Goal: Task Accomplishment & Management: Manage account settings

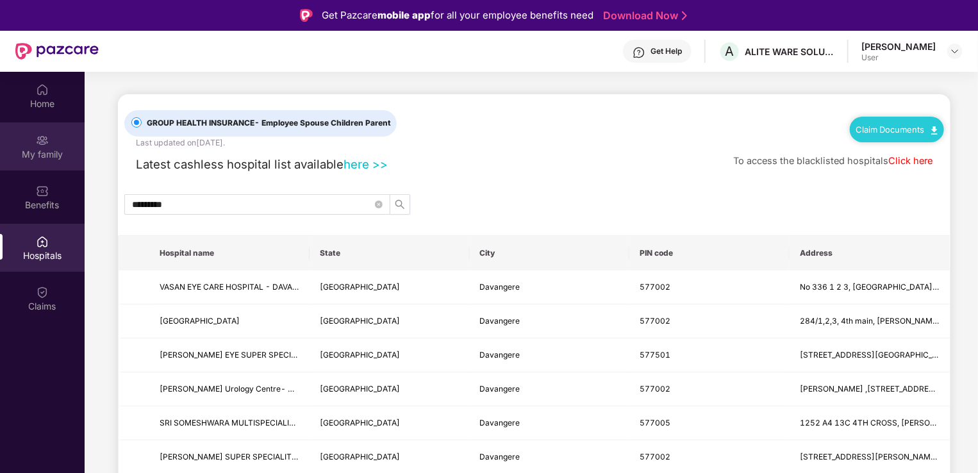
click at [21, 159] on div "My family" at bounding box center [42, 154] width 85 height 13
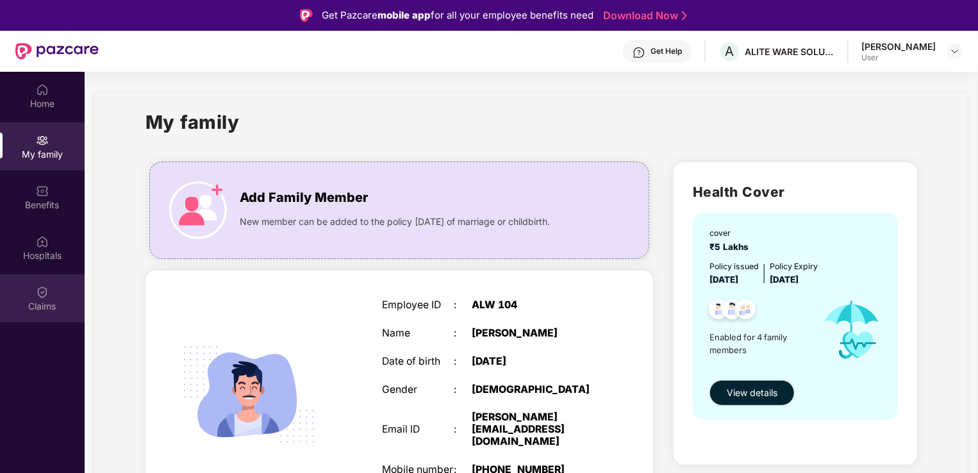
click at [33, 306] on div "Claims" at bounding box center [42, 306] width 85 height 13
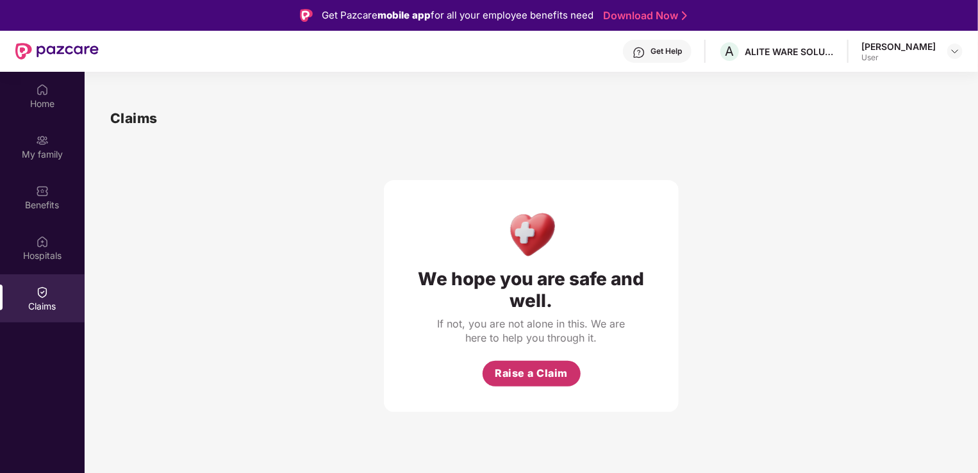
click at [522, 373] on span "Raise a Claim" at bounding box center [531, 373] width 73 height 16
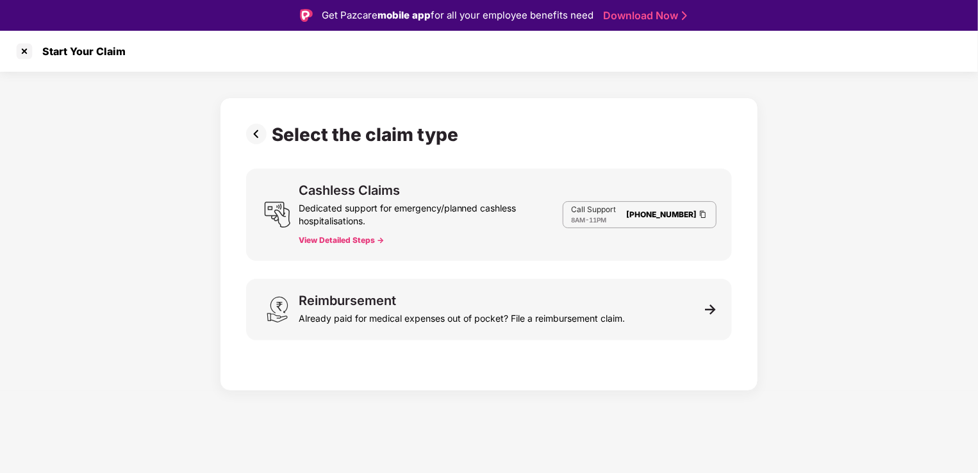
click at [356, 240] on button "View Detailed Steps ->" at bounding box center [341, 240] width 85 height 10
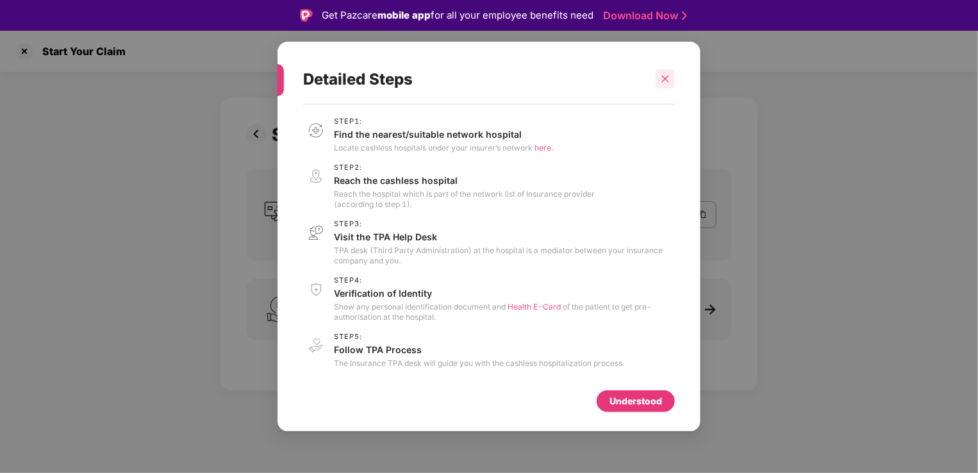
click at [664, 81] on icon "close" at bounding box center [665, 78] width 9 height 9
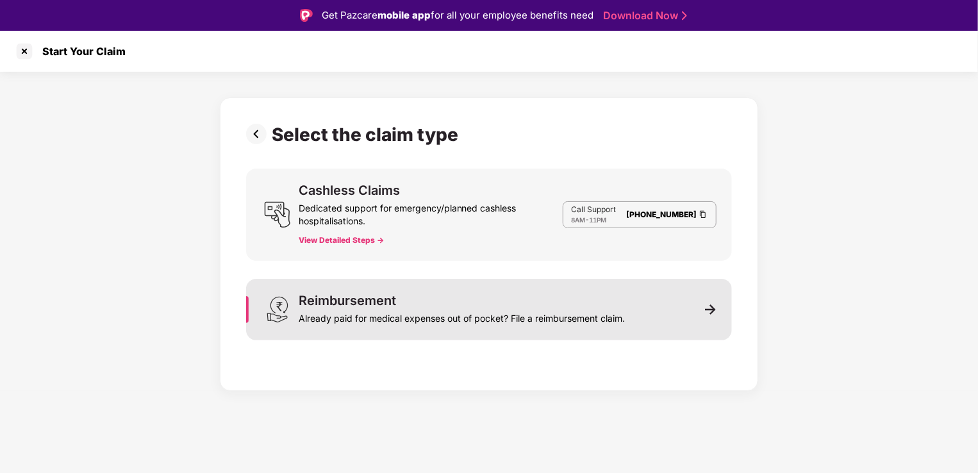
click at [604, 314] on div "Already paid for medical expenses out of pocket? File a reimbursement claim." at bounding box center [462, 316] width 326 height 18
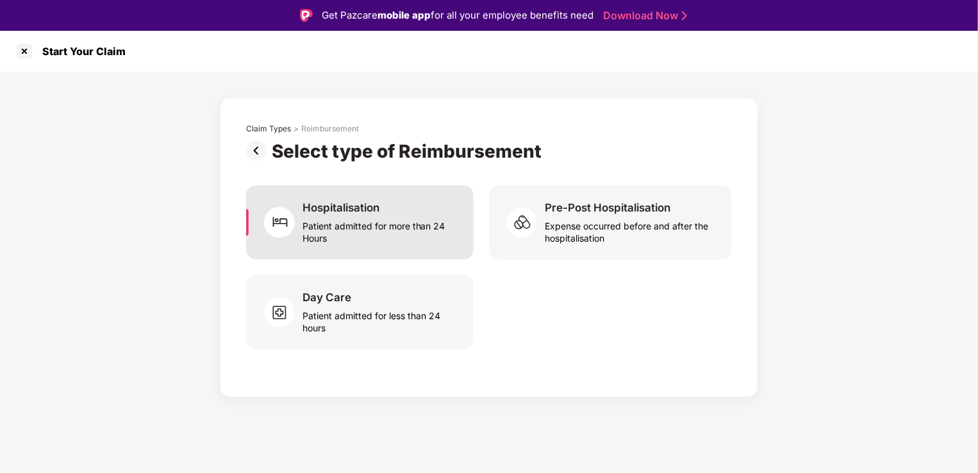
click at [392, 237] on div "Patient admitted for more than 24 Hours" at bounding box center [380, 229] width 156 height 29
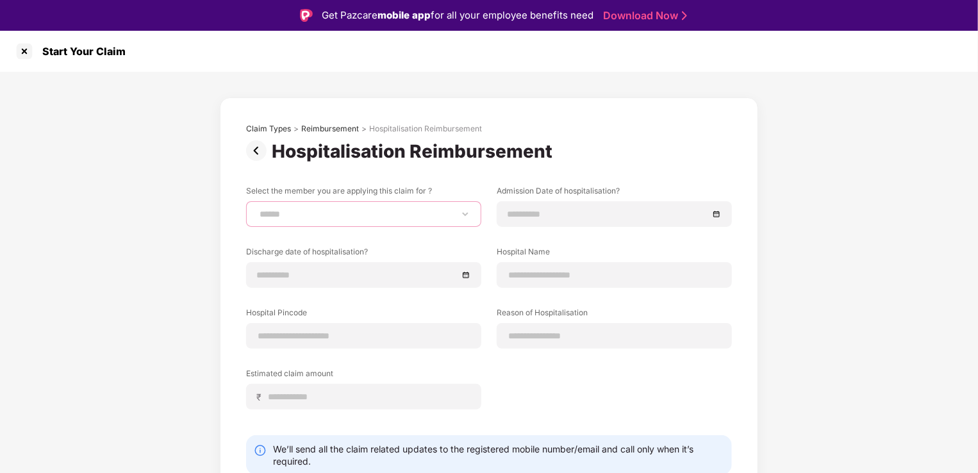
click at [427, 219] on select "**********" at bounding box center [363, 214] width 213 height 10
select select "**********"
click at [257, 209] on select "**********" at bounding box center [363, 214] width 213 height 10
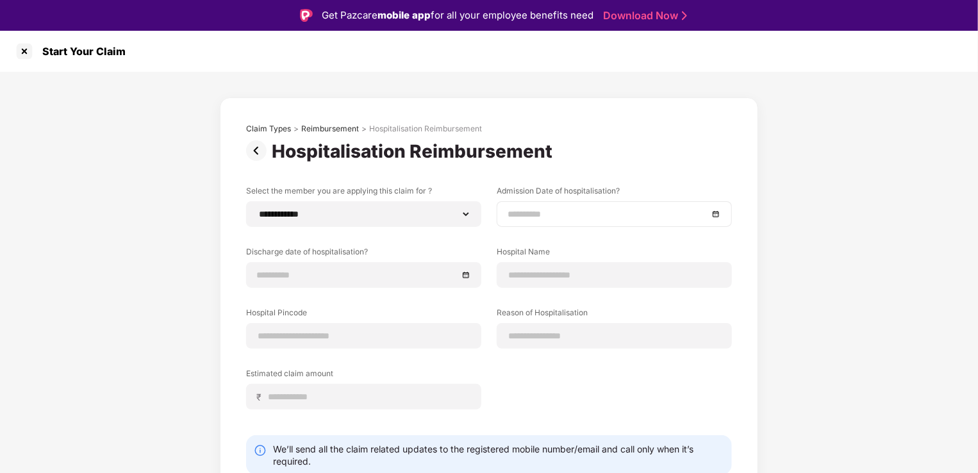
drag, startPoint x: 720, startPoint y: 213, endPoint x: 716, endPoint y: 218, distance: 6.9
click at [720, 214] on div at bounding box center [613, 214] width 213 height 14
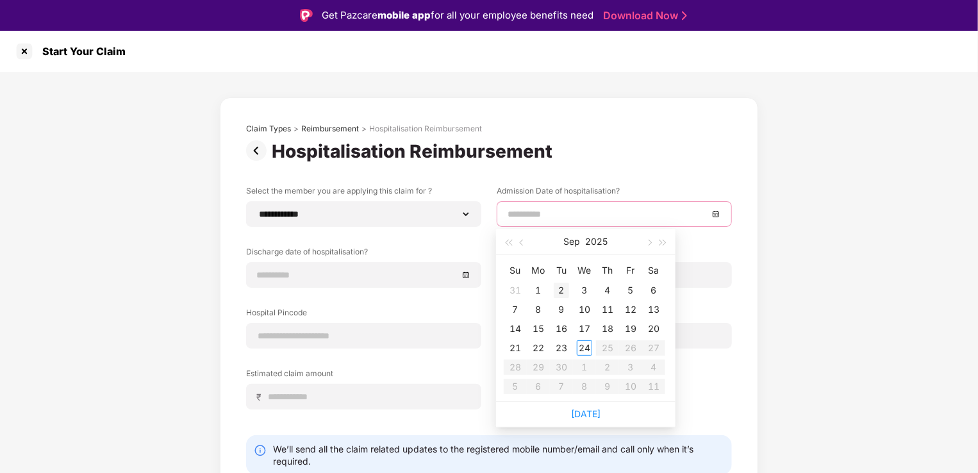
type input "**********"
click at [655, 309] on div "13" at bounding box center [653, 309] width 15 height 15
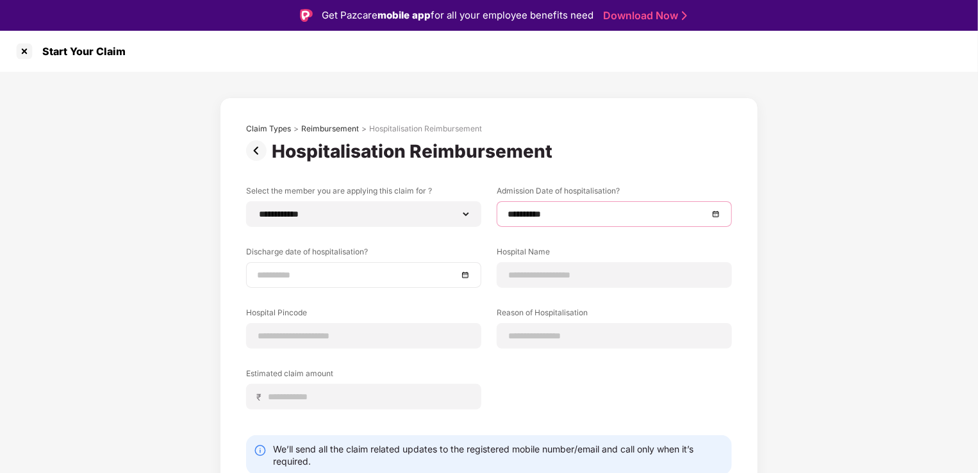
click at [463, 278] on div at bounding box center [363, 275] width 213 height 14
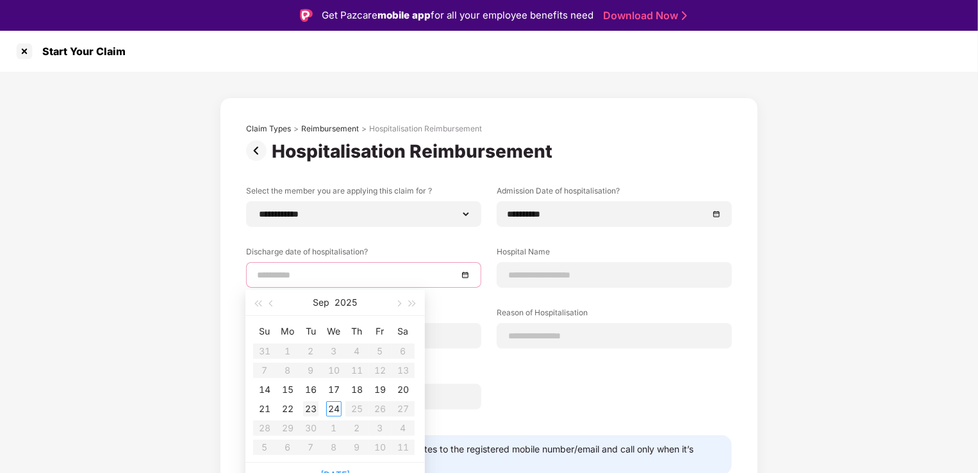
type input "**********"
click at [382, 393] on div "19" at bounding box center [379, 389] width 15 height 15
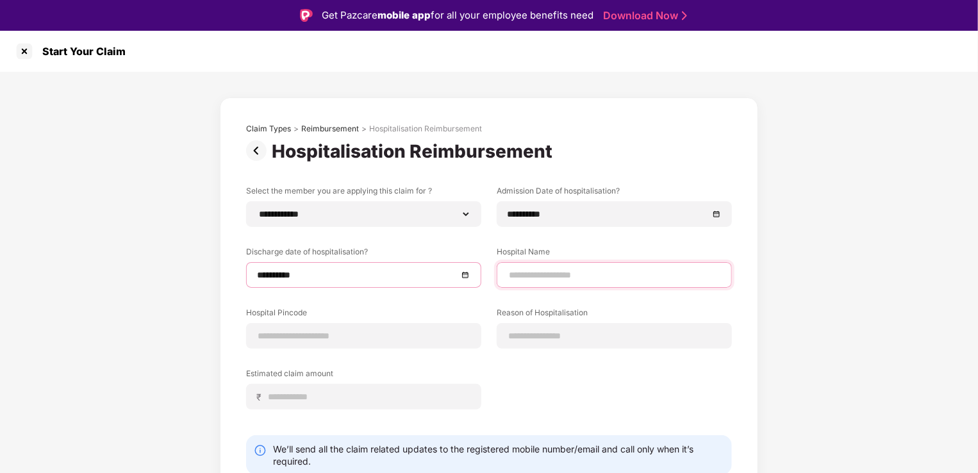
click at [554, 279] on input at bounding box center [613, 274] width 213 height 13
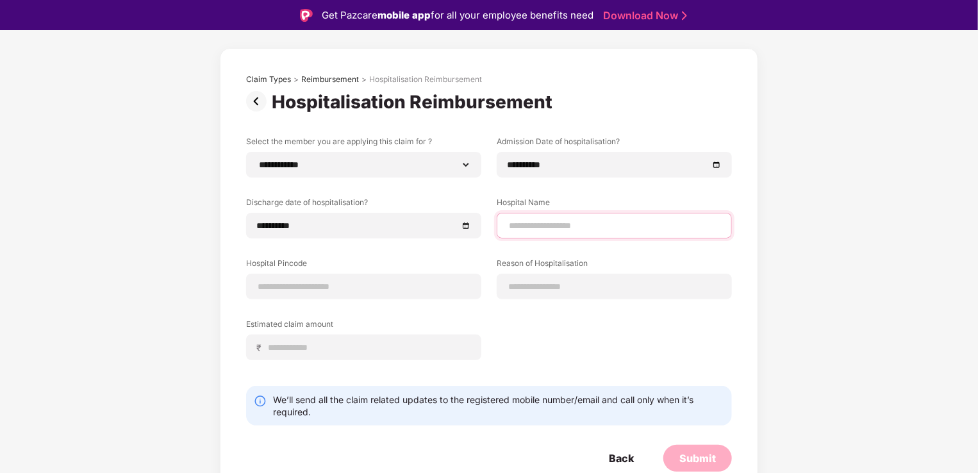
scroll to position [31, 0]
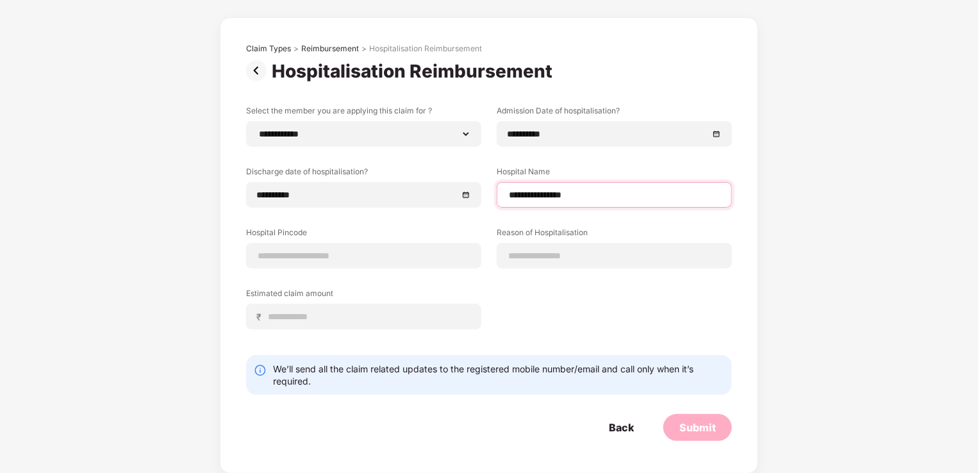
click at [593, 197] on input "**********" at bounding box center [613, 194] width 213 height 13
type input "**********"
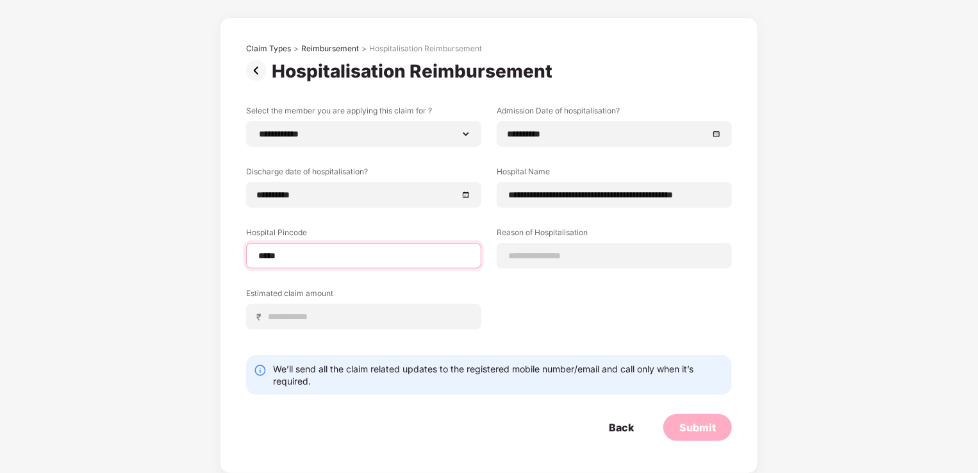
type input "******"
select select "*********"
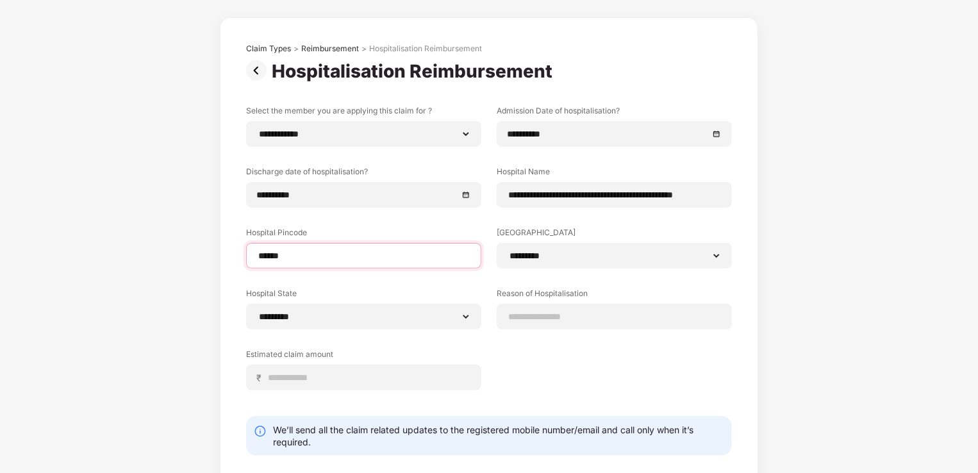
type input "******"
click at [428, 283] on div "**********" at bounding box center [489, 257] width 486 height 304
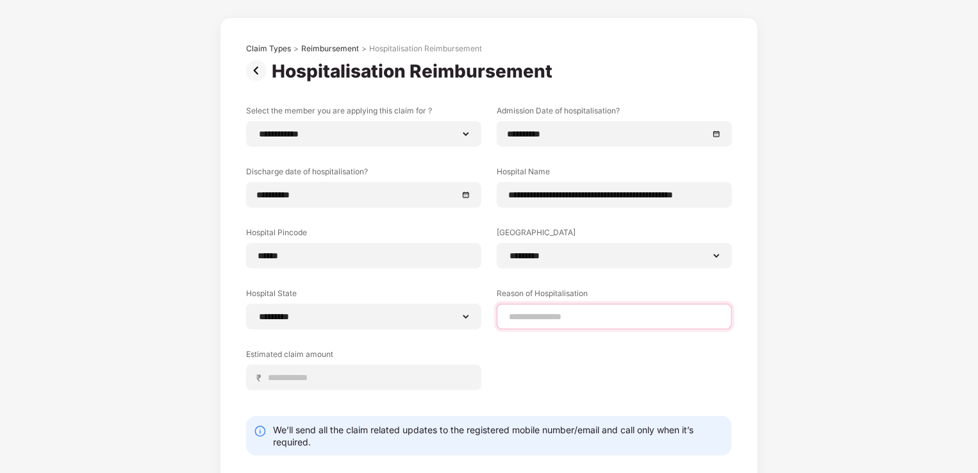
click at [564, 314] on input at bounding box center [613, 316] width 213 height 13
type input "*********"
click at [571, 361] on div "**********" at bounding box center [489, 257] width 486 height 304
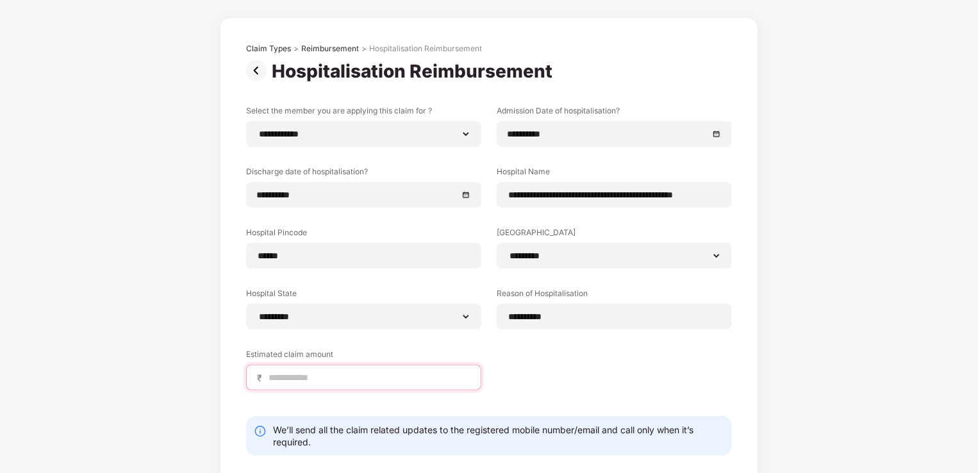
click at [311, 381] on input at bounding box center [368, 377] width 203 height 13
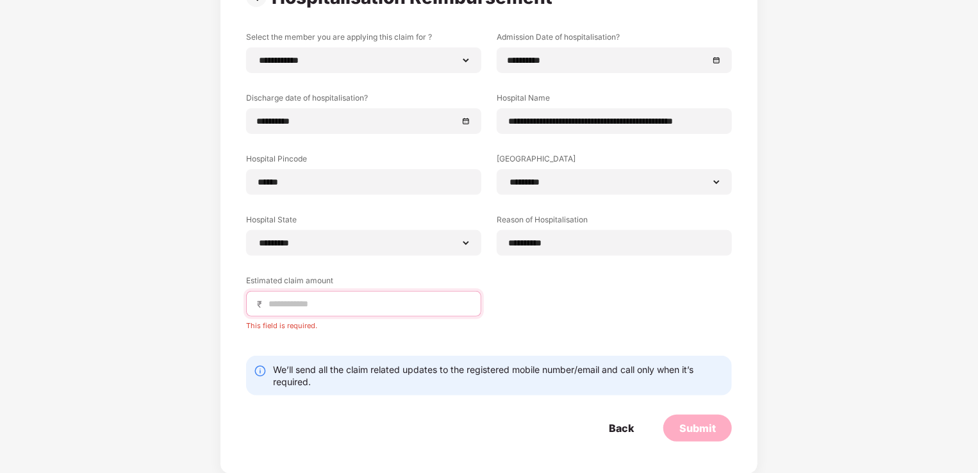
scroll to position [124, 0]
click at [418, 306] on input at bounding box center [368, 303] width 203 height 13
click at [346, 304] on input at bounding box center [368, 303] width 203 height 13
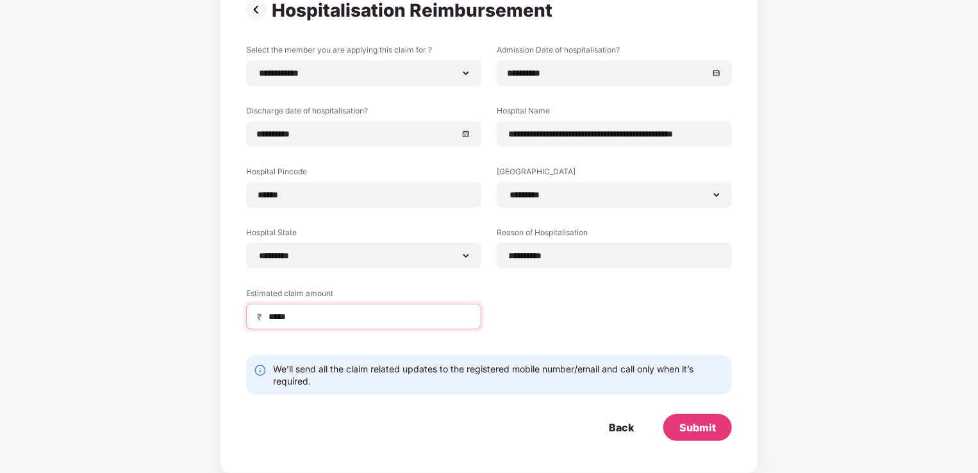
type input "*****"
click at [659, 350] on form "**********" at bounding box center [489, 242] width 486 height 397
click at [259, 372] on img at bounding box center [260, 370] width 13 height 13
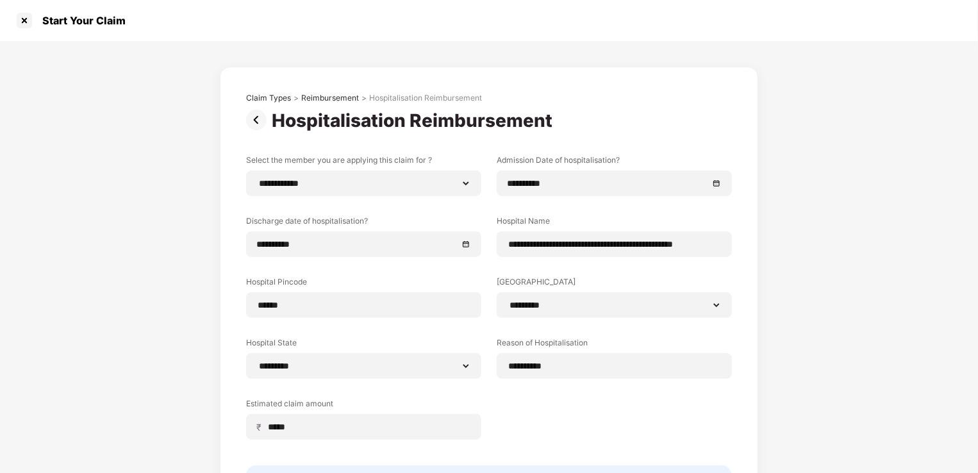
click at [226, 249] on div "**********" at bounding box center [489, 325] width 538 height 517
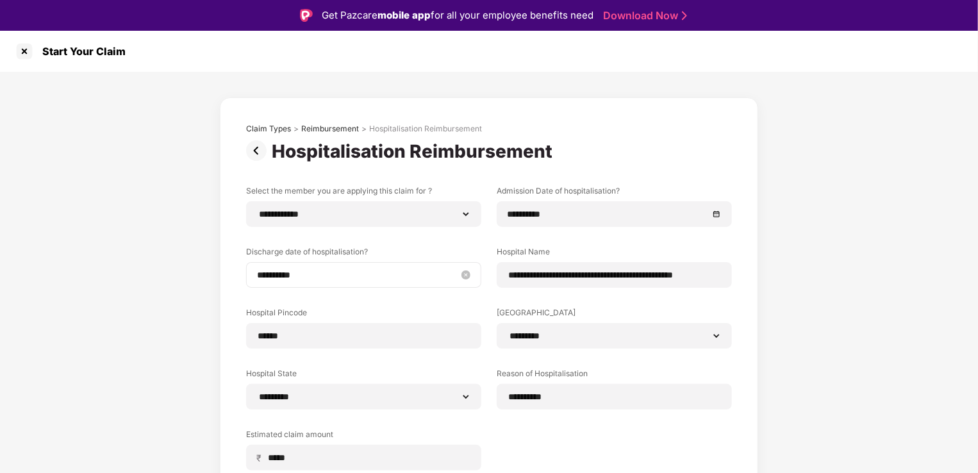
scroll to position [110, 0]
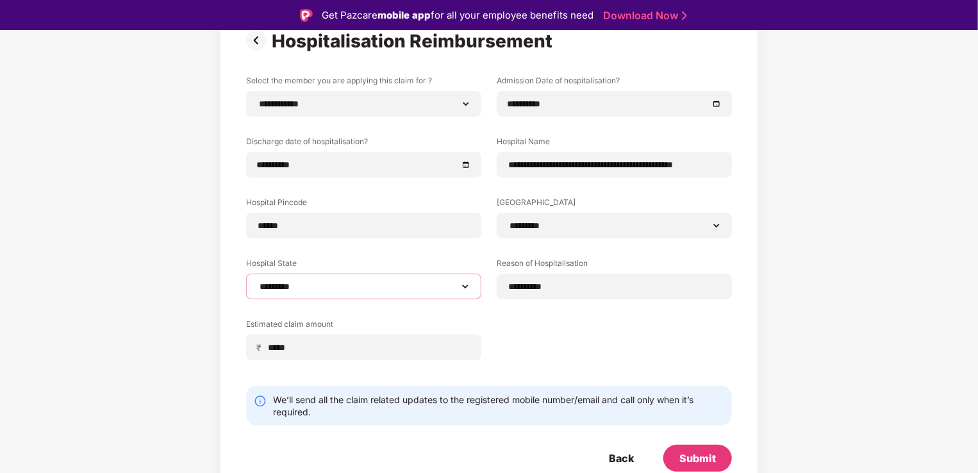
drag, startPoint x: 448, startPoint y: 286, endPoint x: 455, endPoint y: 288, distance: 7.2
click at [448, 286] on select "**********" at bounding box center [363, 286] width 213 height 10
click at [520, 322] on div "**********" at bounding box center [489, 227] width 486 height 304
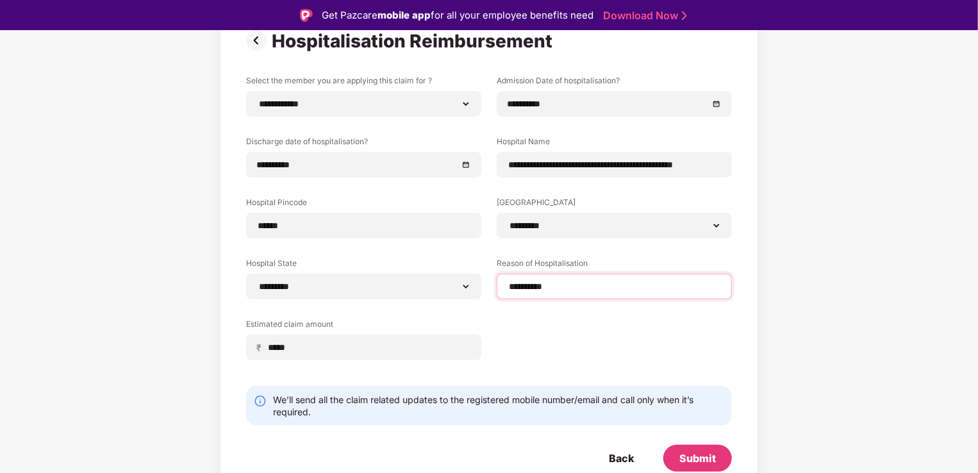
click at [546, 288] on input "*********" at bounding box center [613, 286] width 213 height 13
click at [546, 331] on div "**********" at bounding box center [489, 227] width 486 height 304
click at [549, 356] on div "**********" at bounding box center [489, 227] width 486 height 304
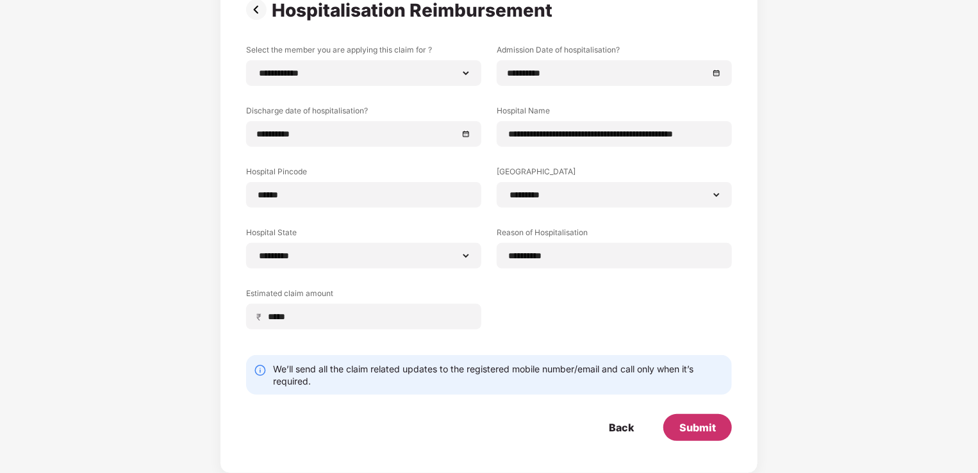
click at [688, 423] on div "Submit" at bounding box center [697, 427] width 37 height 14
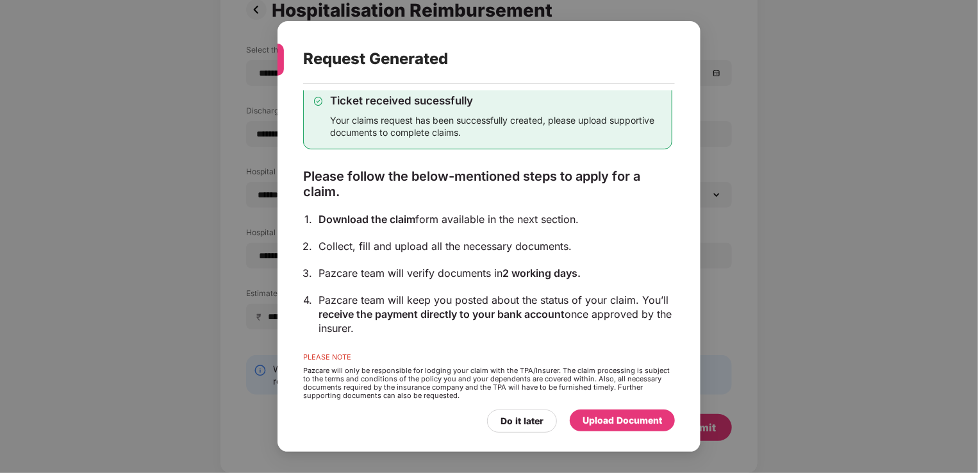
scroll to position [41, 0]
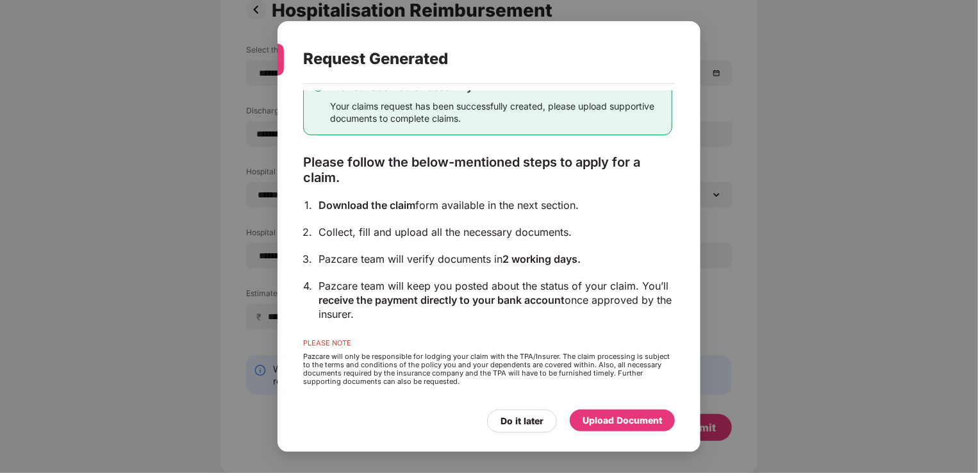
click at [611, 421] on div "Upload Document" at bounding box center [621, 420] width 79 height 14
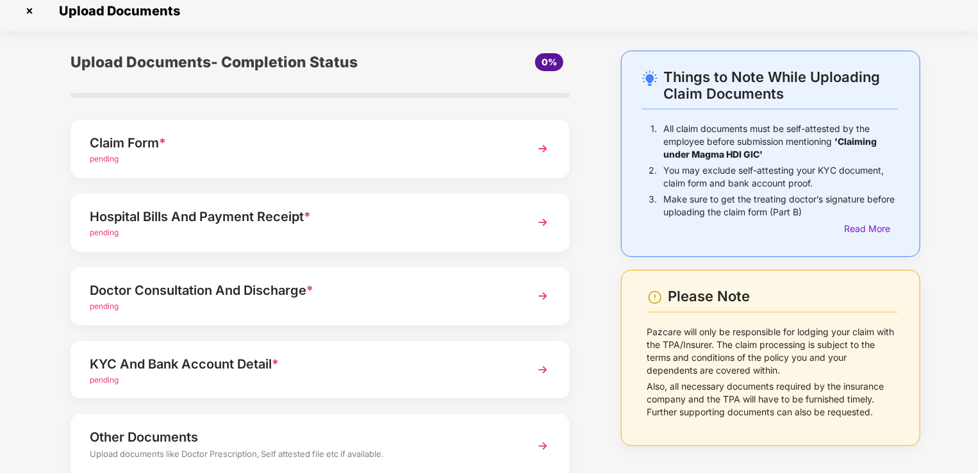
scroll to position [0, 0]
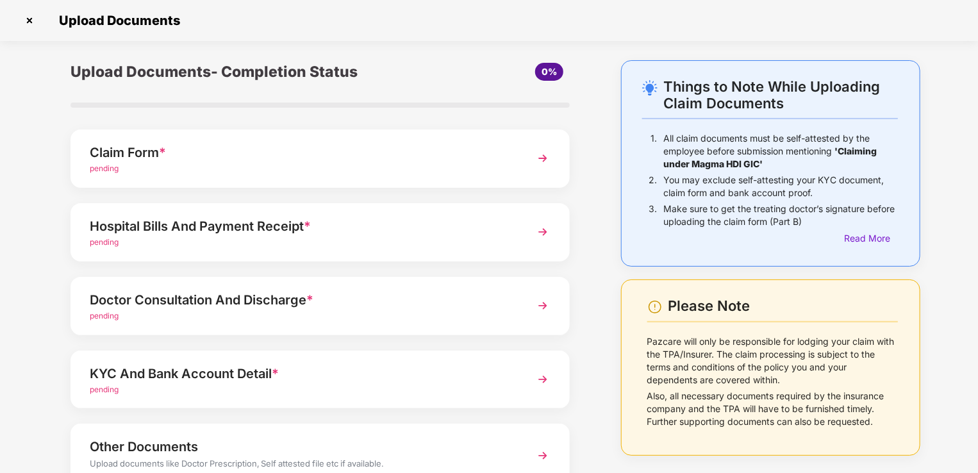
click at [436, 161] on div "Claim Form *" at bounding box center [301, 152] width 422 height 21
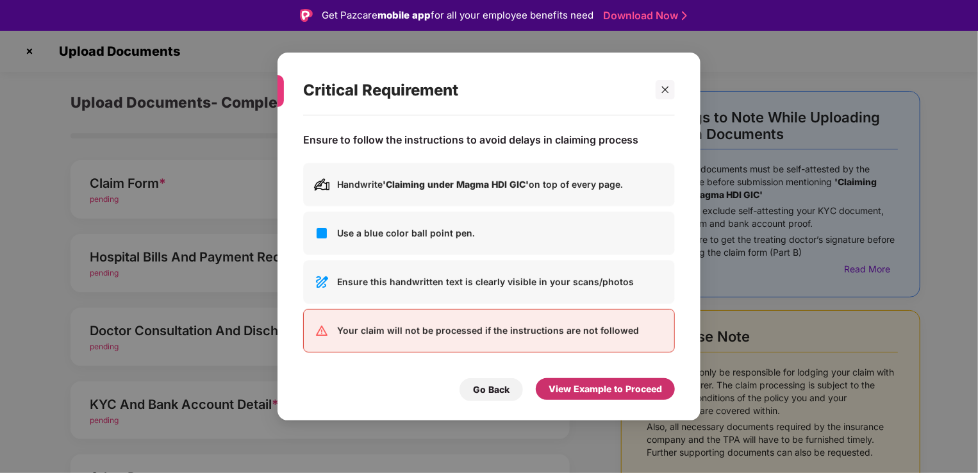
click at [589, 390] on div "View Example to Proceed" at bounding box center [604, 389] width 113 height 14
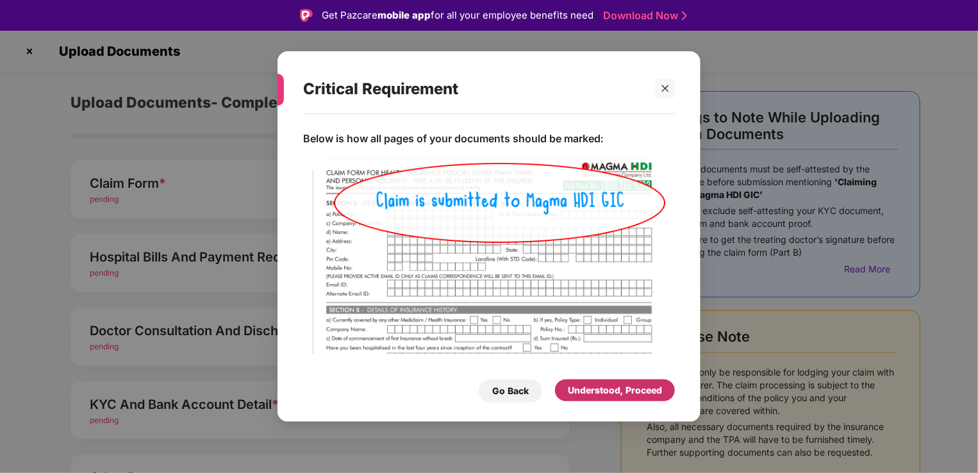
click at [602, 391] on div "Understood, Proceed" at bounding box center [615, 390] width 94 height 14
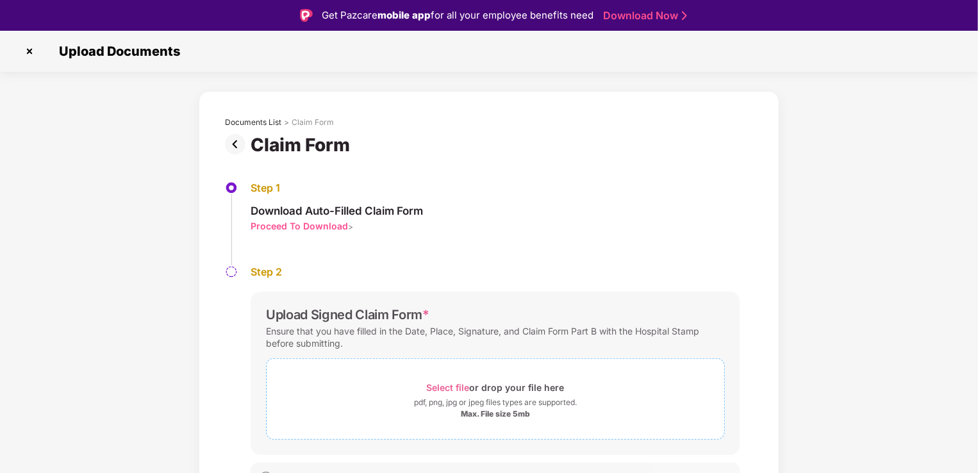
click at [372, 406] on div "pdf, png, jpg or jpeg files types are supported." at bounding box center [495, 402] width 457 height 13
click at [400, 391] on div "Select file or drop your file here" at bounding box center [495, 387] width 457 height 17
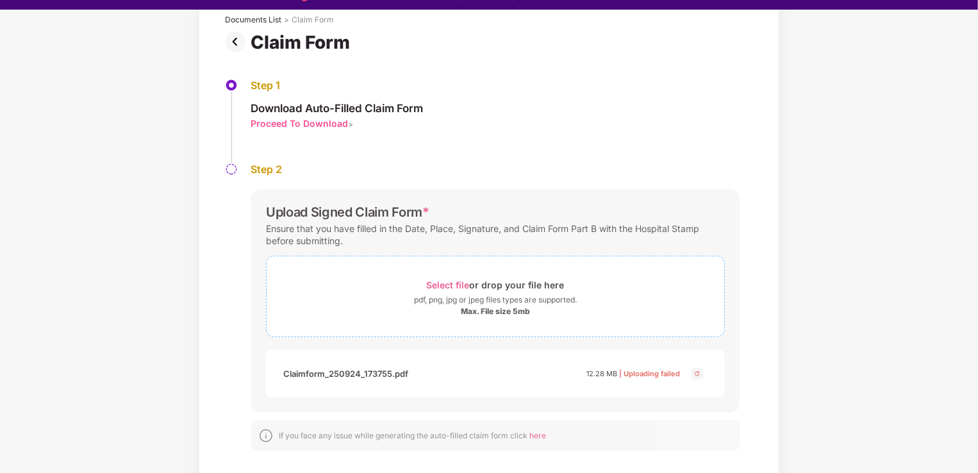
scroll to position [31, 0]
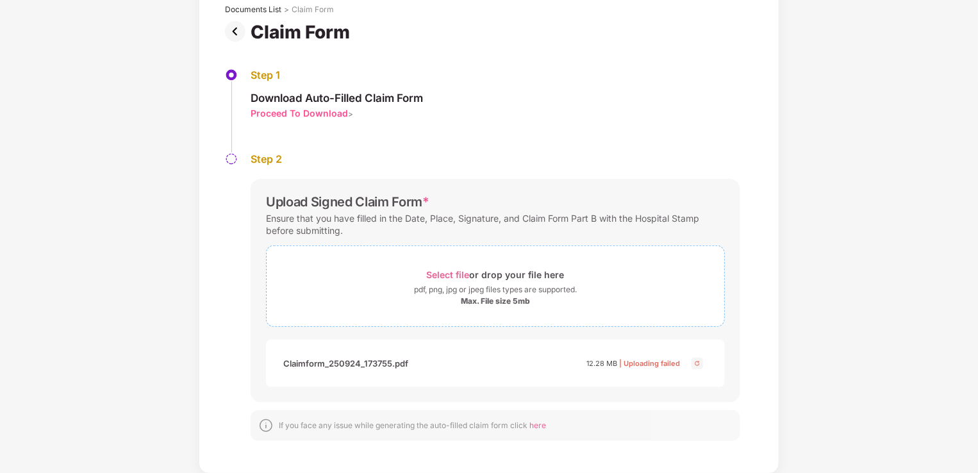
click at [450, 278] on span "Select file" at bounding box center [448, 274] width 43 height 11
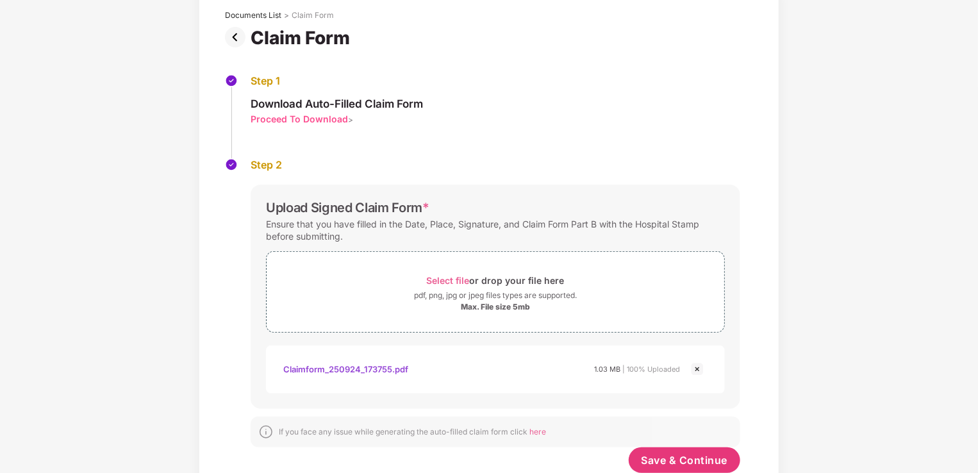
scroll to position [115, 0]
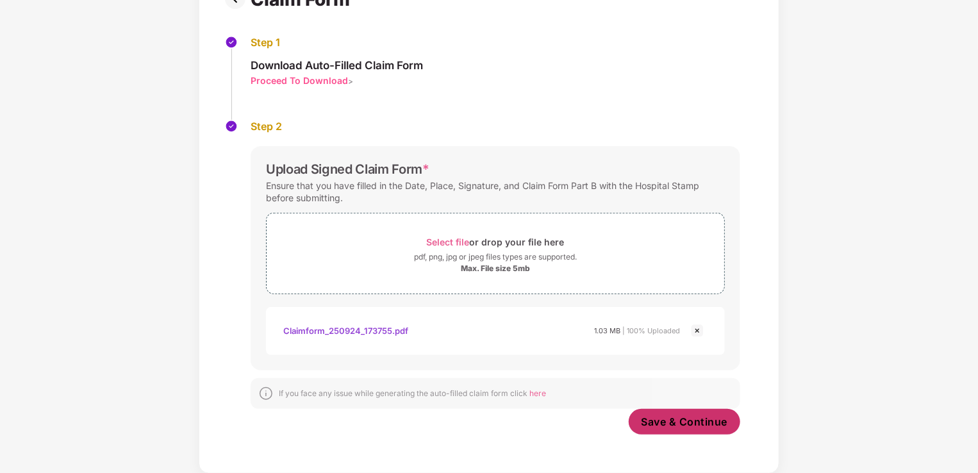
click at [689, 432] on button "Save & Continue" at bounding box center [684, 422] width 112 height 26
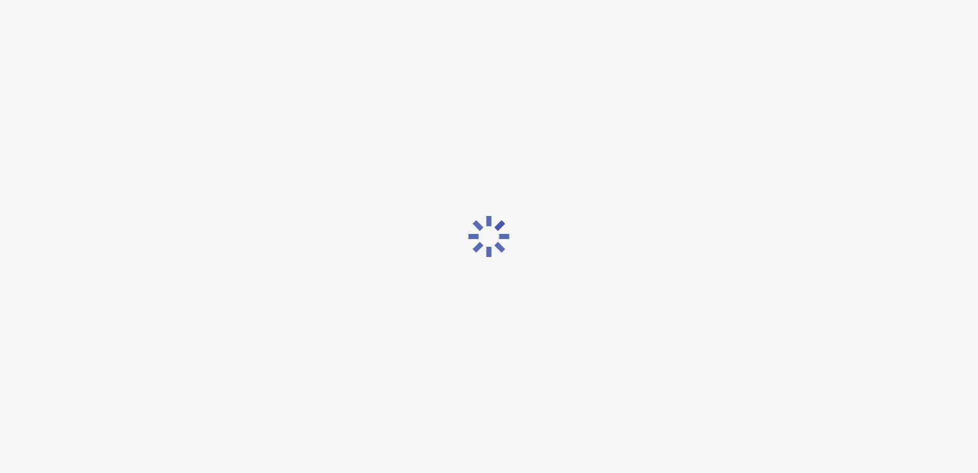
scroll to position [0, 0]
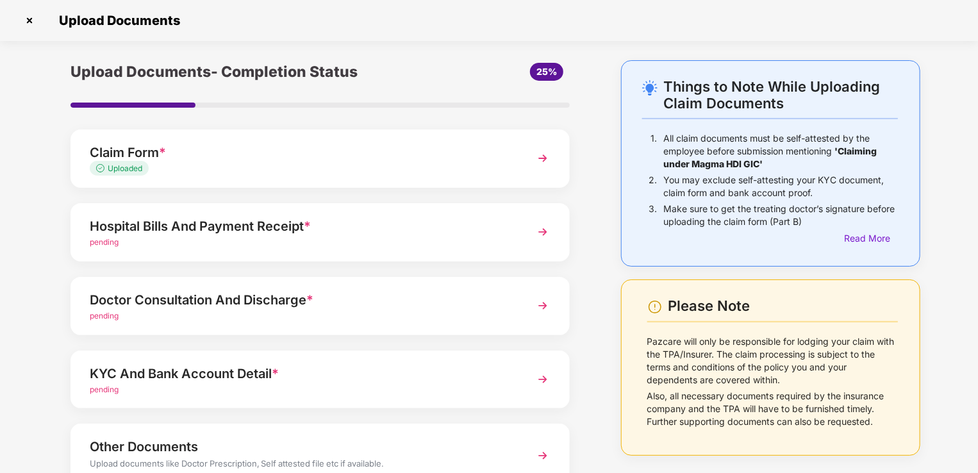
click at [297, 217] on div "Hospital Bills And Payment Receipt *" at bounding box center [301, 226] width 422 height 21
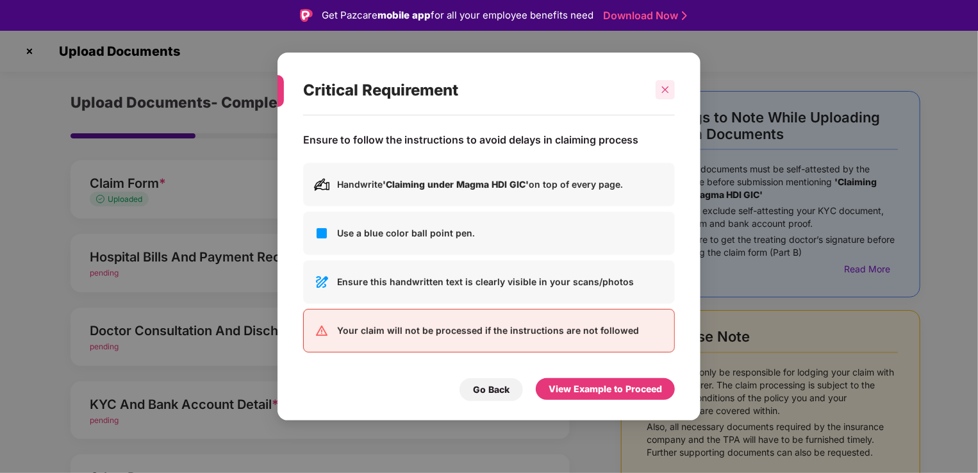
click at [664, 89] on icon "close" at bounding box center [665, 89] width 9 height 9
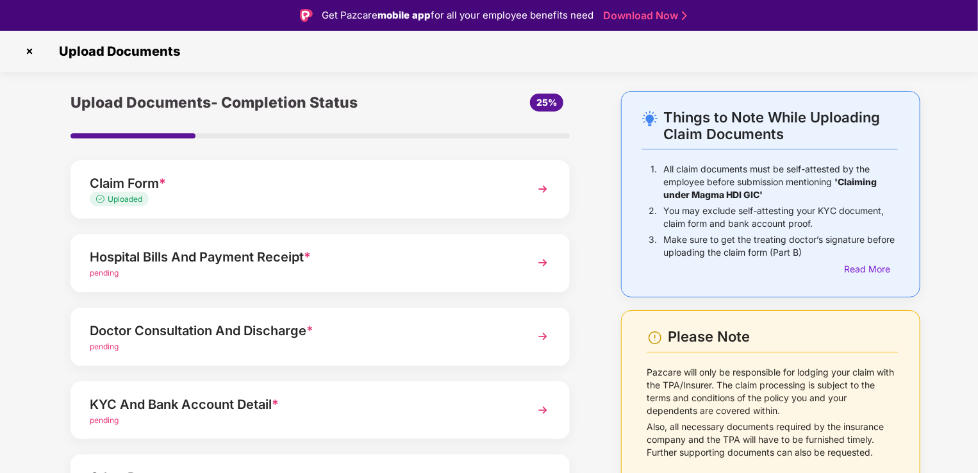
click at [172, 190] on div "Claim Form *" at bounding box center [301, 183] width 422 height 21
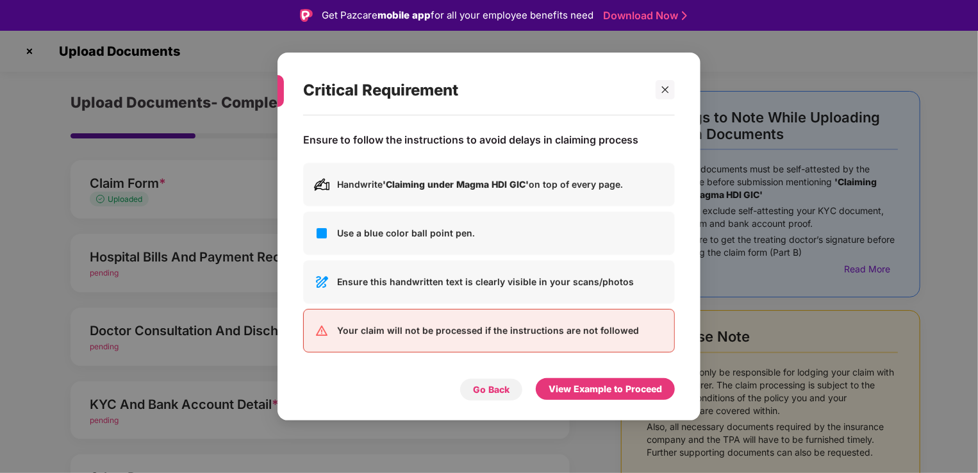
click at [491, 395] on div "Go Back" at bounding box center [491, 389] width 37 height 14
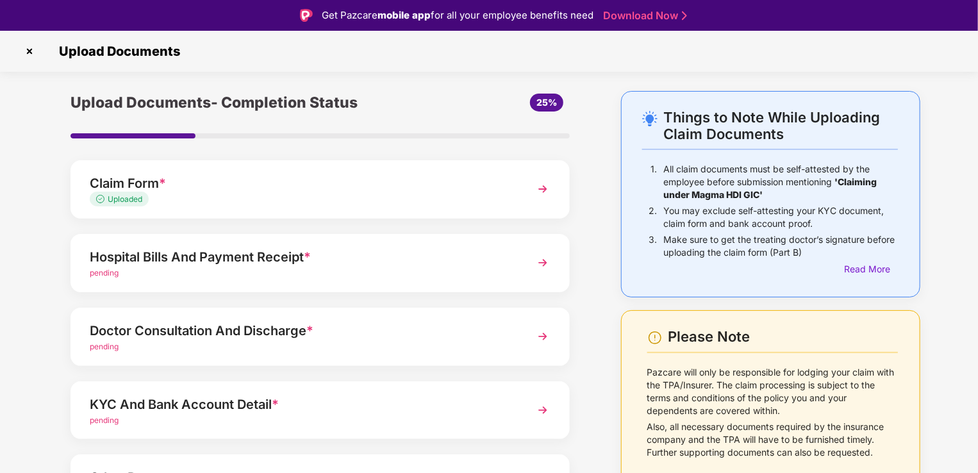
click at [543, 194] on img at bounding box center [542, 188] width 23 height 23
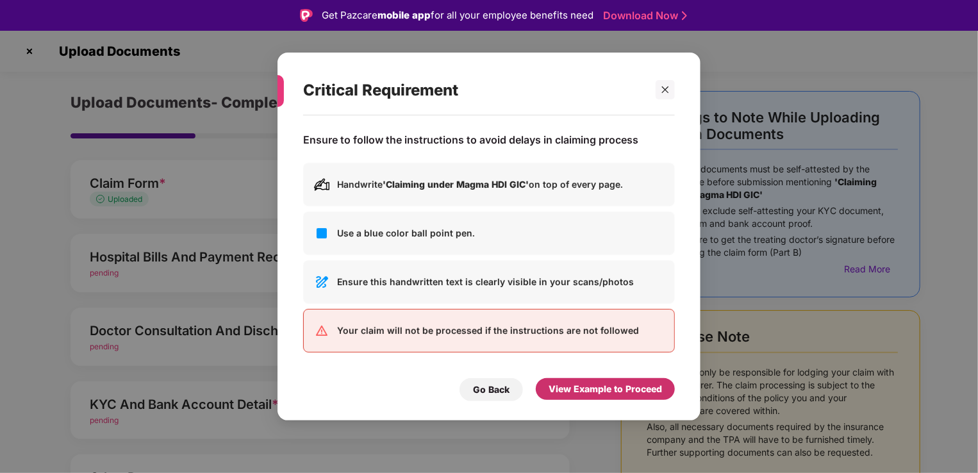
click at [571, 389] on div "View Example to Proceed" at bounding box center [604, 389] width 113 height 14
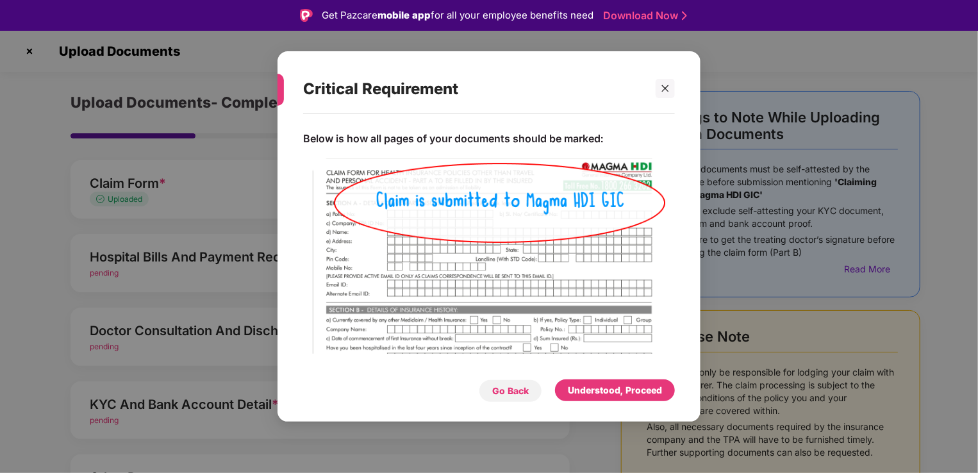
click at [514, 396] on div "Go Back" at bounding box center [510, 391] width 37 height 14
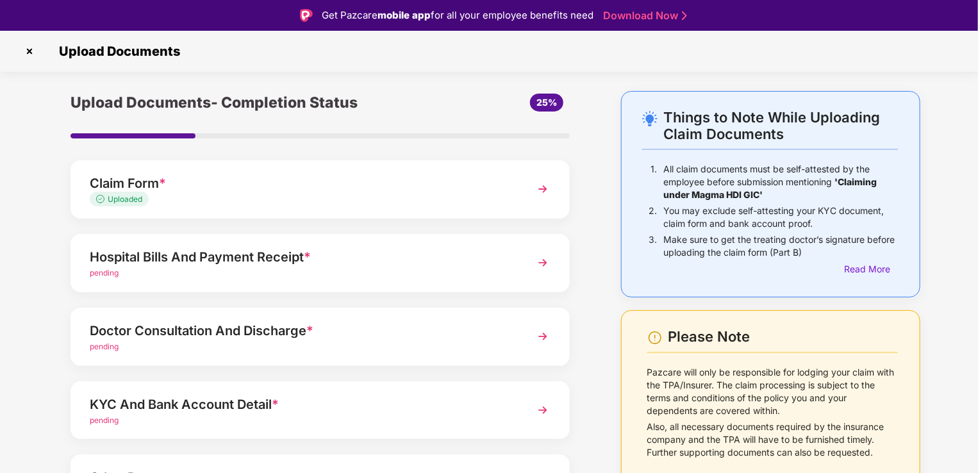
click at [240, 176] on div "Claim Form *" at bounding box center [301, 183] width 422 height 21
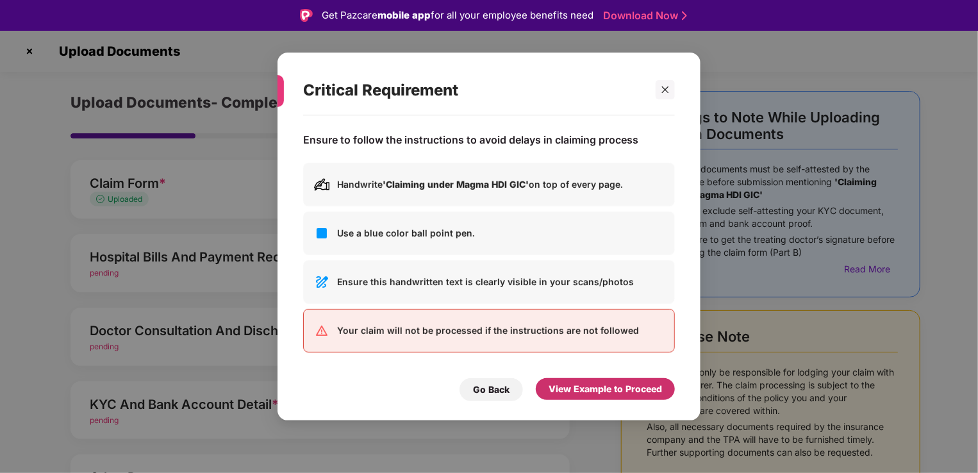
click at [569, 388] on div "View Example to Proceed" at bounding box center [604, 389] width 113 height 14
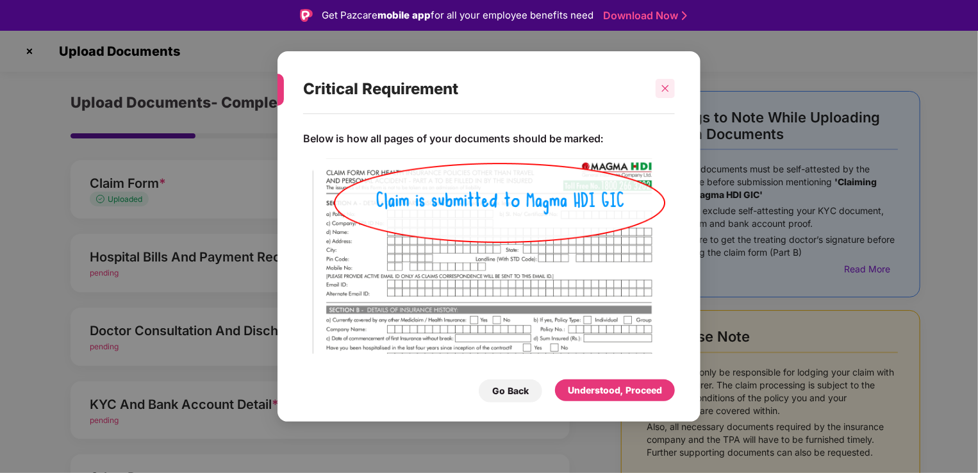
click at [659, 88] on div at bounding box center [664, 88] width 19 height 19
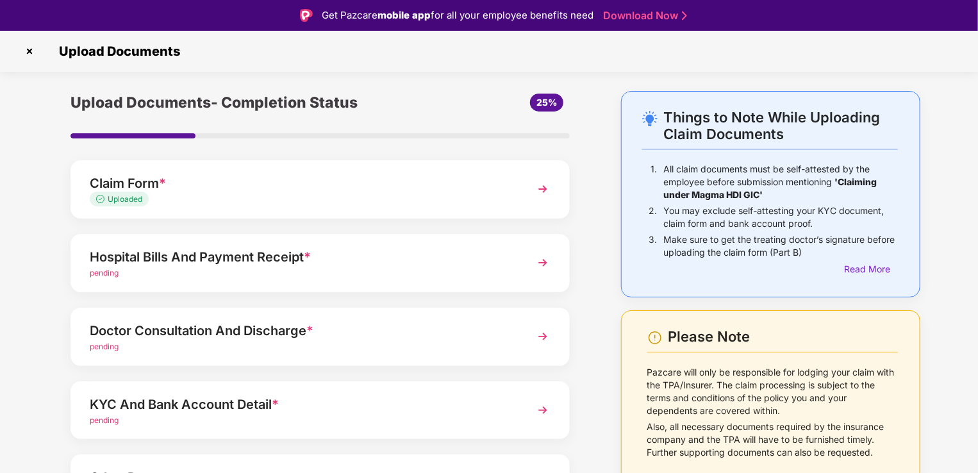
click at [333, 173] on div "Claim Form *" at bounding box center [301, 183] width 422 height 21
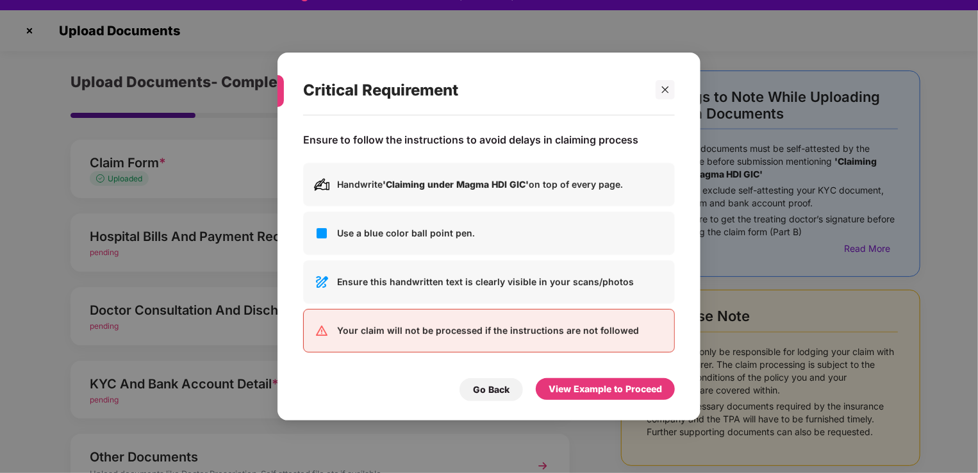
scroll to position [31, 0]
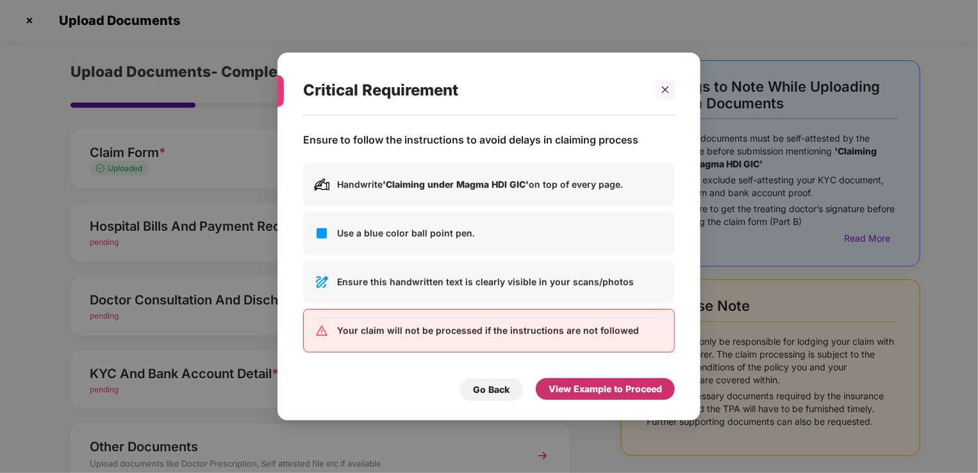
click at [576, 390] on div "View Example to Proceed" at bounding box center [604, 389] width 113 height 14
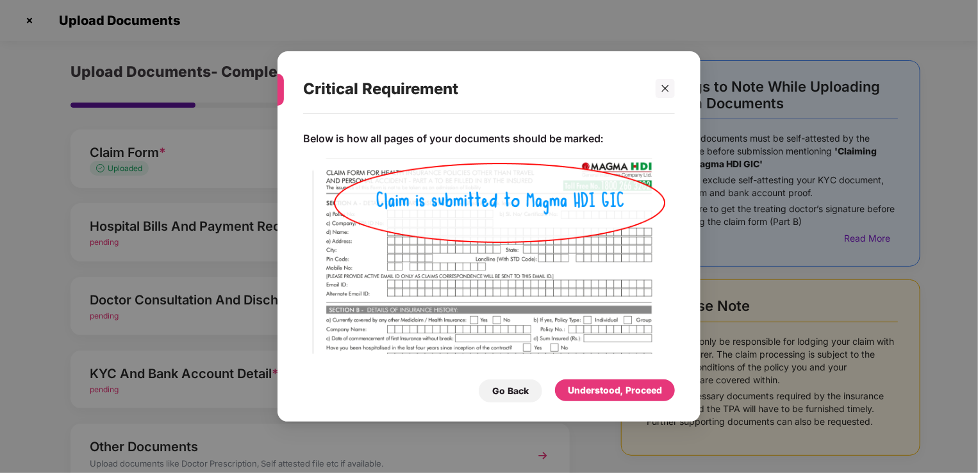
click at [559, 291] on img at bounding box center [489, 323] width 372 height 348
click at [582, 405] on div "Below is how all pages of your documents should be marked: Go Back Understood, …" at bounding box center [488, 261] width 423 height 295
click at [589, 388] on div "Understood, Proceed" at bounding box center [615, 390] width 94 height 14
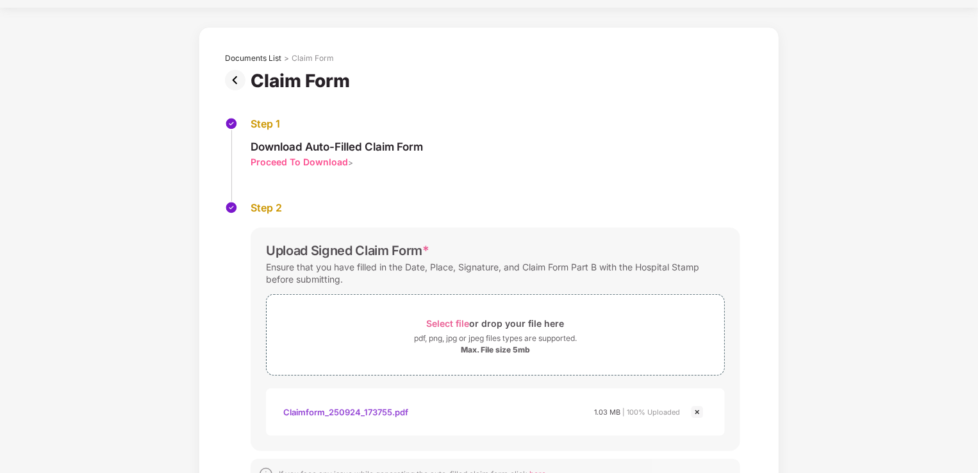
scroll to position [82, 0]
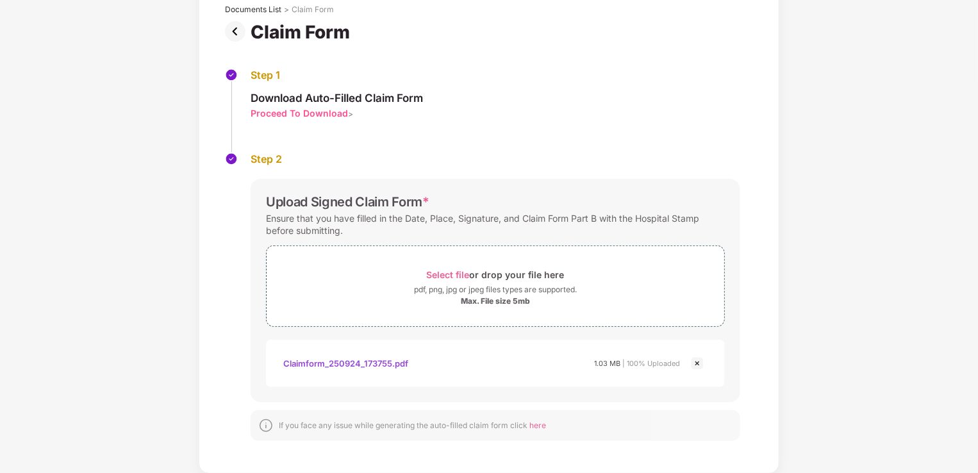
click at [698, 366] on img at bounding box center [696, 363] width 15 height 15
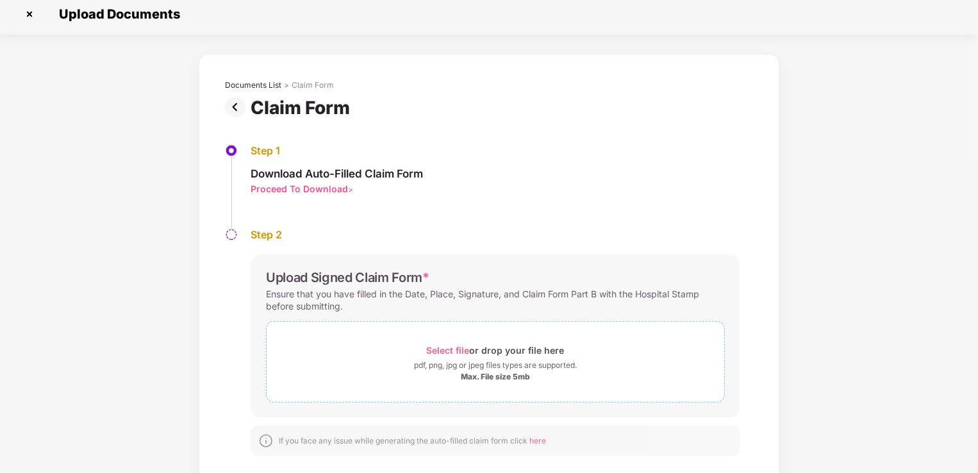
scroll to position [0, 0]
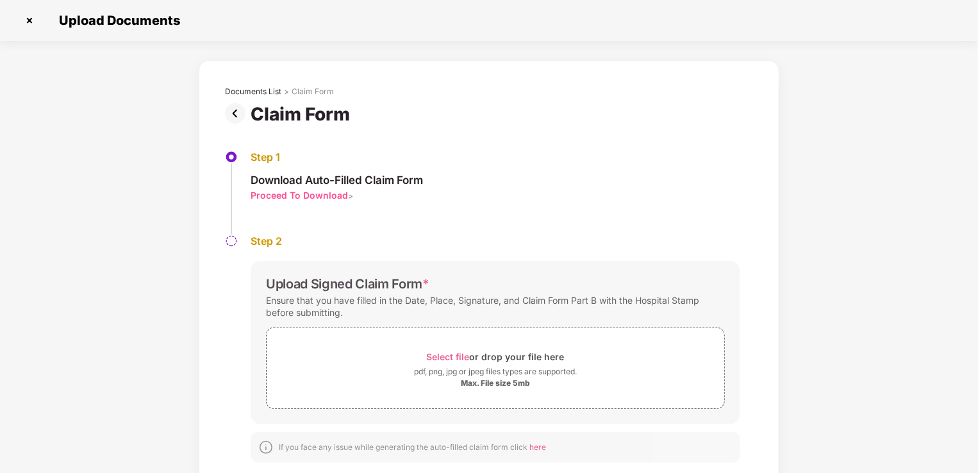
click at [310, 194] on div "Proceed To Download" at bounding box center [298, 195] width 97 height 12
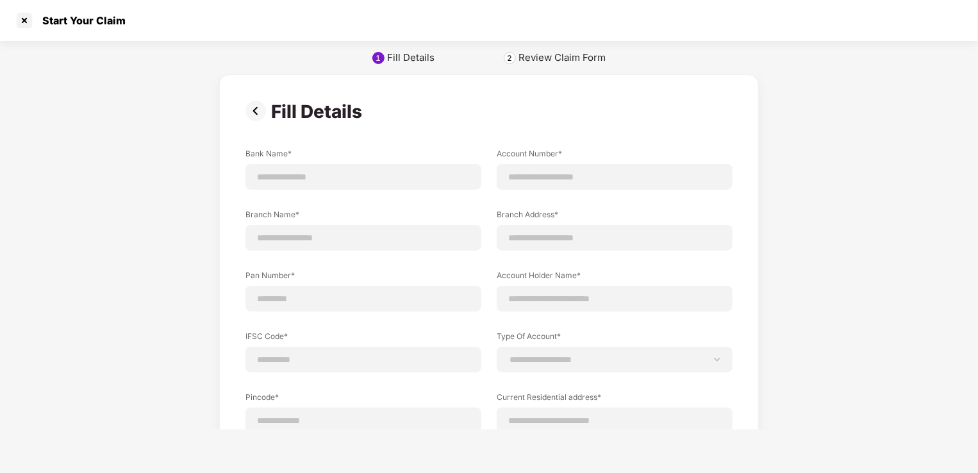
click at [254, 110] on img at bounding box center [258, 111] width 26 height 21
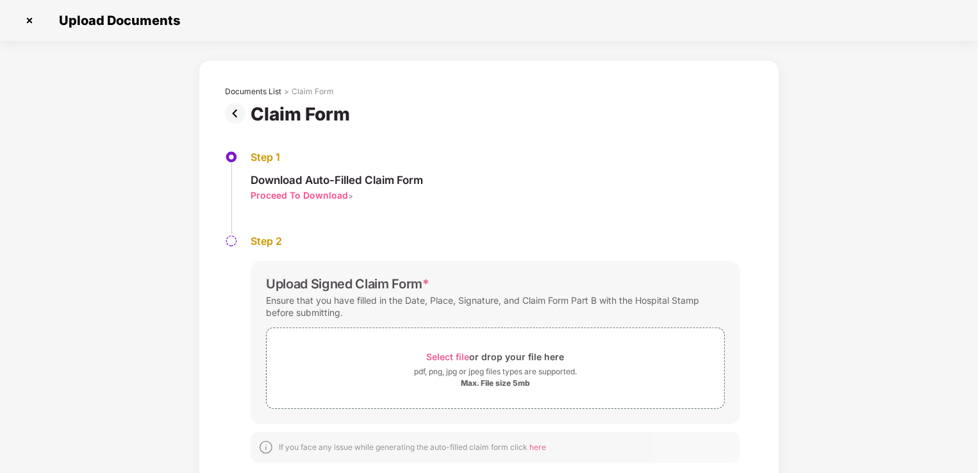
click at [28, 15] on img at bounding box center [29, 20] width 21 height 21
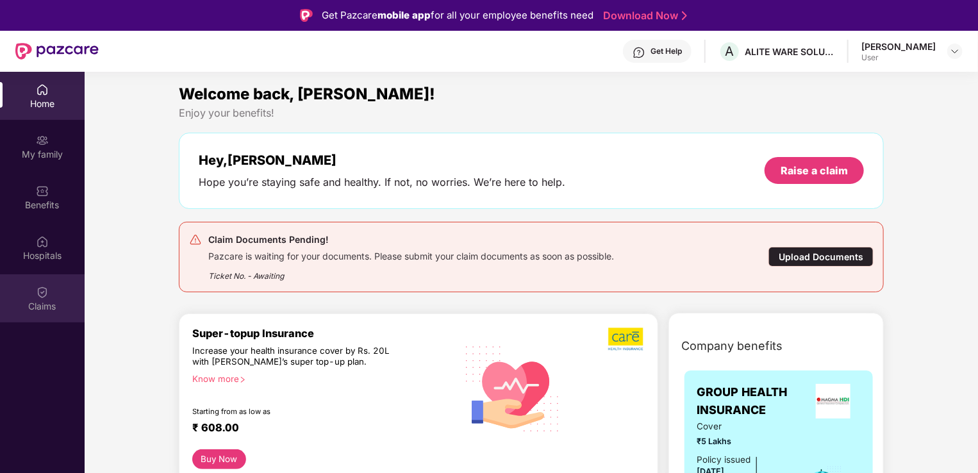
click at [57, 307] on div "Claims" at bounding box center [42, 306] width 85 height 13
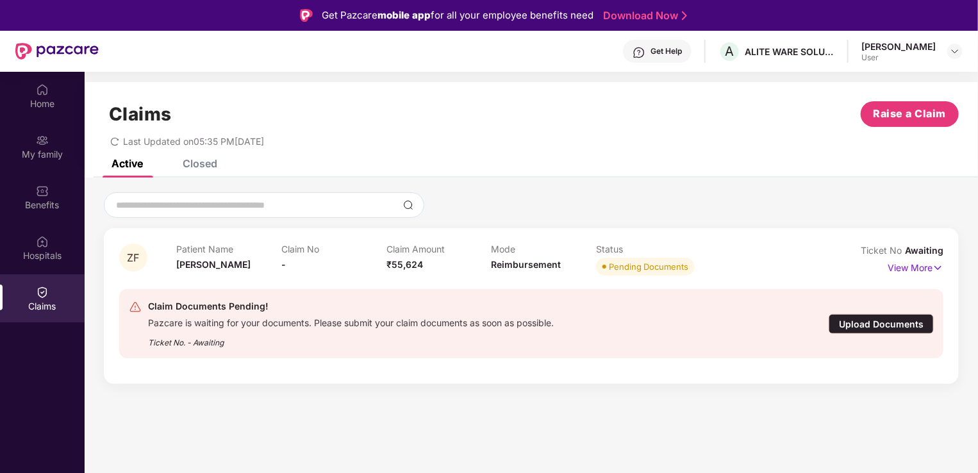
click at [585, 266] on div "Mode Reimbursement" at bounding box center [543, 260] width 105 height 35
click at [657, 330] on div "Claim Documents Pending! Pazcare is waiting for your documents. Please submit y…" at bounding box center [464, 324] width 671 height 50
click at [857, 321] on div "Upload Documents" at bounding box center [880, 324] width 105 height 20
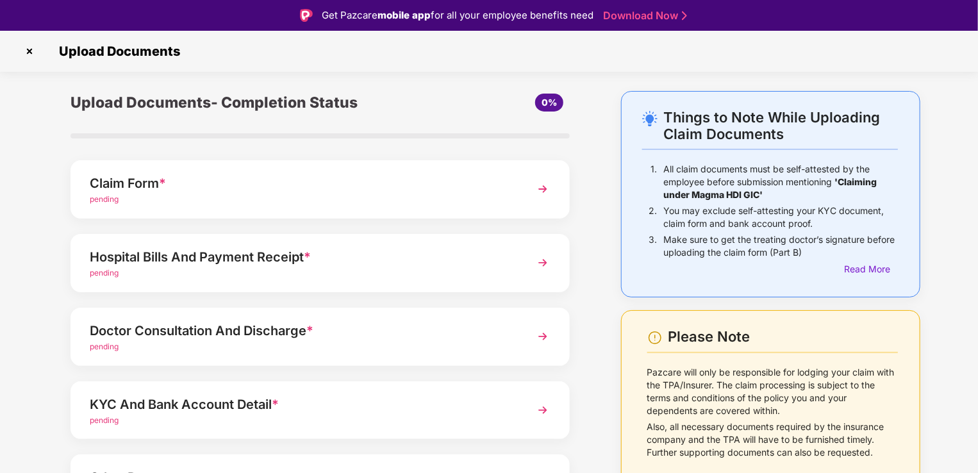
click at [259, 193] on div "pending" at bounding box center [301, 199] width 422 height 12
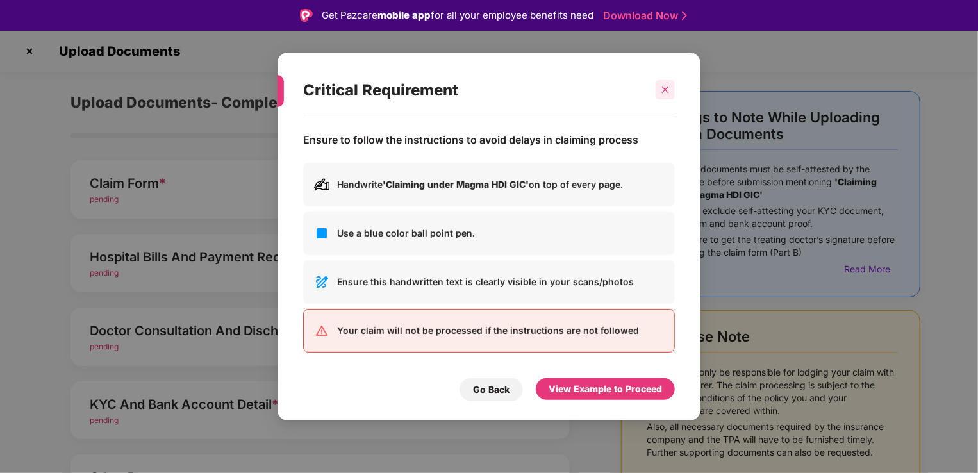
click at [669, 94] on icon "close" at bounding box center [665, 89] width 9 height 9
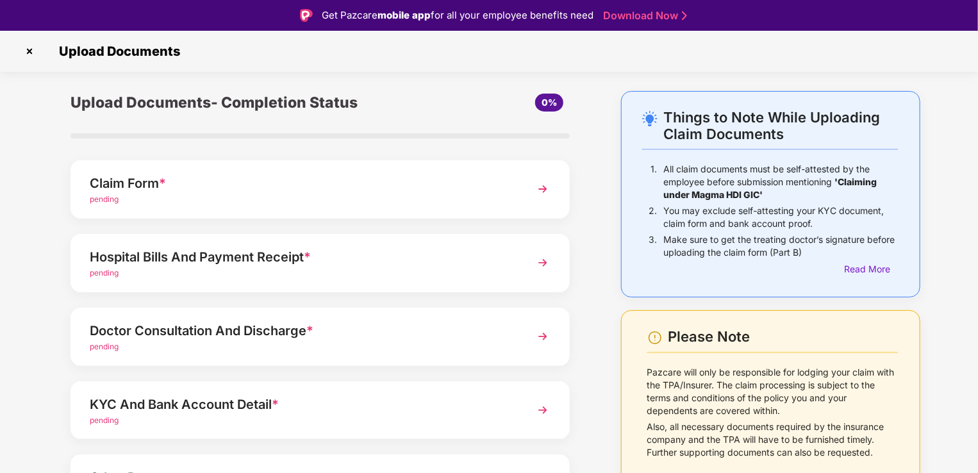
click at [245, 260] on div "Hospital Bills And Payment Receipt *" at bounding box center [301, 257] width 422 height 21
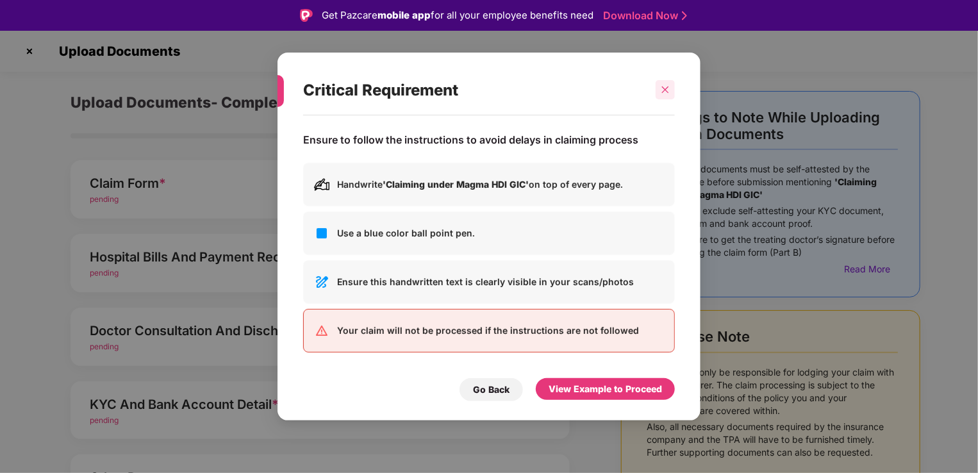
click at [661, 86] on icon "close" at bounding box center [665, 89] width 9 height 9
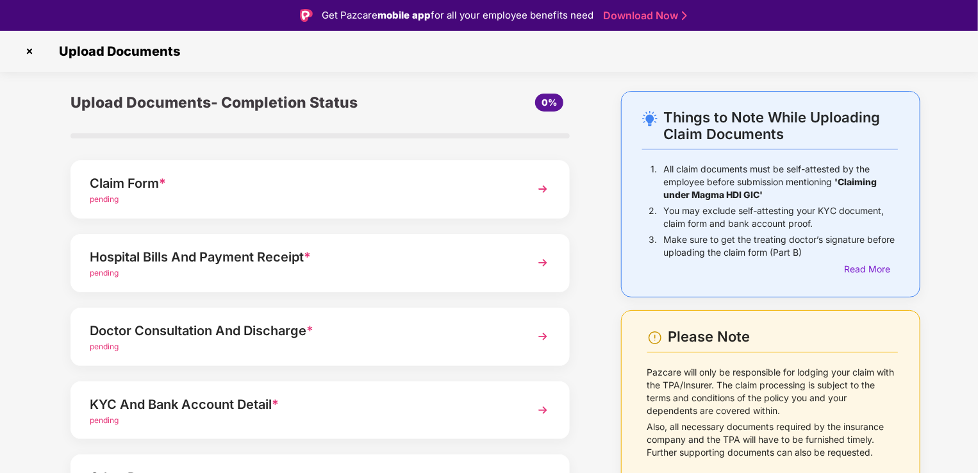
click at [377, 345] on div "pending" at bounding box center [301, 347] width 422 height 12
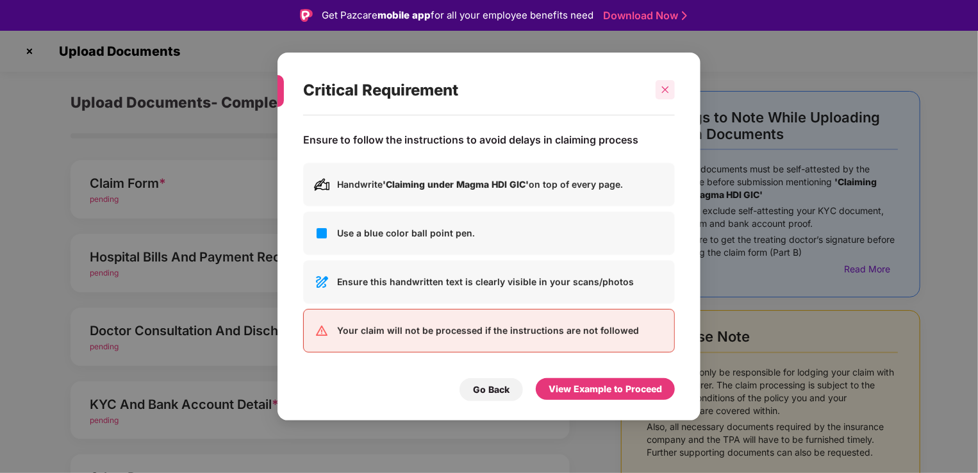
click at [669, 96] on div at bounding box center [664, 89] width 19 height 19
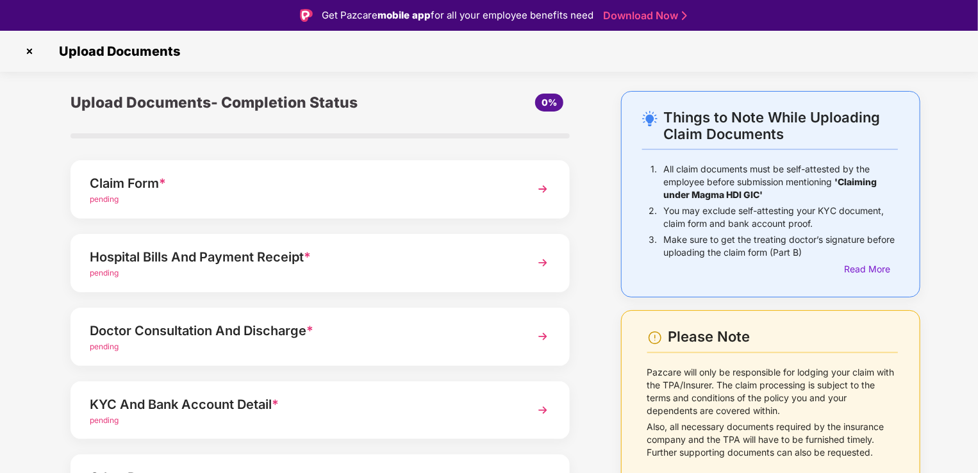
click at [290, 420] on div "pending" at bounding box center [301, 421] width 422 height 12
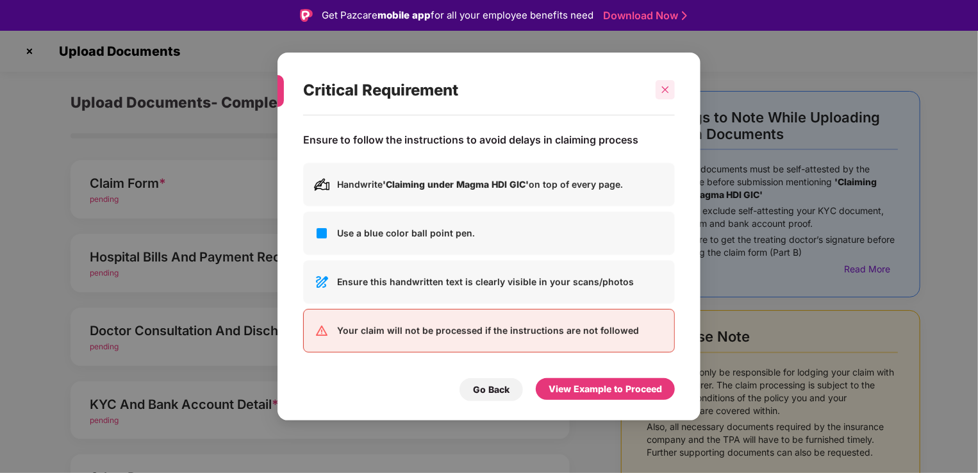
click at [661, 93] on icon "close" at bounding box center [665, 89] width 9 height 9
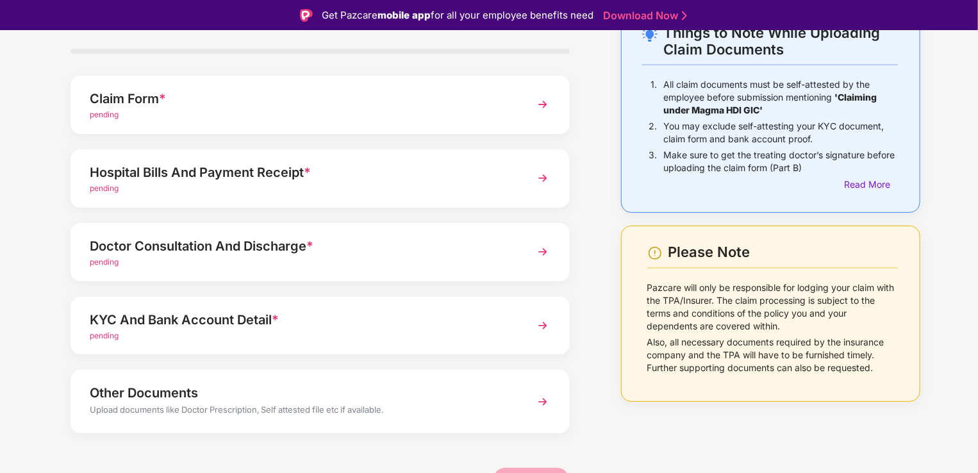
scroll to position [93, 0]
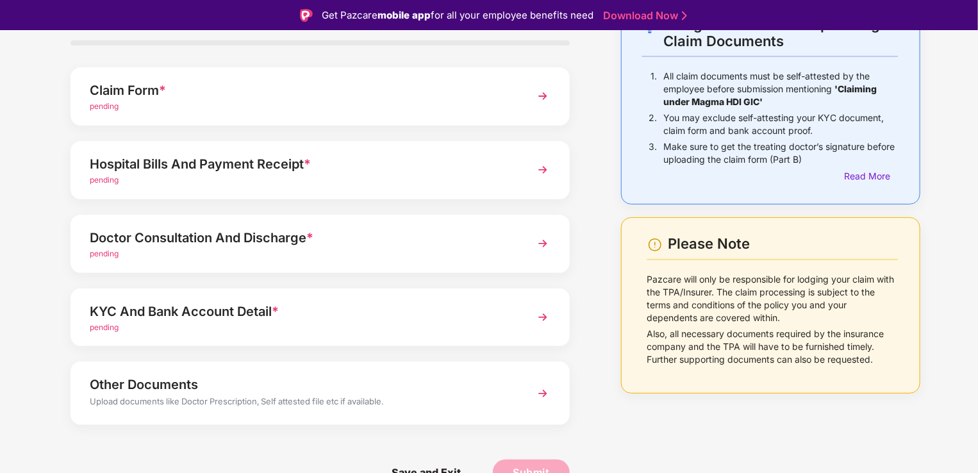
click at [218, 109] on div "pending" at bounding box center [301, 107] width 422 height 12
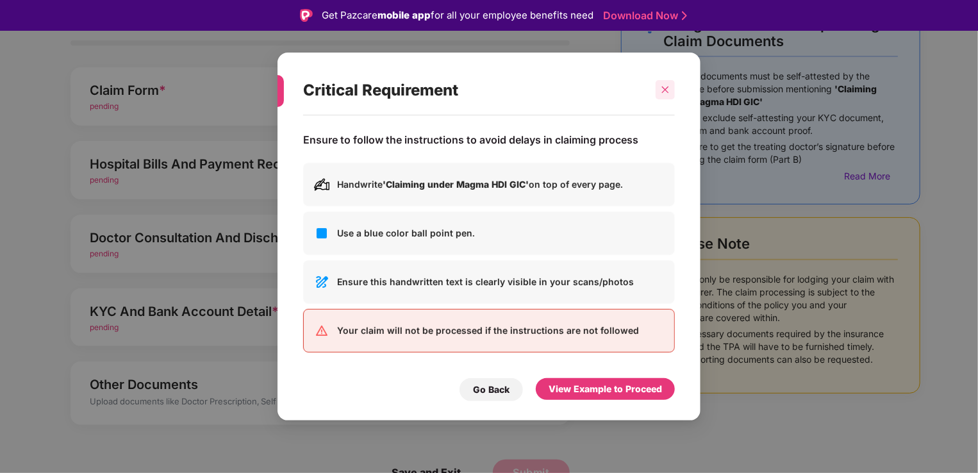
click at [664, 89] on icon "close" at bounding box center [665, 89] width 7 height 7
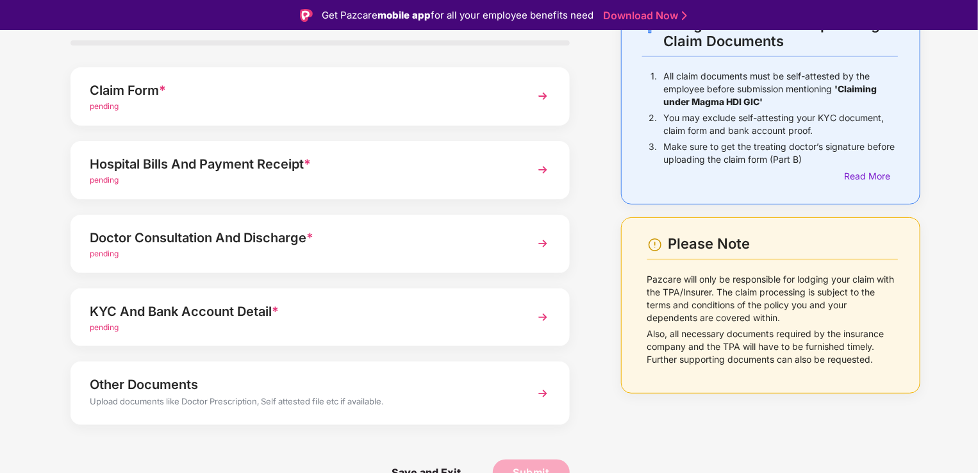
click at [300, 255] on div "pending" at bounding box center [301, 254] width 422 height 12
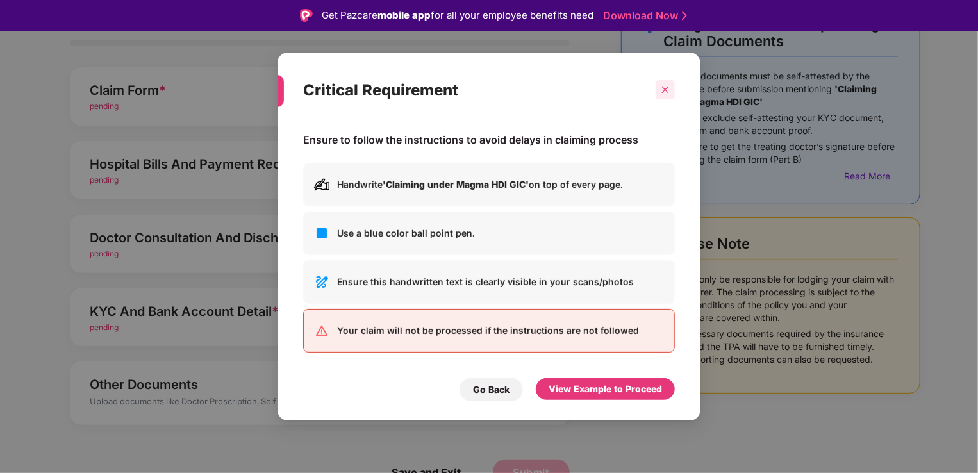
click at [661, 92] on icon "close" at bounding box center [665, 89] width 9 height 9
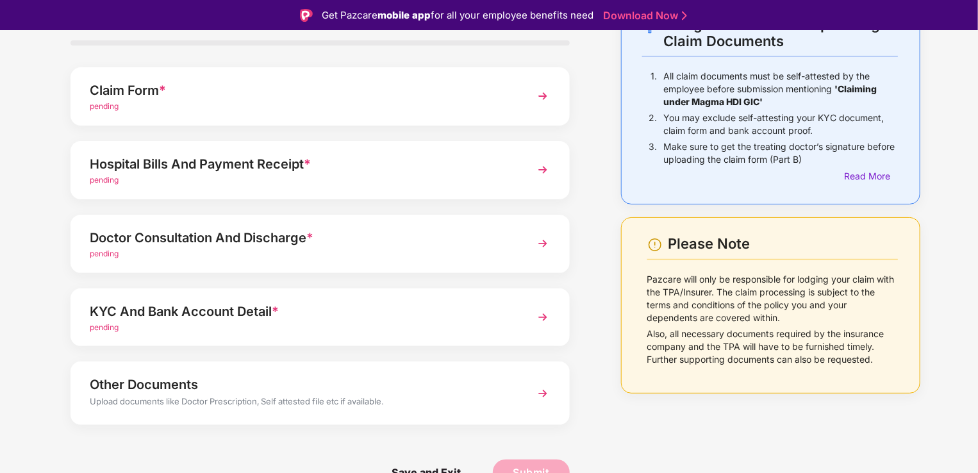
click at [268, 406] on div "Upload documents like Doctor Prescription, Self attested file etc if available." at bounding box center [301, 403] width 422 height 17
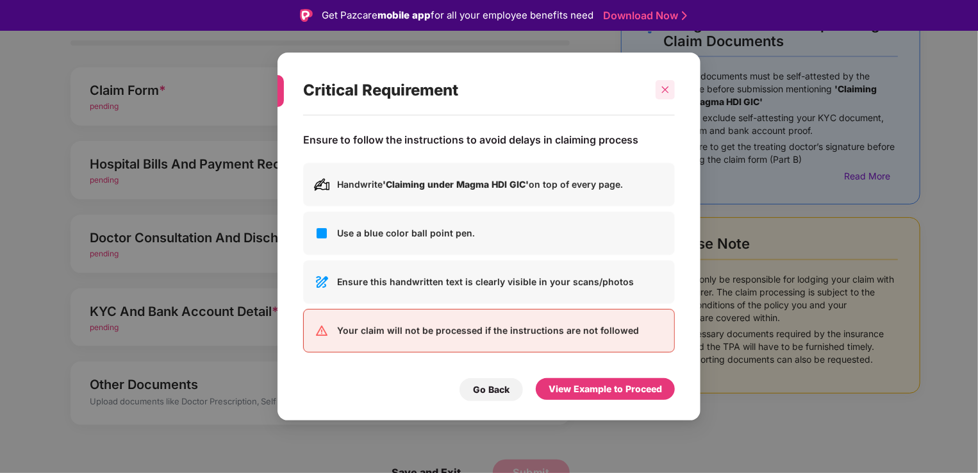
click at [666, 83] on div at bounding box center [664, 89] width 19 height 19
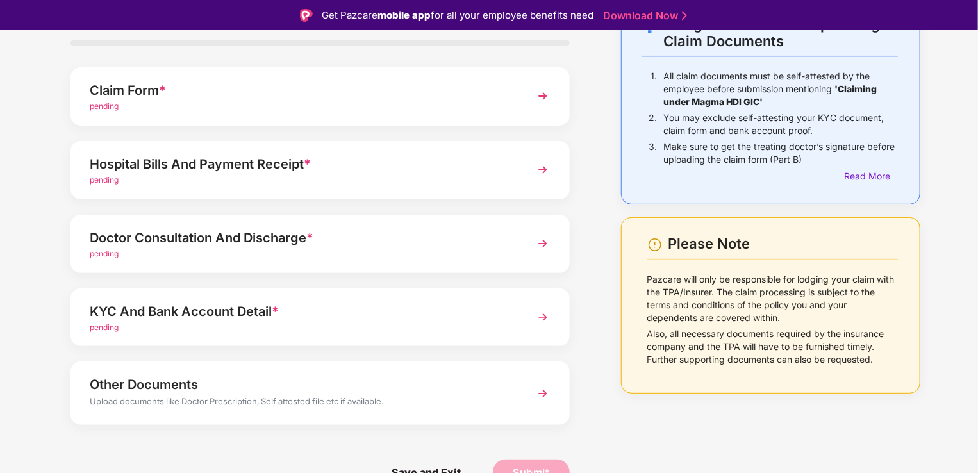
click at [381, 406] on div "Upload documents like Doctor Prescription, Self attested file etc if available." at bounding box center [301, 403] width 422 height 17
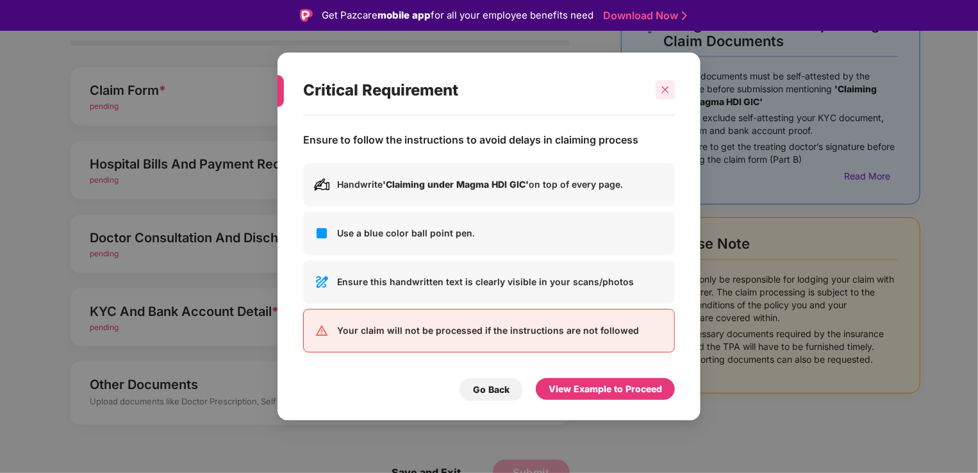
click at [661, 91] on icon "close" at bounding box center [665, 89] width 9 height 9
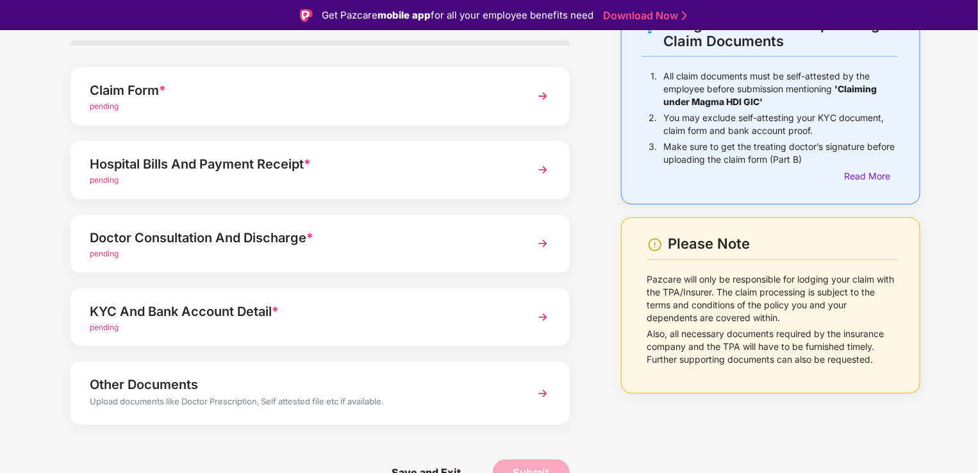
click at [439, 167] on div "Hospital Bills And Payment Receipt *" at bounding box center [301, 164] width 422 height 21
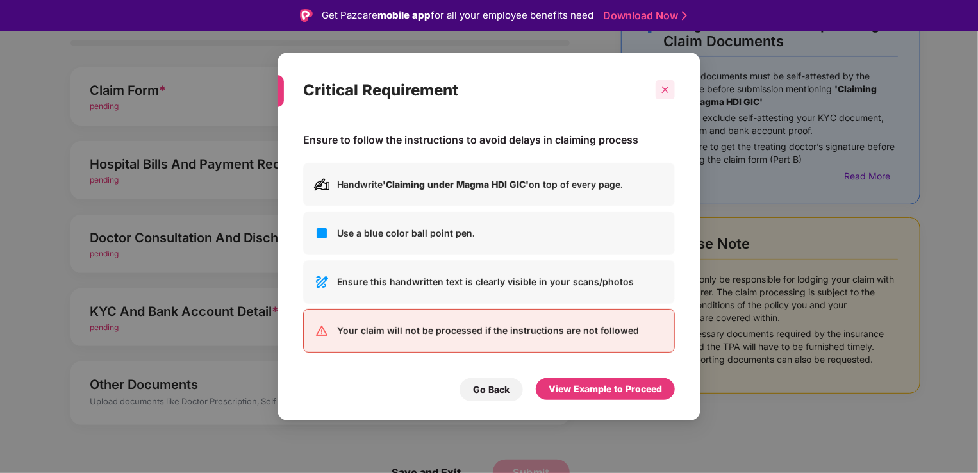
click at [664, 94] on icon "close" at bounding box center [665, 89] width 9 height 9
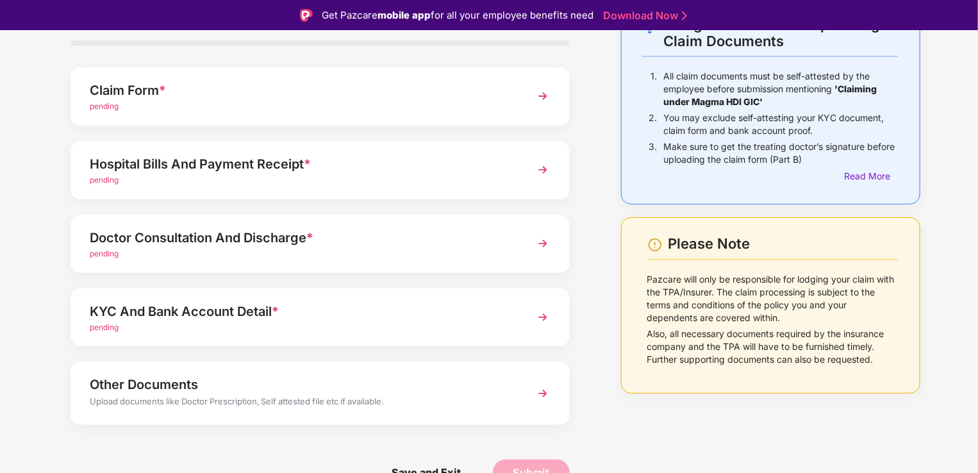
click at [258, 250] on div "pending" at bounding box center [301, 254] width 422 height 12
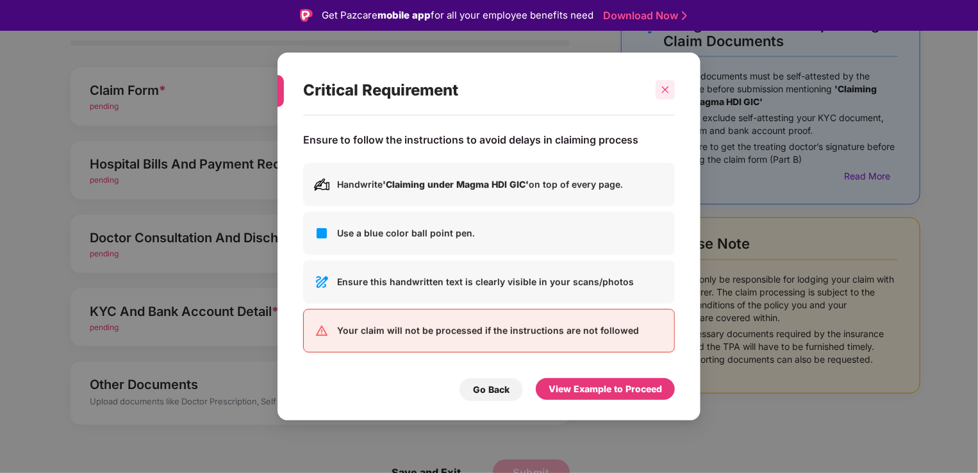
click at [673, 86] on div at bounding box center [659, 89] width 31 height 19
click at [663, 93] on icon "close" at bounding box center [665, 89] width 7 height 7
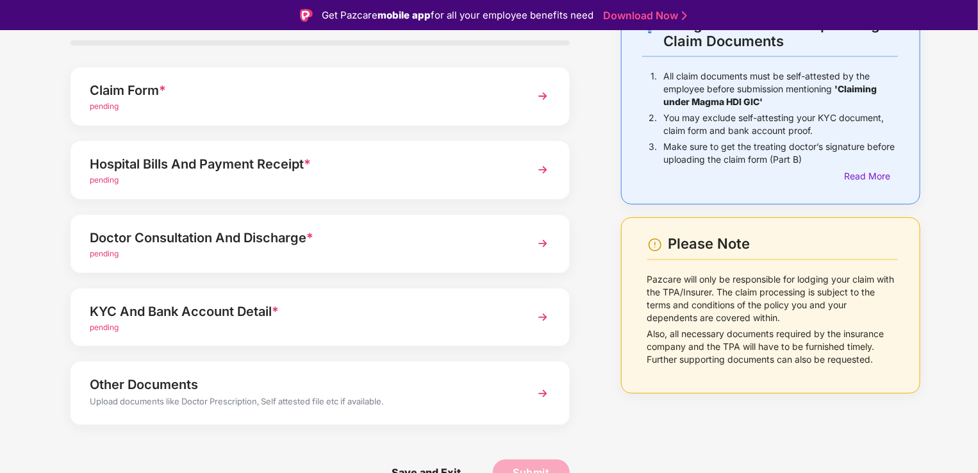
click at [305, 302] on div "KYC And Bank Account Detail *" at bounding box center [301, 311] width 422 height 21
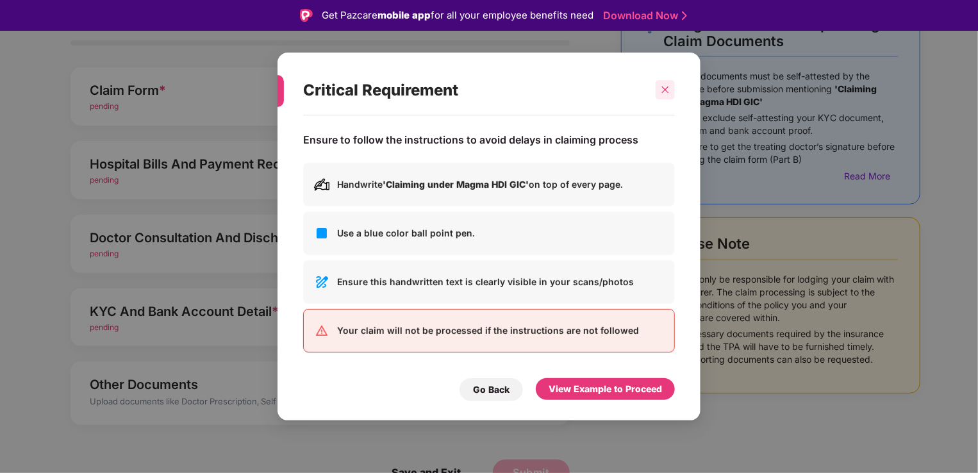
click at [665, 97] on div at bounding box center [664, 89] width 19 height 19
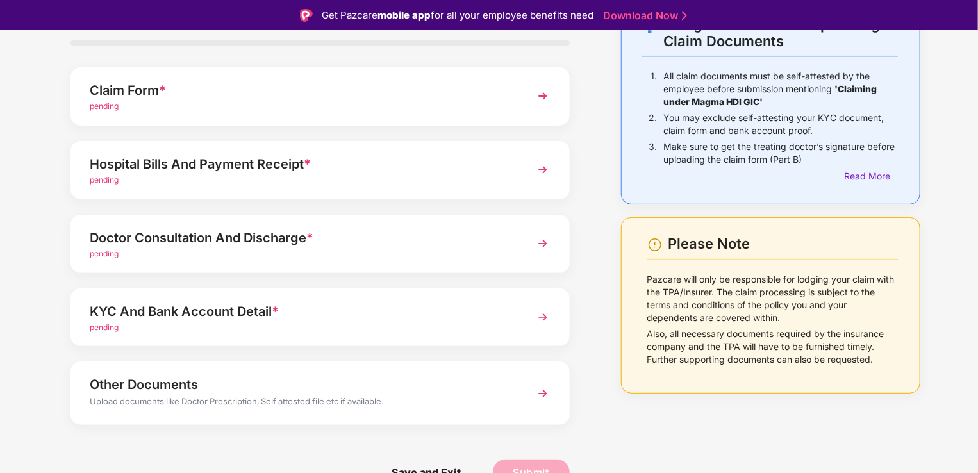
click at [325, 329] on div "pending" at bounding box center [301, 328] width 422 height 12
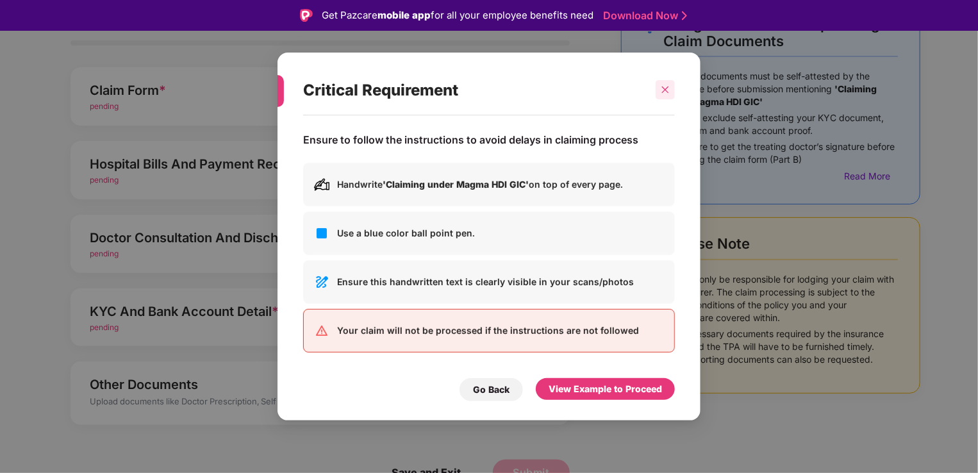
click at [659, 92] on div at bounding box center [664, 89] width 19 height 19
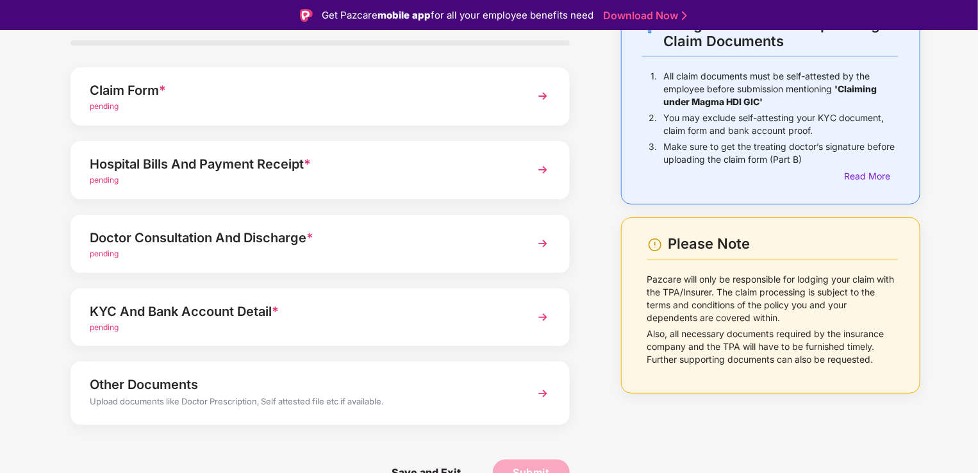
click at [250, 324] on div "pending" at bounding box center [301, 328] width 422 height 12
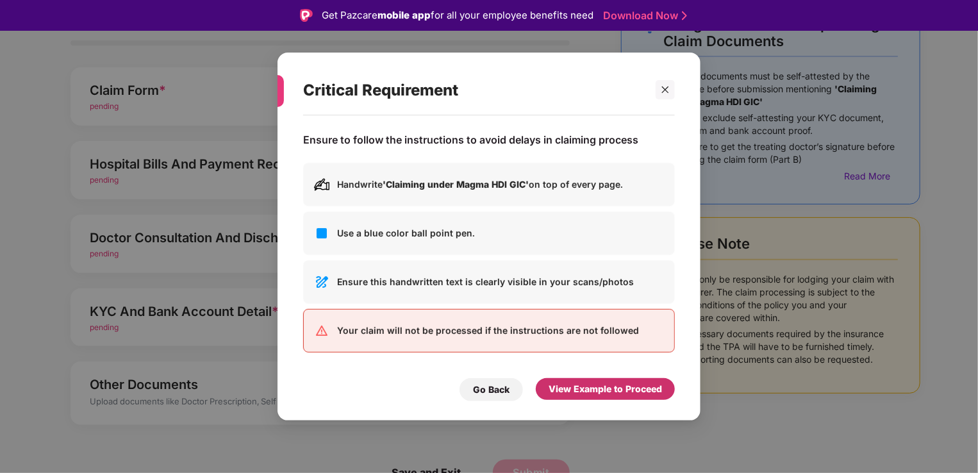
click at [573, 389] on div "View Example to Proceed" at bounding box center [604, 389] width 113 height 14
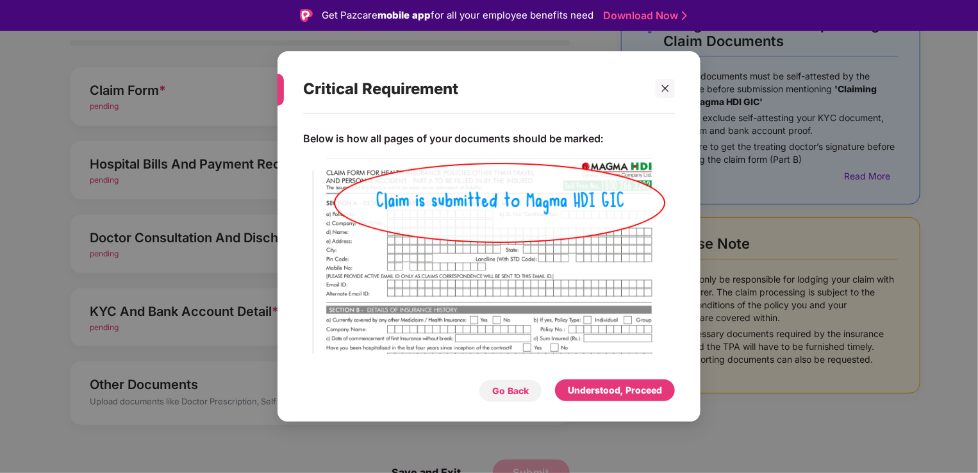
click at [510, 398] on div "Go Back" at bounding box center [510, 390] width 63 height 23
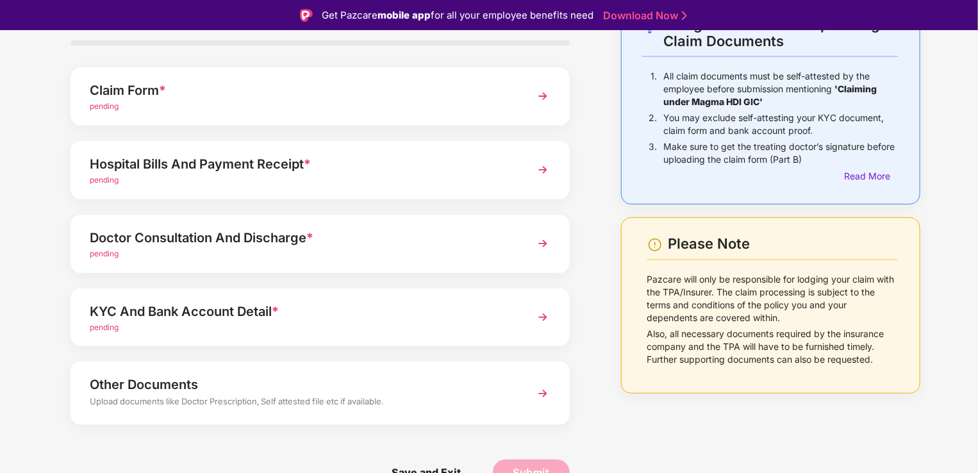
click at [240, 313] on div "KYC And Bank Account Detail *" at bounding box center [301, 311] width 422 height 21
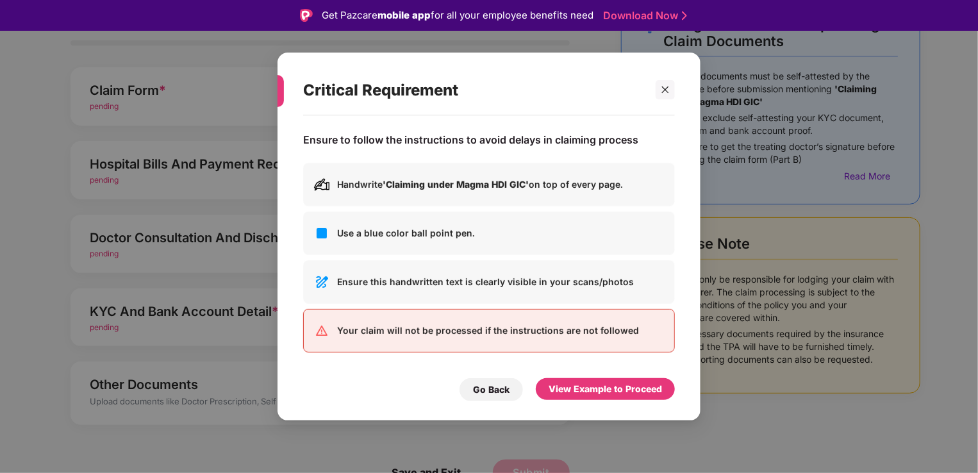
click at [553, 393] on div "View Example to Proceed" at bounding box center [604, 389] width 113 height 14
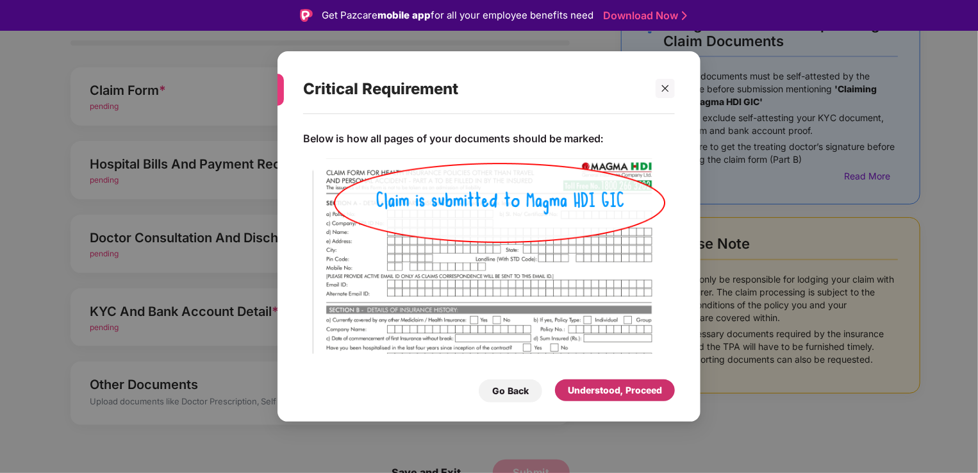
click at [618, 390] on div "Understood, Proceed" at bounding box center [615, 390] width 94 height 14
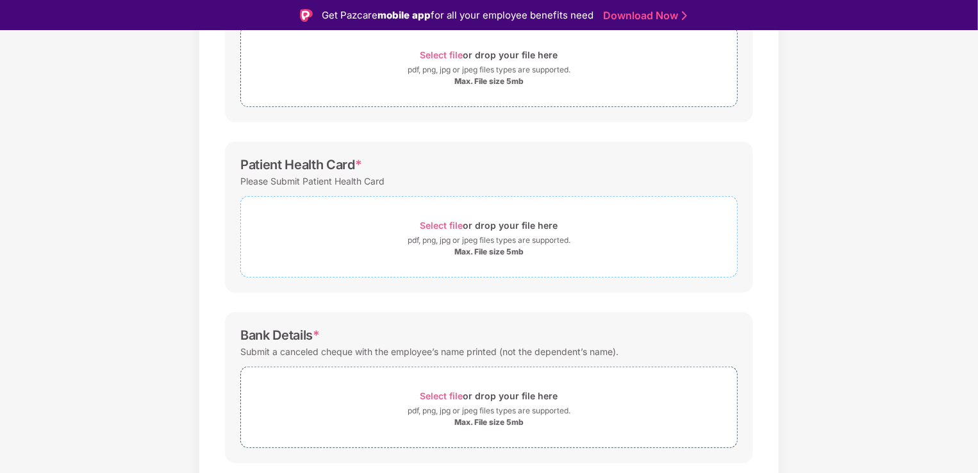
scroll to position [0, 0]
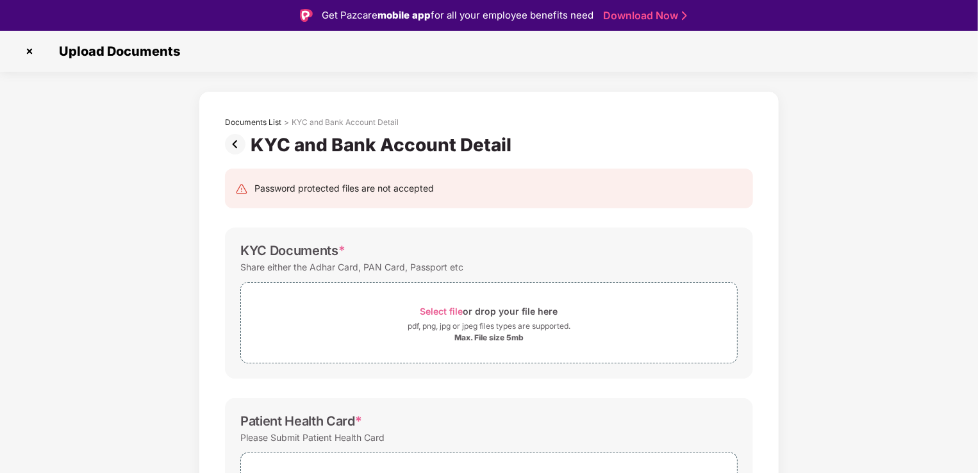
click at [30, 50] on img at bounding box center [29, 51] width 21 height 21
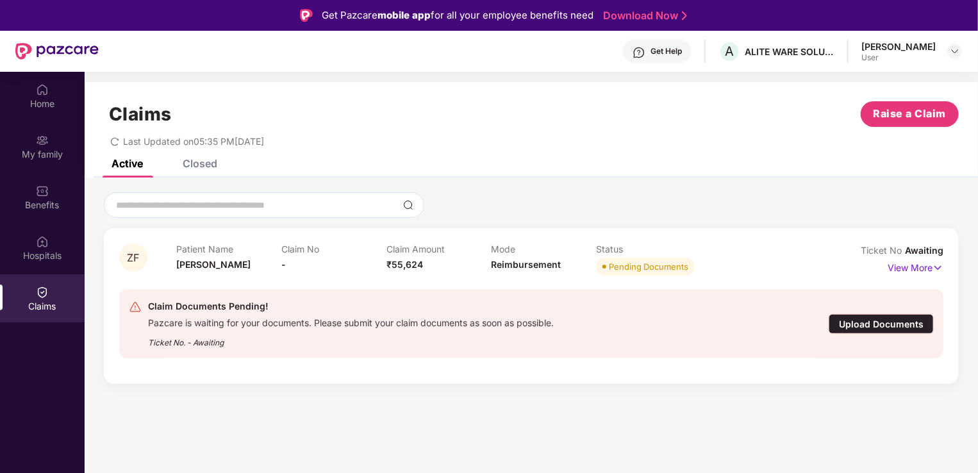
click at [676, 327] on div "Claim Documents Pending! Pazcare is waiting for your documents. Please submit y…" at bounding box center [464, 324] width 671 height 50
click at [923, 264] on p "View More" at bounding box center [915, 266] width 56 height 17
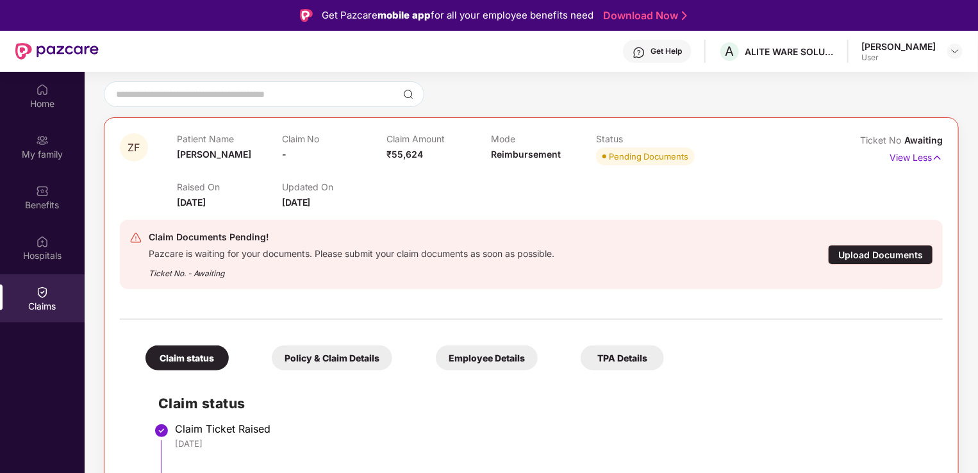
scroll to position [72, 0]
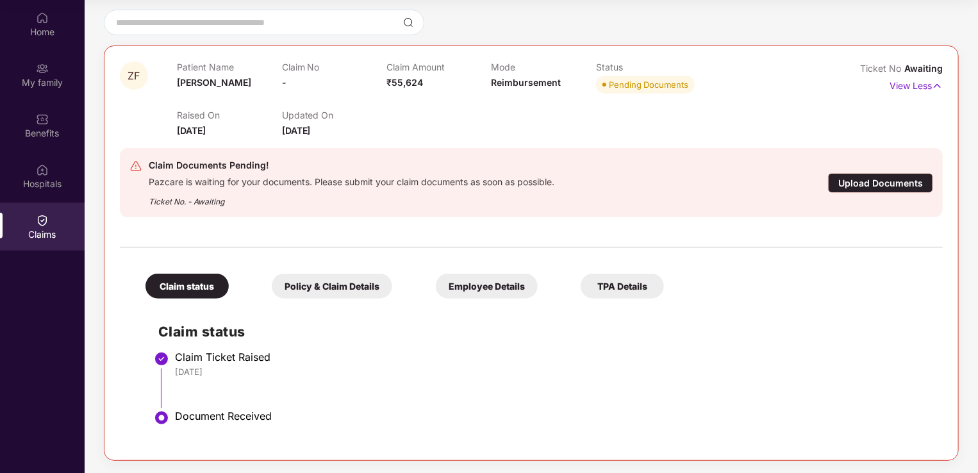
click at [331, 289] on div "Policy & Claim Details" at bounding box center [332, 286] width 120 height 25
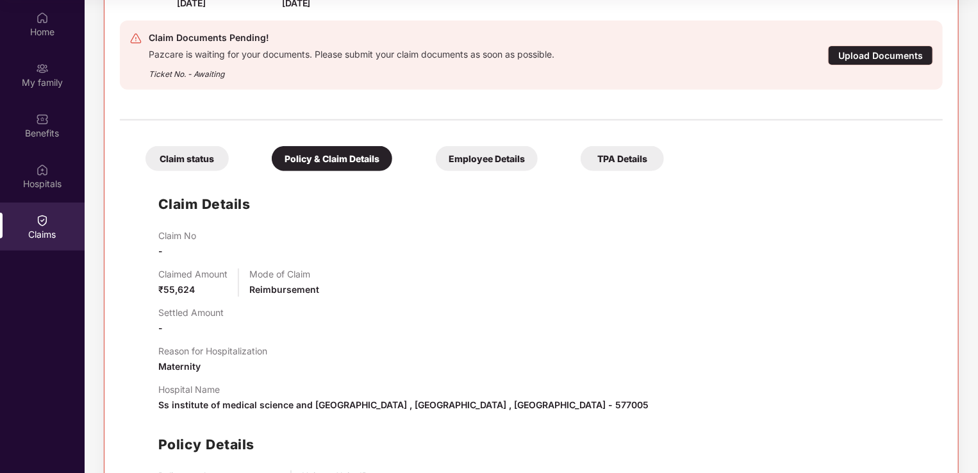
scroll to position [341, 0]
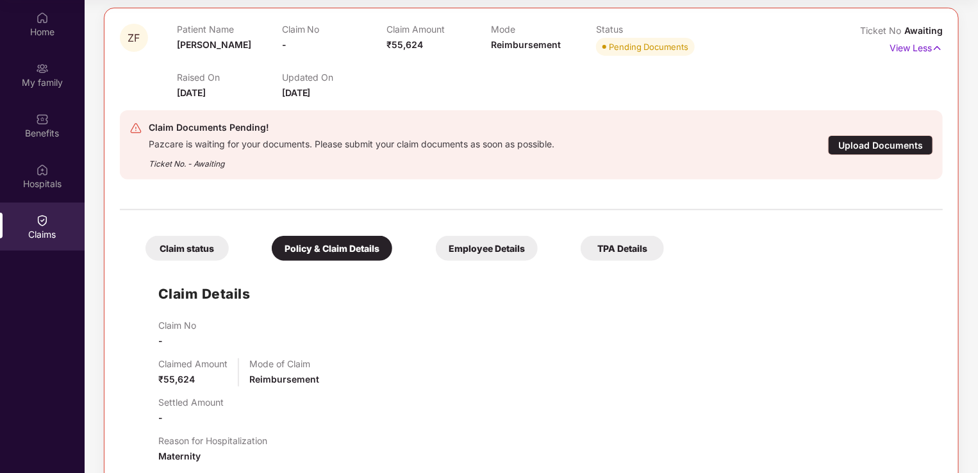
click at [468, 250] on div "Employee Details" at bounding box center [487, 248] width 102 height 25
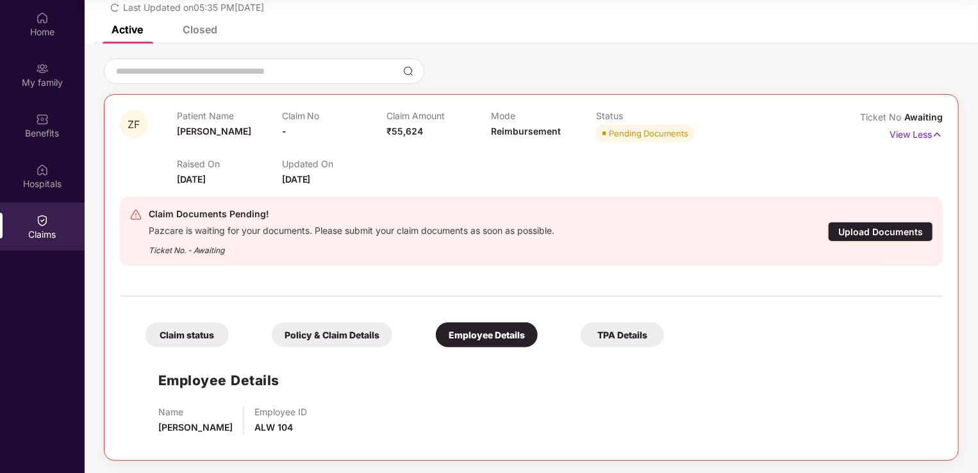
click at [620, 343] on div "TPA Details" at bounding box center [621, 334] width 83 height 25
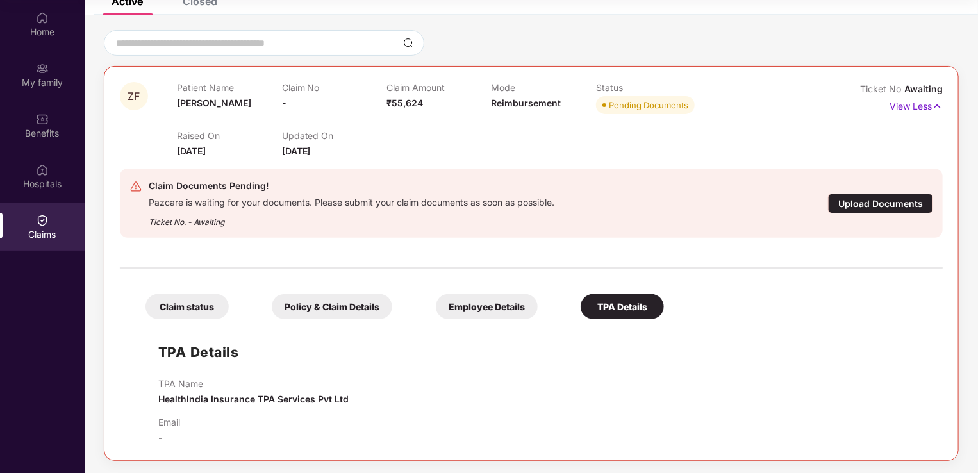
click at [167, 311] on div "Claim status" at bounding box center [186, 306] width 83 height 25
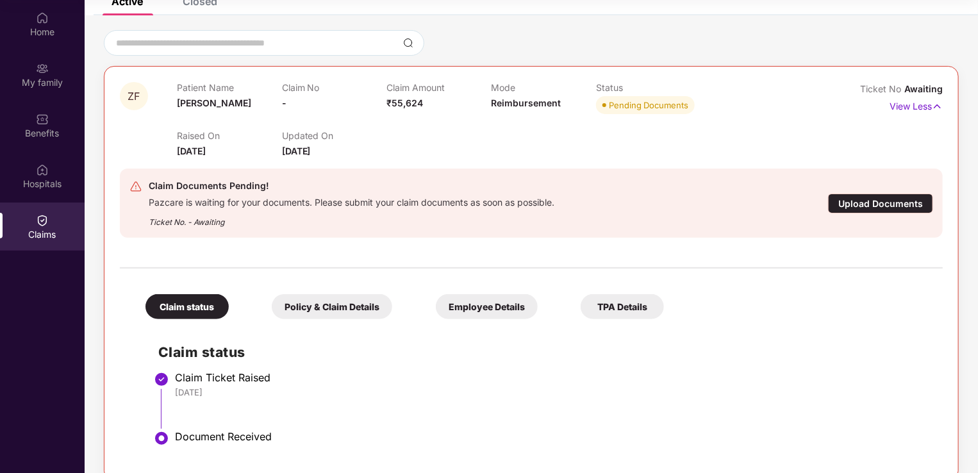
scroll to position [111, 0]
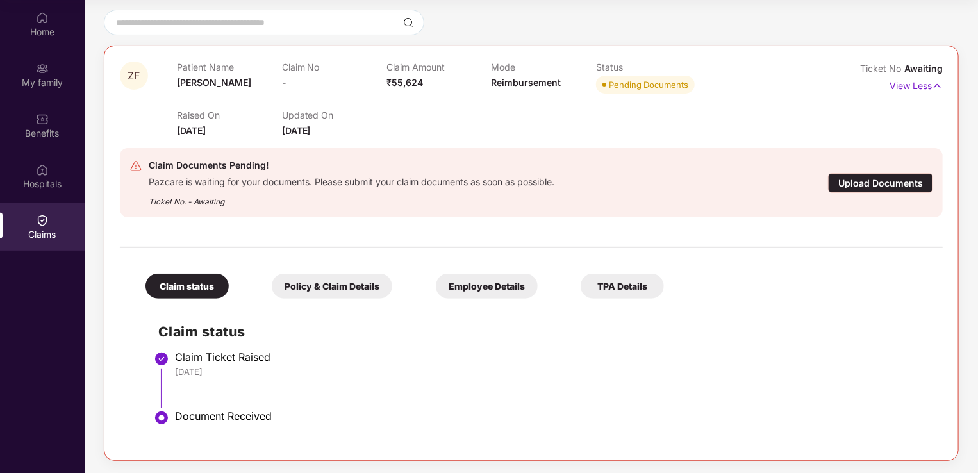
click at [894, 188] on div "Upload Documents" at bounding box center [880, 183] width 105 height 20
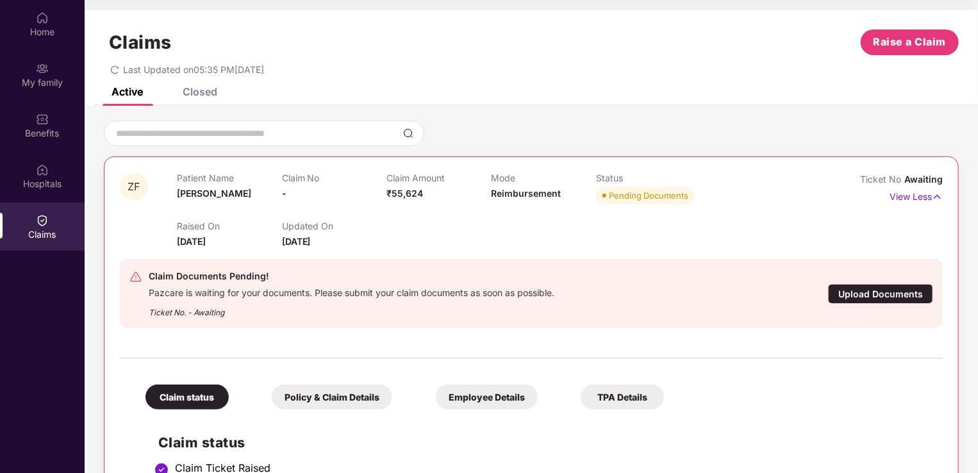
scroll to position [31, 0]
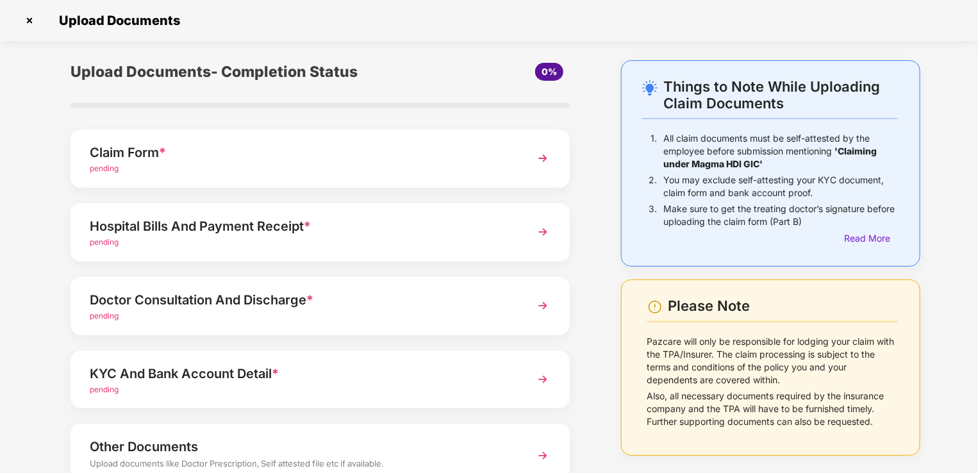
click at [235, 386] on div "pending" at bounding box center [301, 390] width 422 height 12
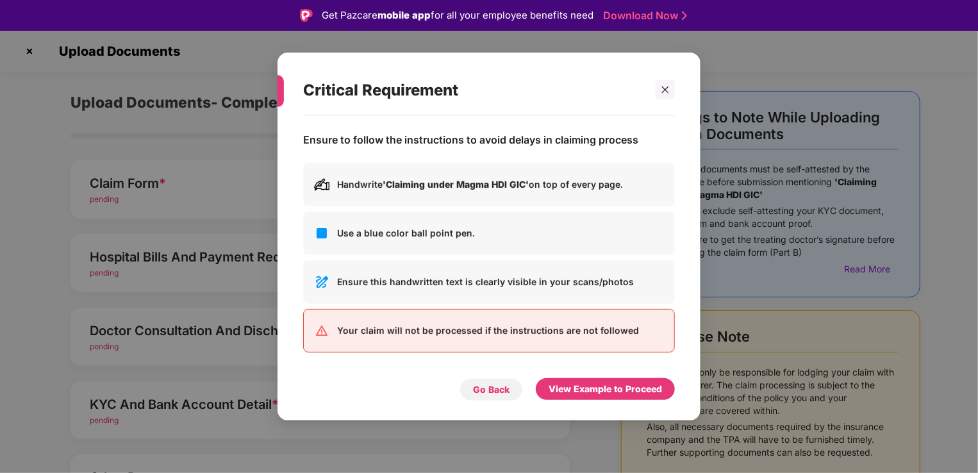
click at [498, 393] on div "Go Back" at bounding box center [491, 389] width 37 height 14
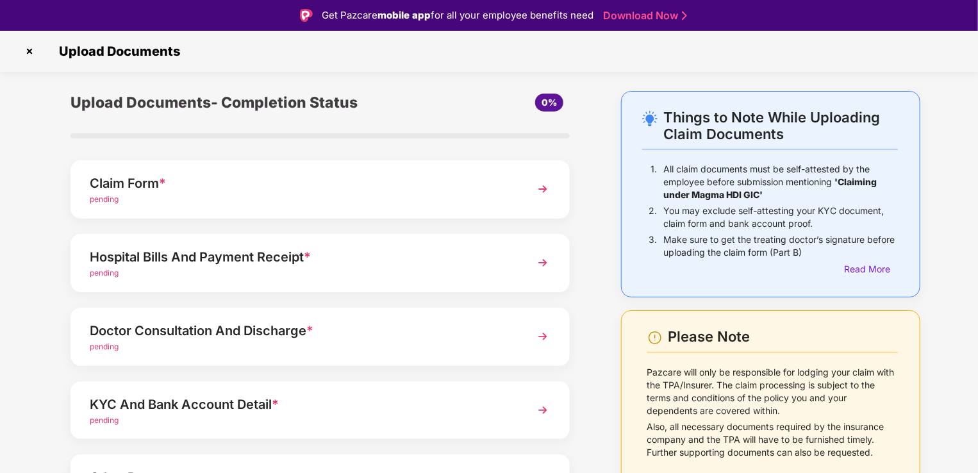
click at [545, 336] on img at bounding box center [542, 336] width 23 height 23
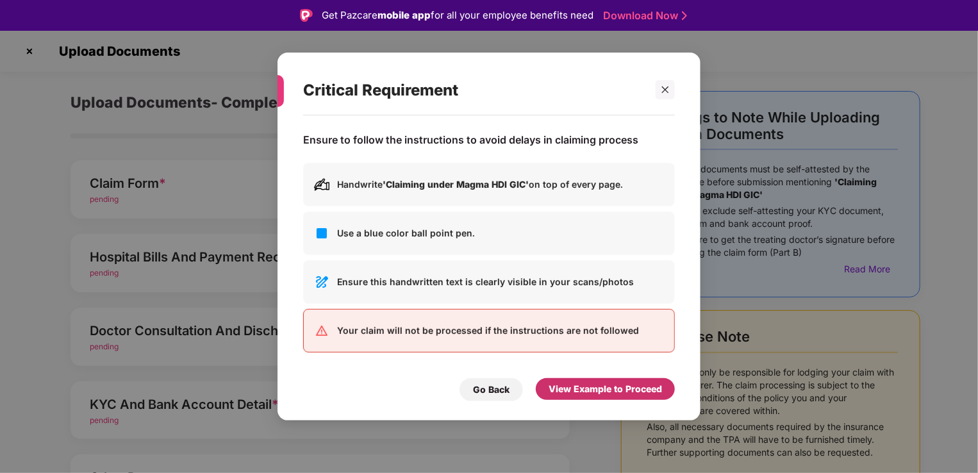
click at [589, 381] on div "View Example to Proceed" at bounding box center [605, 389] width 139 height 22
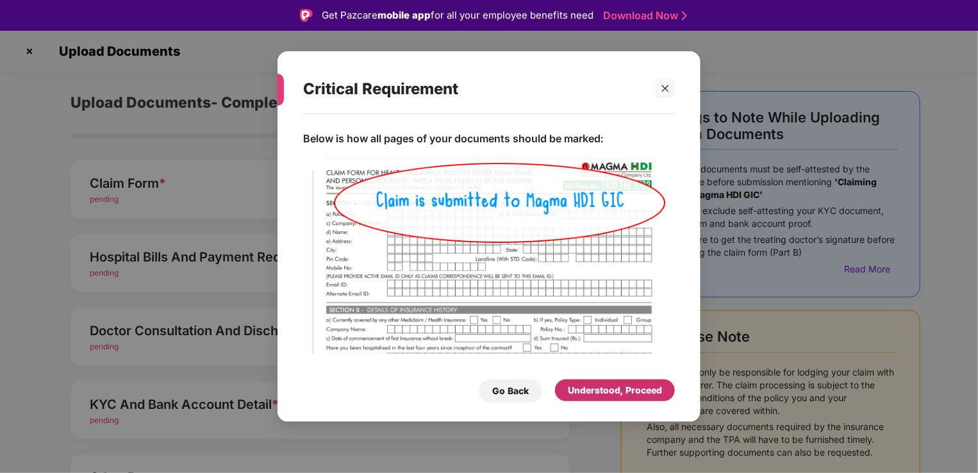
click at [595, 391] on div "Understood, Proceed" at bounding box center [615, 390] width 94 height 14
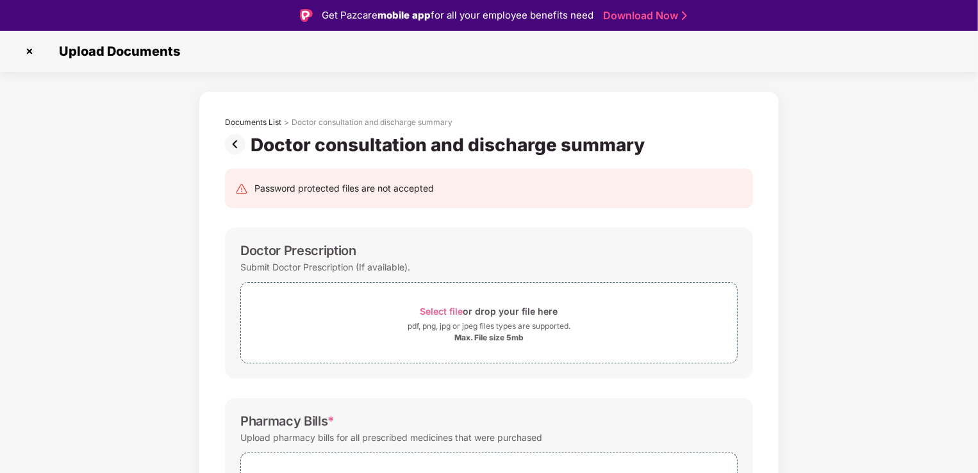
click at [18, 57] on div "Upload Documents" at bounding box center [489, 51] width 978 height 41
click at [24, 56] on img at bounding box center [29, 51] width 21 height 21
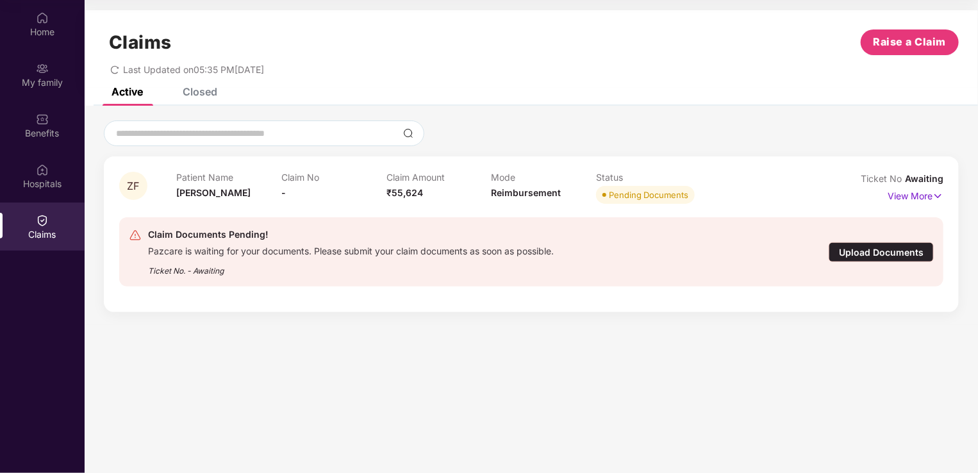
click at [497, 254] on div "Pazcare is waiting for your documents. Please submit your claim documents as so…" at bounding box center [351, 249] width 406 height 15
click at [896, 249] on div "Upload Documents" at bounding box center [880, 252] width 105 height 20
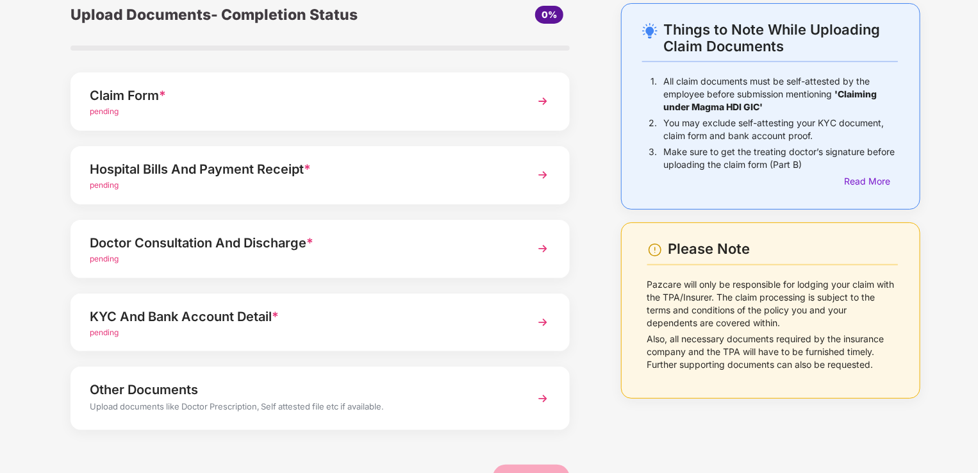
scroll to position [93, 0]
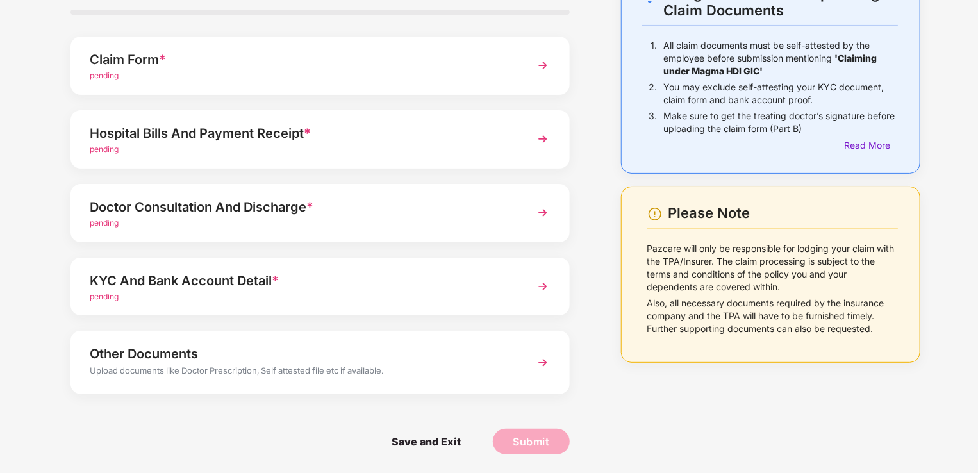
click at [153, 299] on div "pending" at bounding box center [301, 297] width 422 height 12
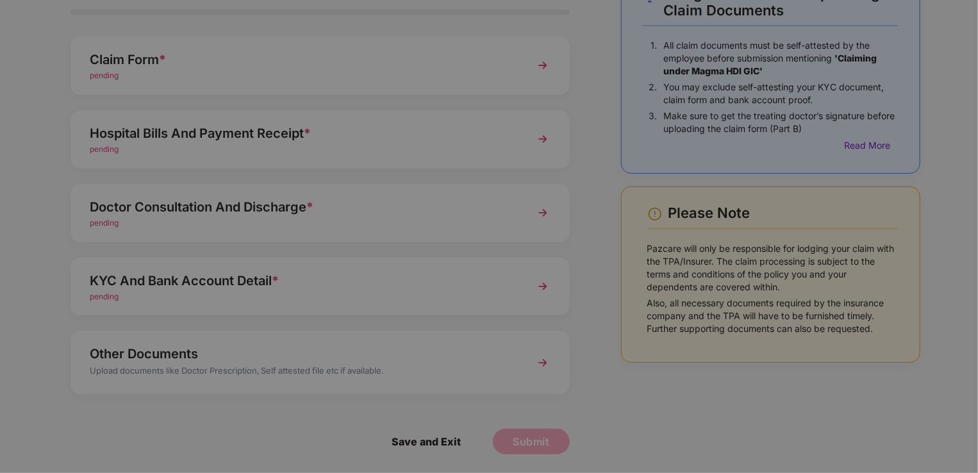
scroll to position [0, 0]
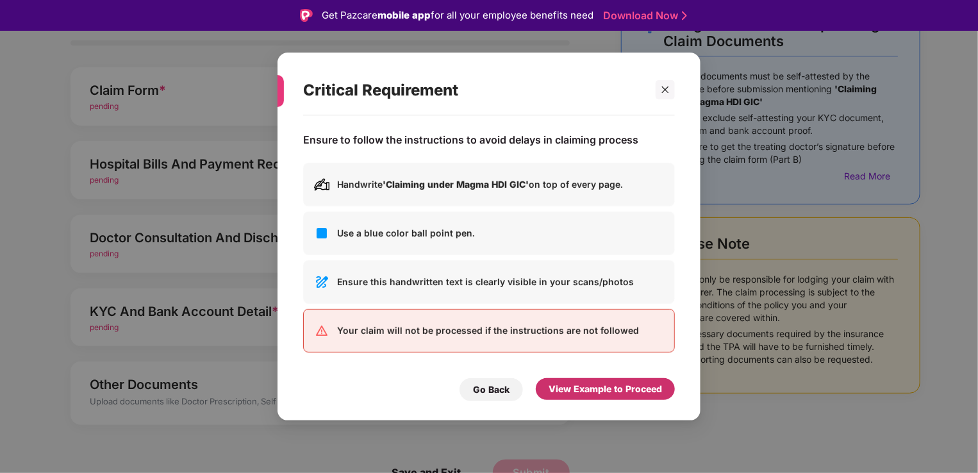
click at [566, 378] on div "View Example to Proceed" at bounding box center [605, 389] width 139 height 22
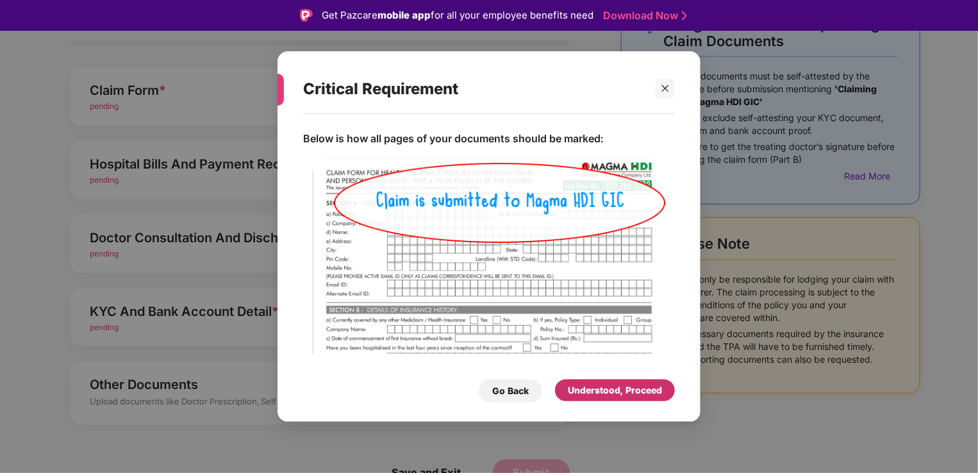
click at [608, 382] on div "Understood, Proceed" at bounding box center [615, 390] width 120 height 22
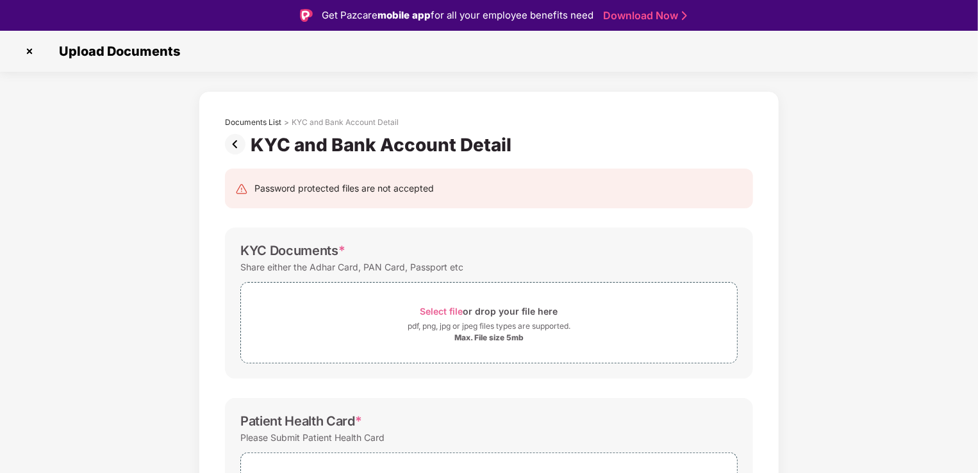
click at [26, 46] on img at bounding box center [29, 51] width 21 height 21
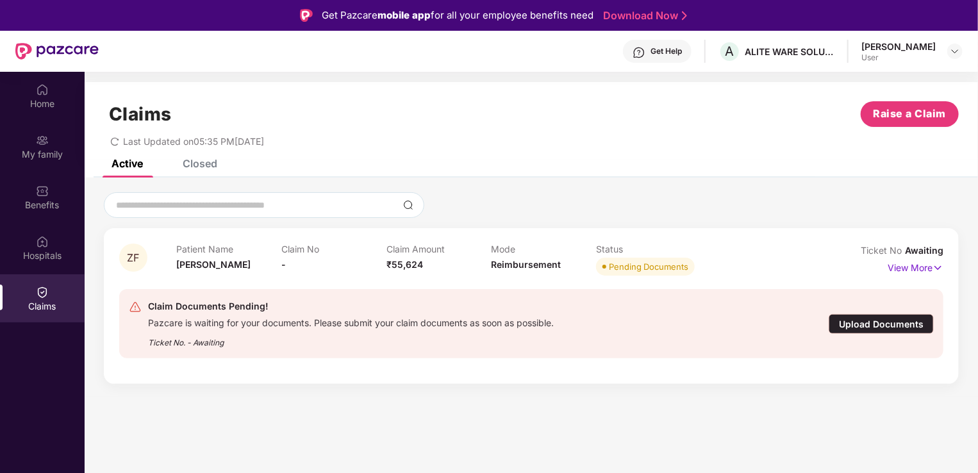
click at [38, 306] on div "Claims" at bounding box center [42, 306] width 85 height 13
click at [872, 327] on div "Upload Documents" at bounding box center [880, 324] width 105 height 20
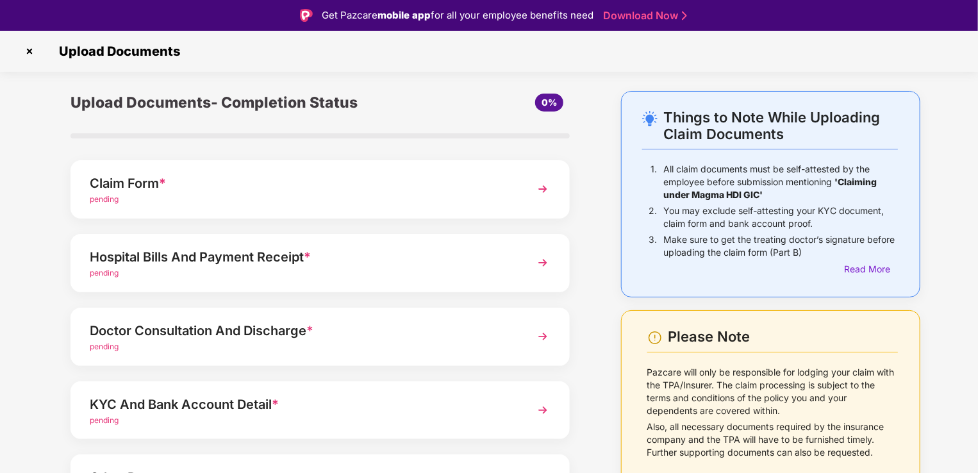
click at [202, 185] on div "Claim Form *" at bounding box center [301, 183] width 422 height 21
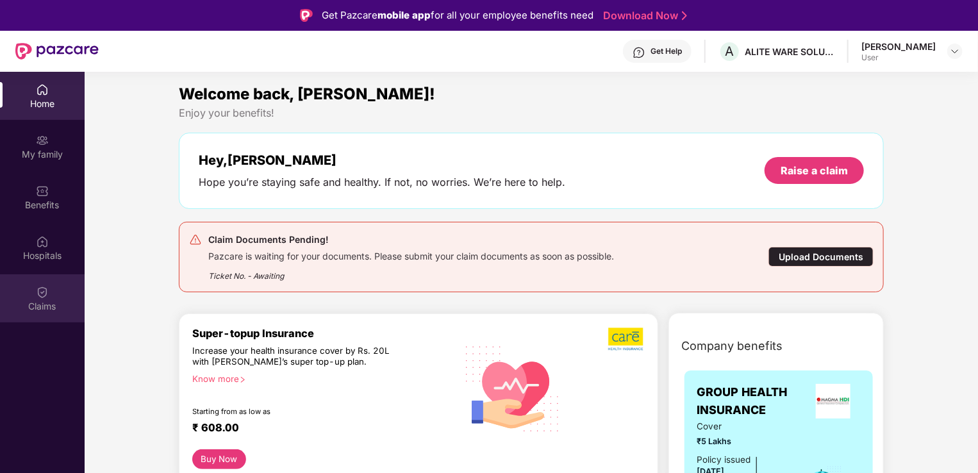
click at [51, 279] on div "Claims" at bounding box center [42, 298] width 85 height 48
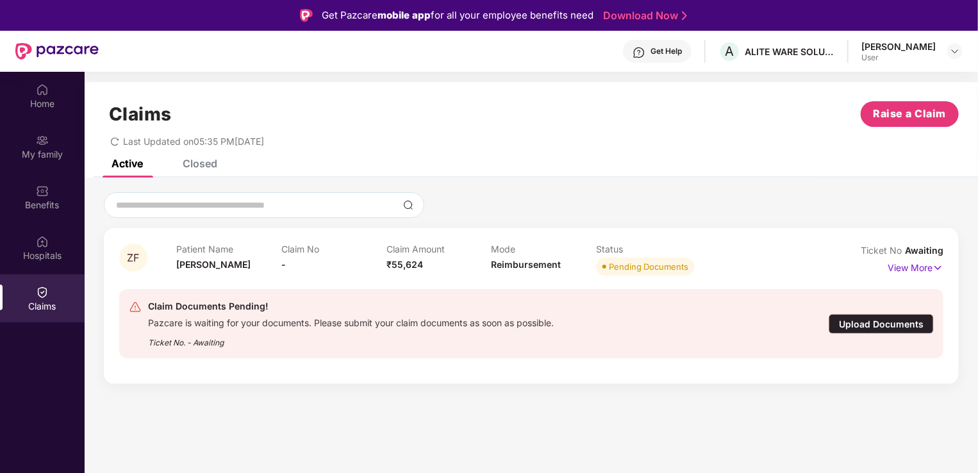
click at [864, 322] on div "Upload Documents" at bounding box center [880, 324] width 105 height 20
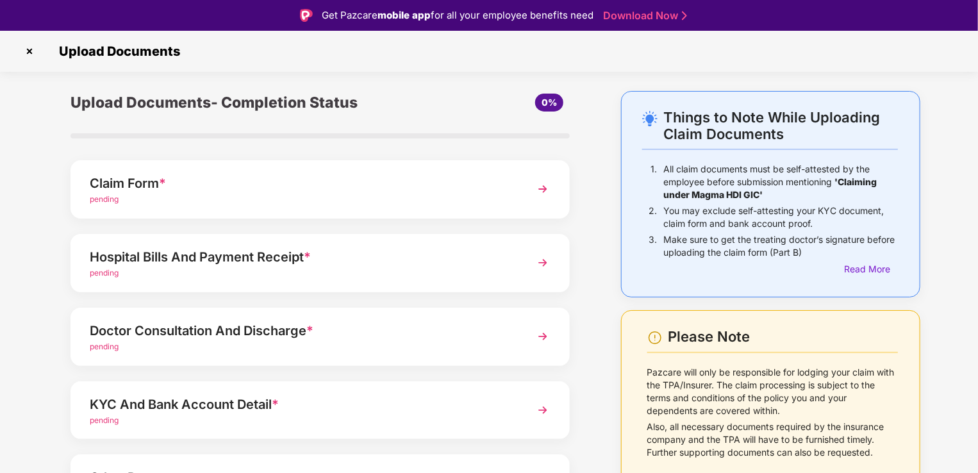
click at [198, 209] on div "Claim Form * pending" at bounding box center [319, 189] width 499 height 58
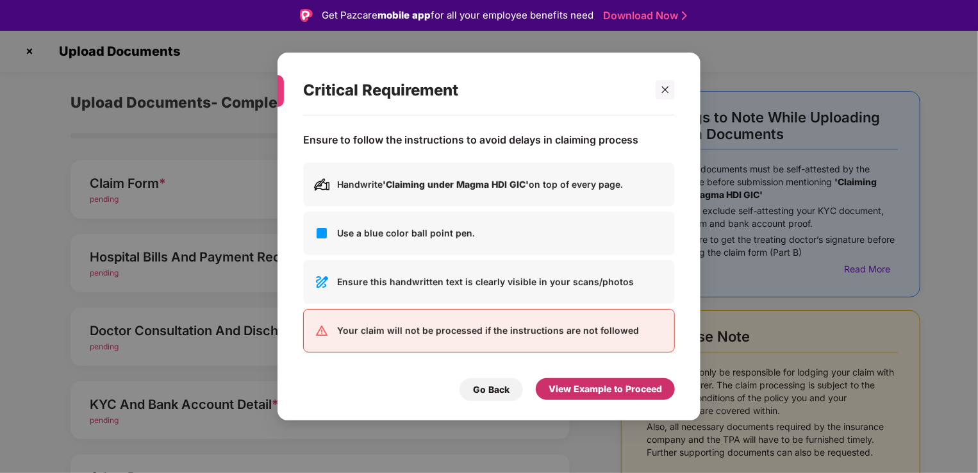
click at [610, 388] on div "View Example to Proceed" at bounding box center [604, 389] width 113 height 14
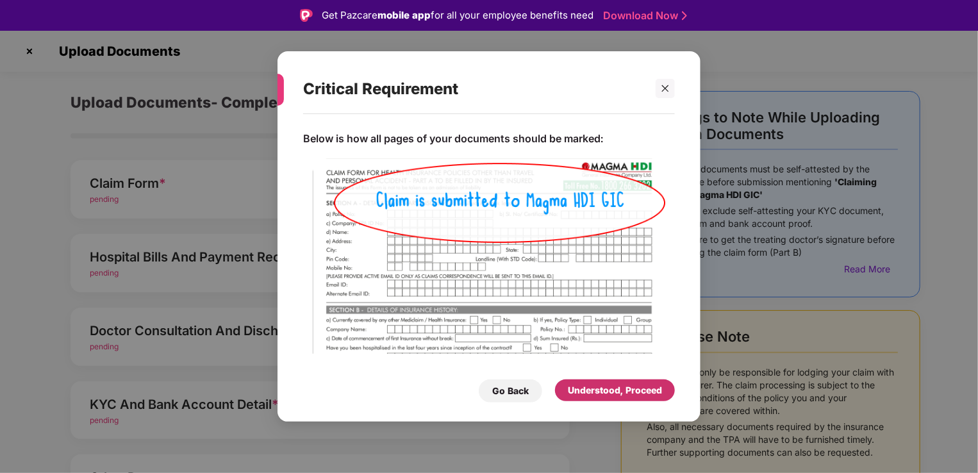
click at [607, 389] on div "Understood, Proceed" at bounding box center [615, 390] width 94 height 14
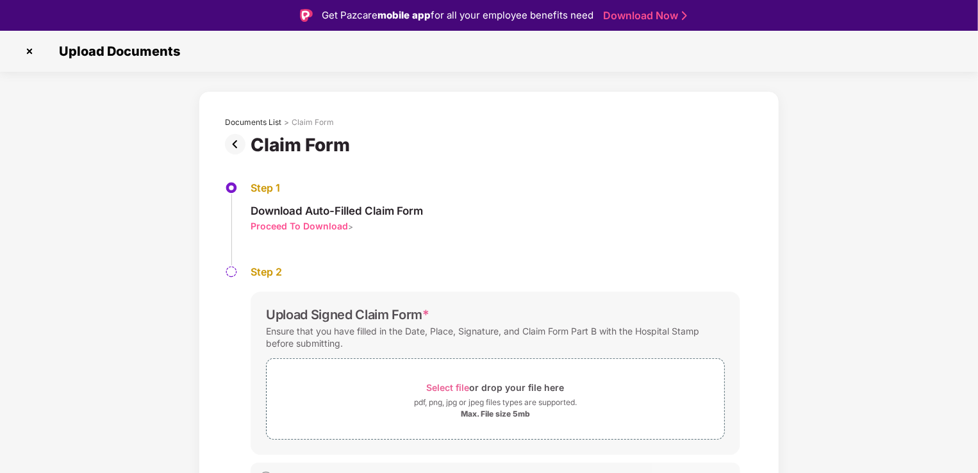
scroll to position [21, 0]
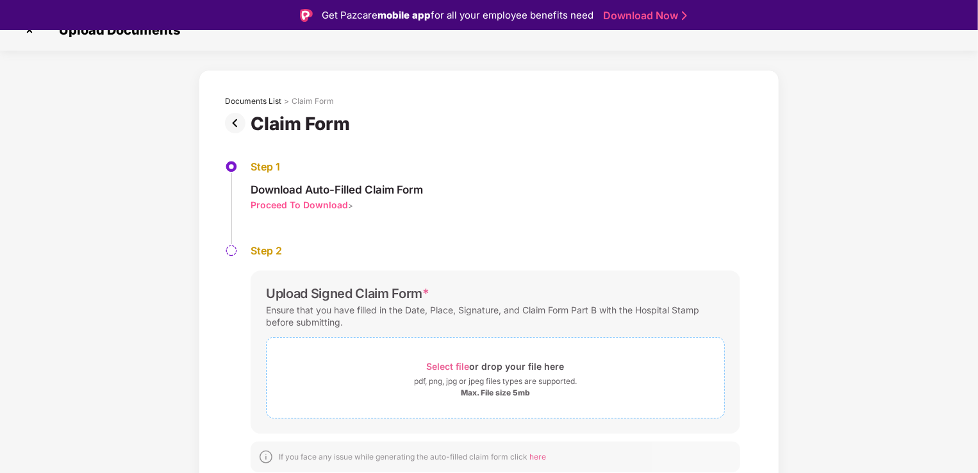
click at [463, 385] on div "pdf, png, jpg or jpeg files types are supported." at bounding box center [495, 381] width 163 height 13
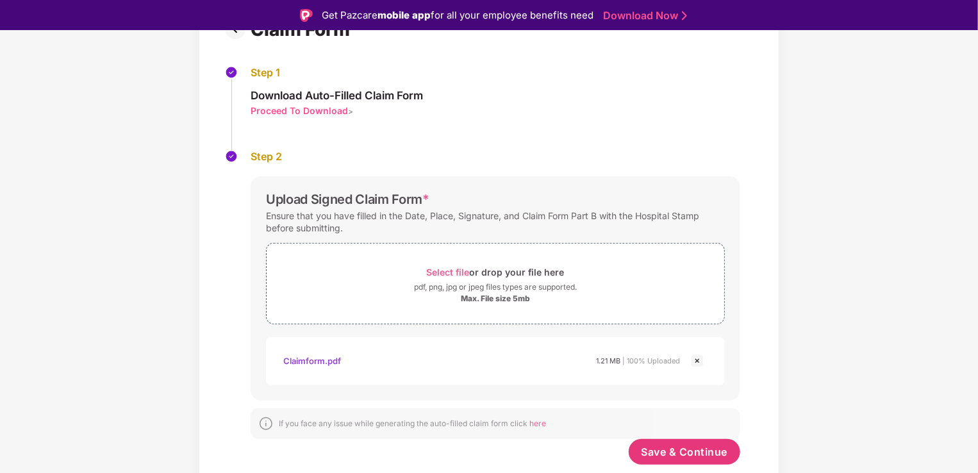
scroll to position [115, 0]
drag, startPoint x: 662, startPoint y: 451, endPoint x: 718, endPoint y: 429, distance: 60.1
click at [662, 451] on span "Save & Continue" at bounding box center [684, 452] width 86 height 14
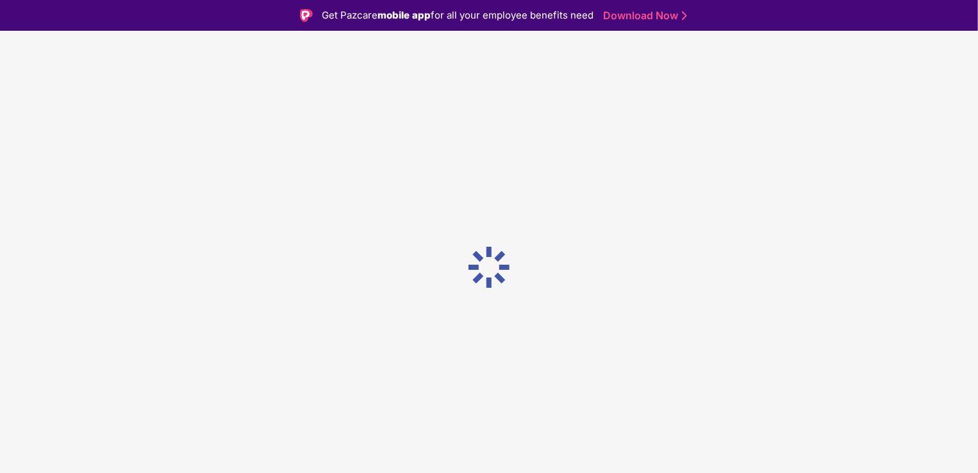
scroll to position [0, 0]
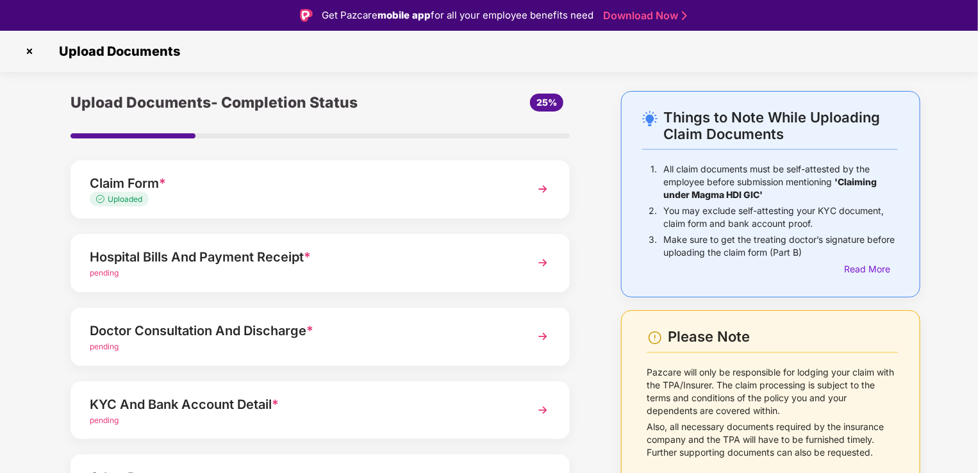
click at [329, 272] on div "pending" at bounding box center [301, 273] width 422 height 12
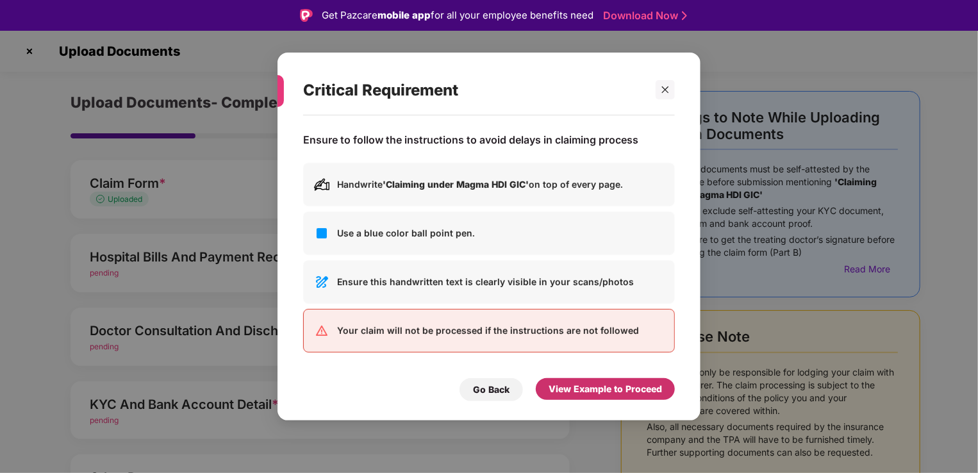
click at [606, 393] on div "View Example to Proceed" at bounding box center [604, 389] width 113 height 14
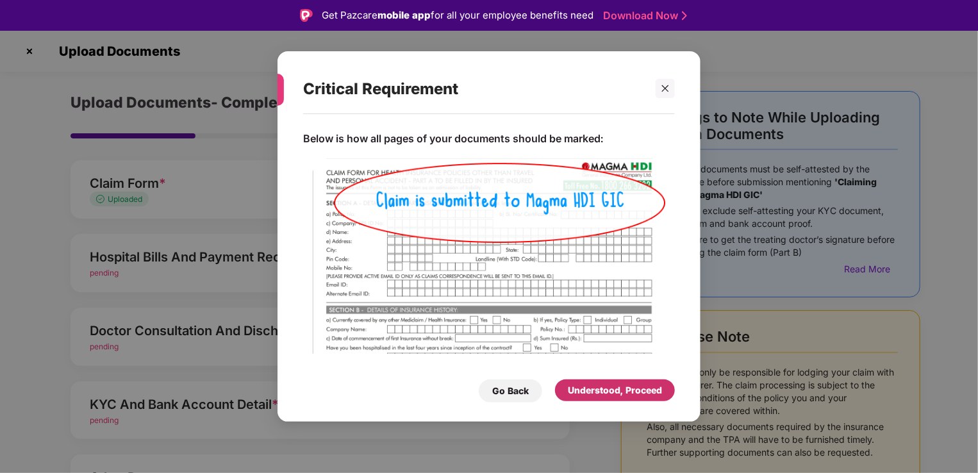
click at [625, 391] on div "Understood, Proceed" at bounding box center [615, 390] width 94 height 14
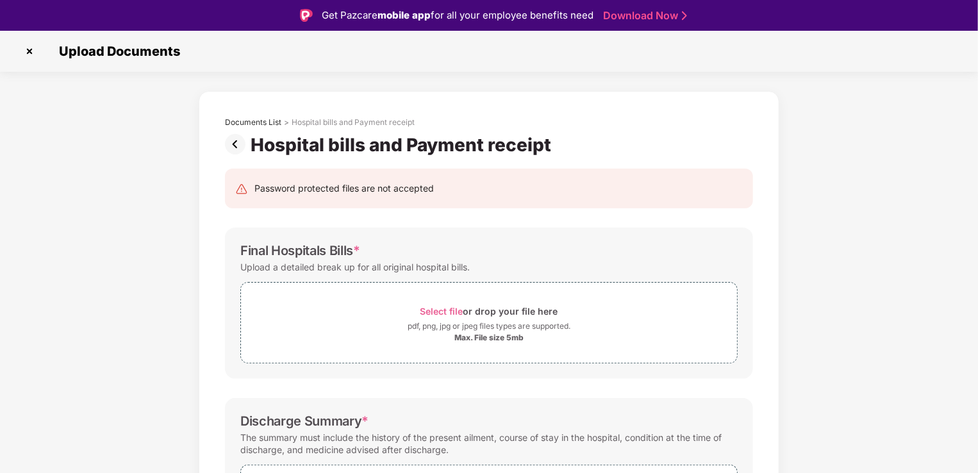
click at [236, 142] on img at bounding box center [238, 144] width 26 height 21
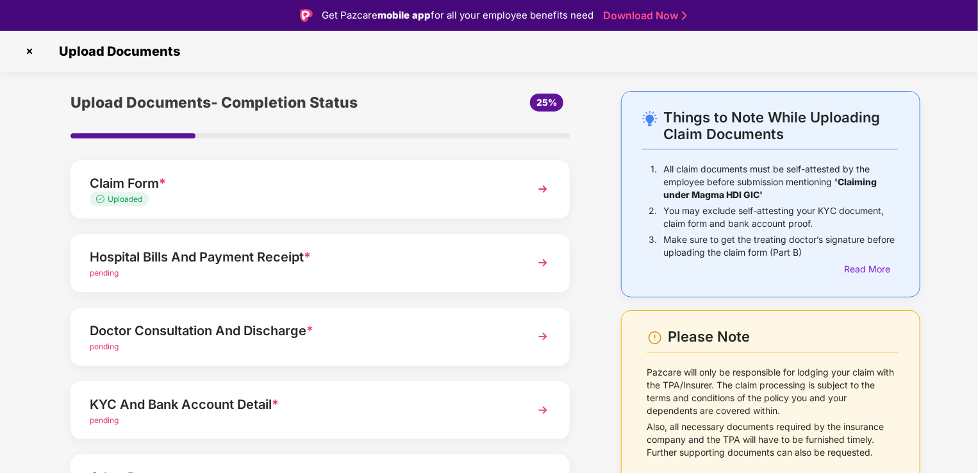
click at [238, 264] on div "Hospital Bills And Payment Receipt *" at bounding box center [301, 257] width 422 height 21
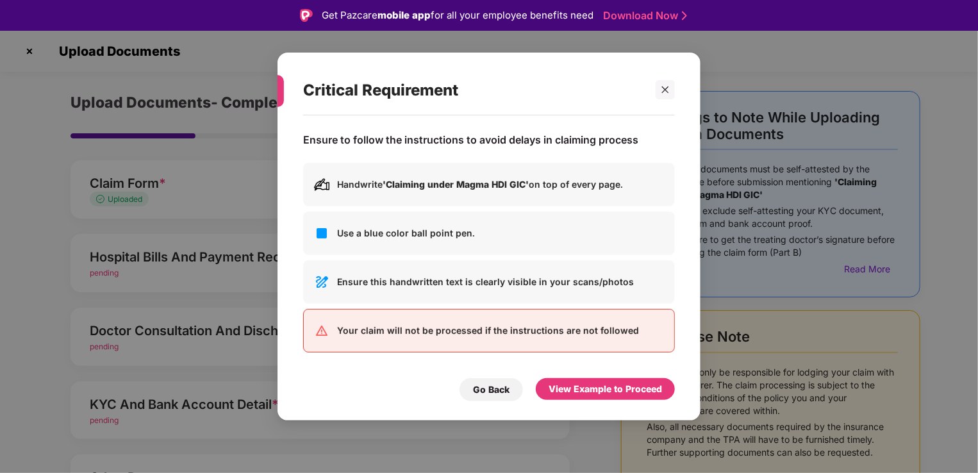
click at [589, 399] on div "View Example to Proceed" at bounding box center [605, 389] width 139 height 22
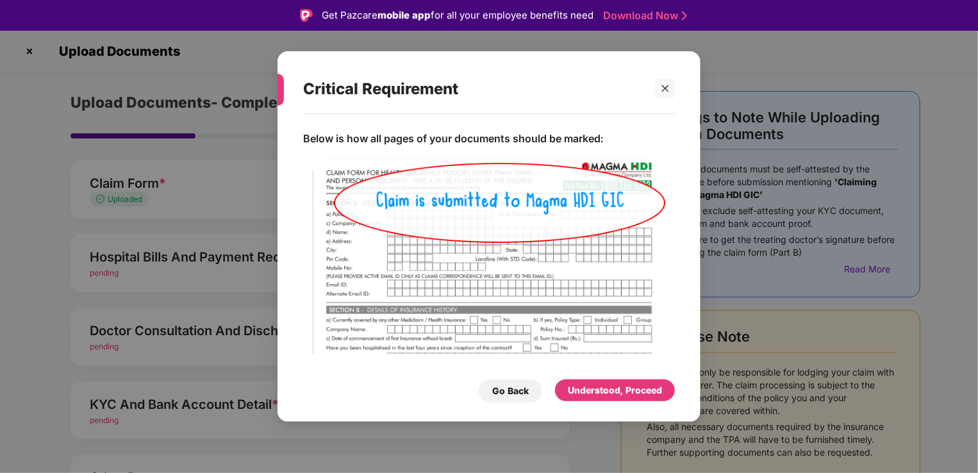
click at [607, 377] on div "Go Back Understood, Proceed" at bounding box center [489, 387] width 372 height 29
click at [608, 390] on div "Understood, Proceed" at bounding box center [615, 390] width 94 height 14
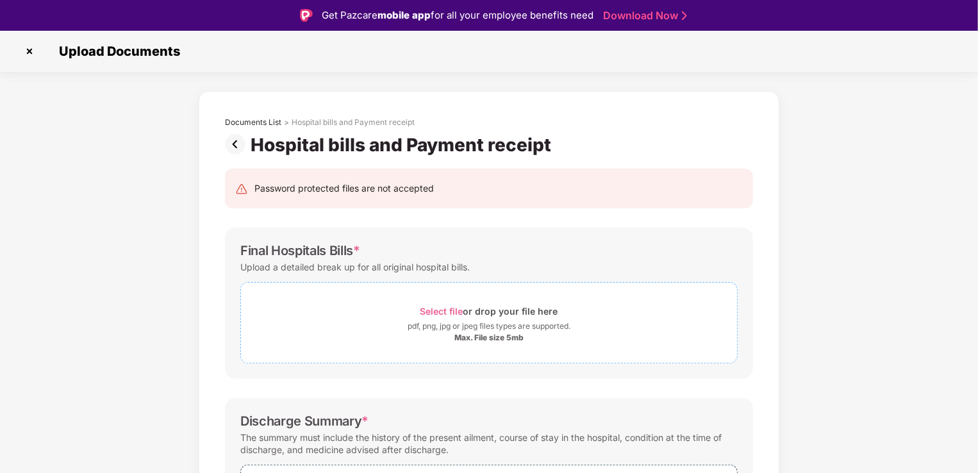
click at [331, 299] on span "Select file or drop your file here pdf, png, jpg or jpeg files types are suppor…" at bounding box center [489, 322] width 496 height 61
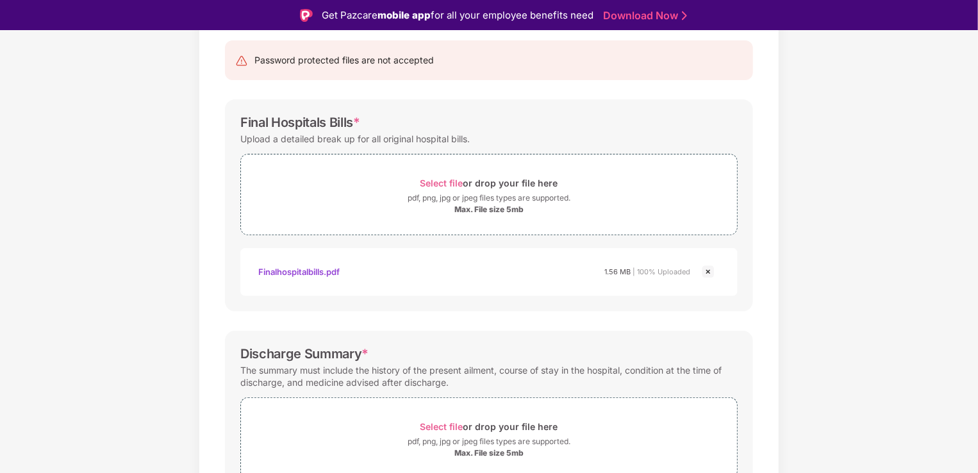
scroll to position [320, 0]
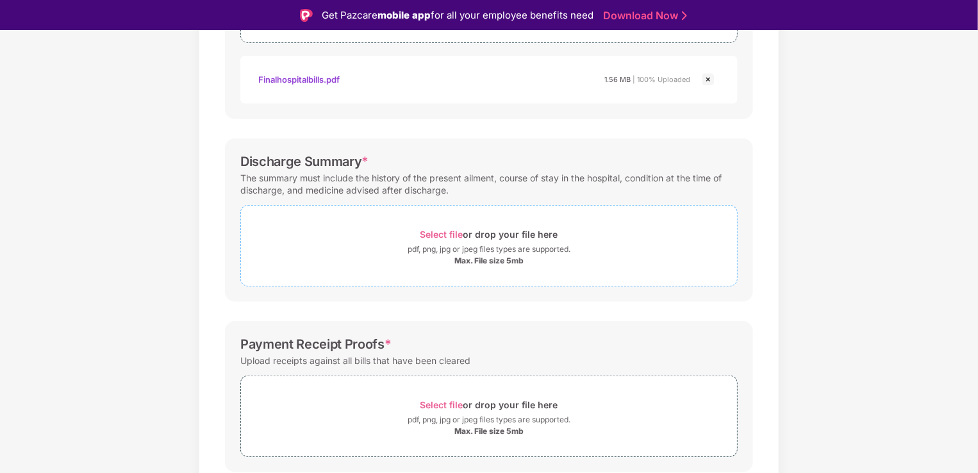
click at [398, 238] on div "Select file or drop your file here" at bounding box center [489, 234] width 496 height 17
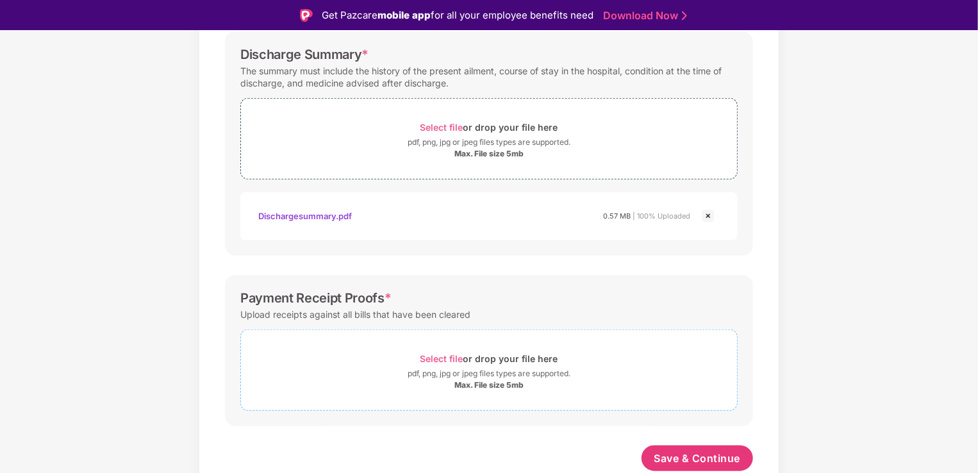
scroll to position [425, 0]
click at [487, 363] on div "Select file or drop your file here" at bounding box center [489, 359] width 138 height 17
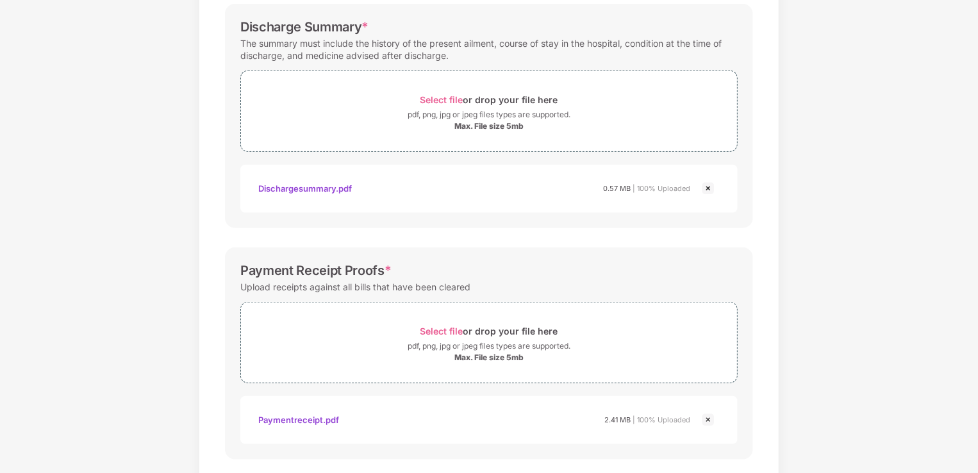
scroll to position [487, 0]
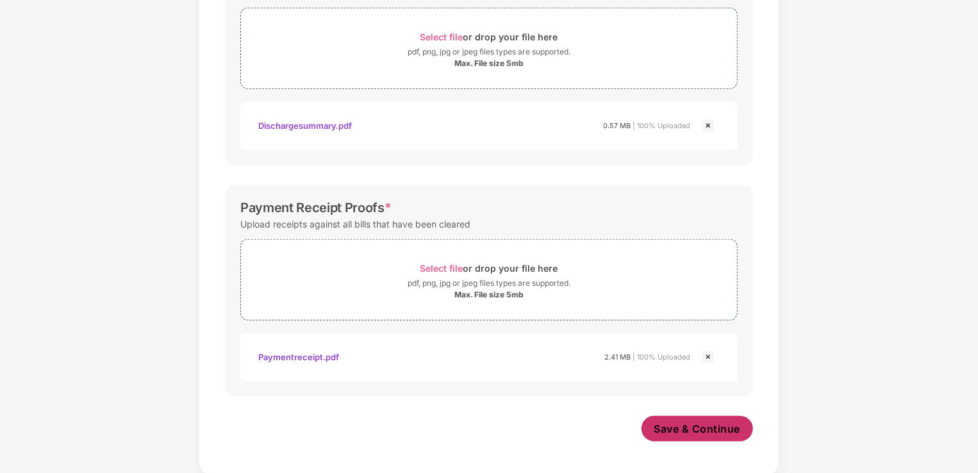
click at [691, 430] on span "Save & Continue" at bounding box center [697, 429] width 86 height 14
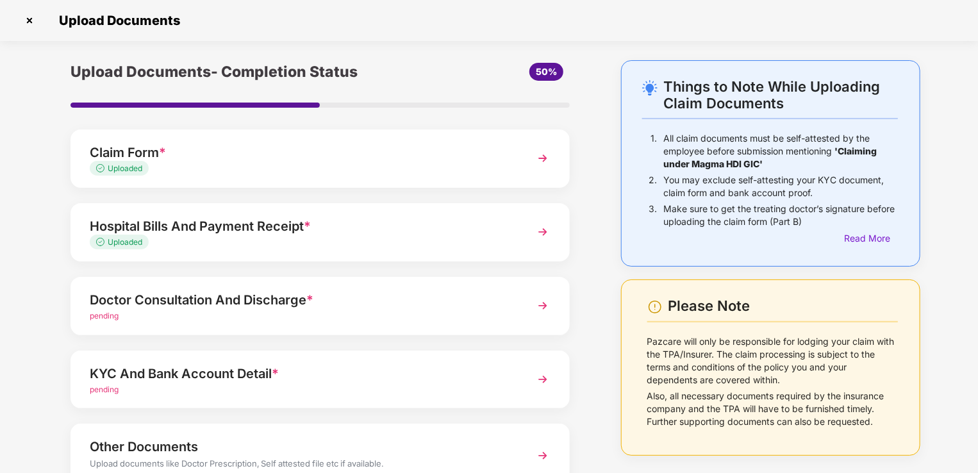
click at [324, 310] on div "pending" at bounding box center [301, 316] width 422 height 12
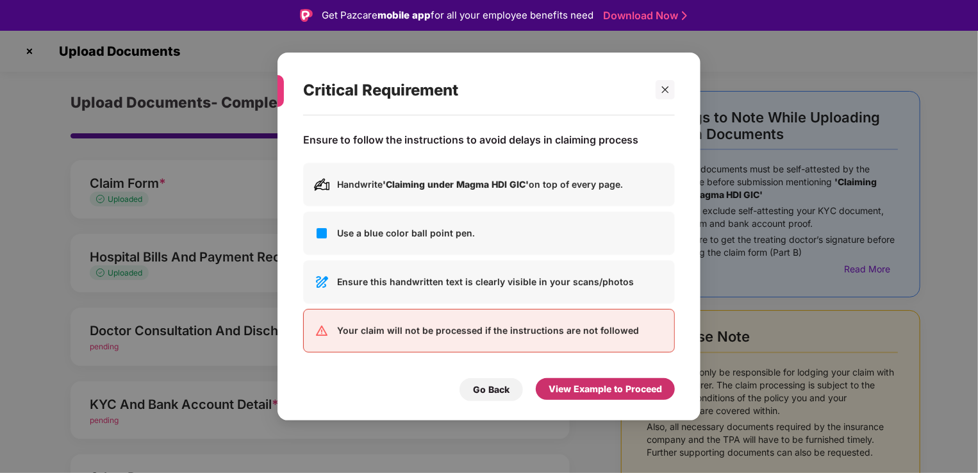
click at [588, 386] on div "View Example to Proceed" at bounding box center [604, 389] width 113 height 14
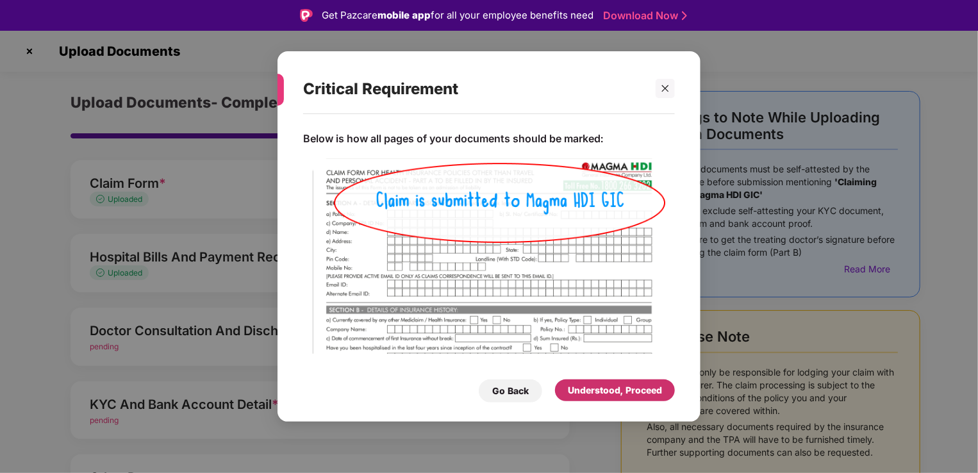
click at [597, 391] on div "Understood, Proceed" at bounding box center [615, 390] width 94 height 14
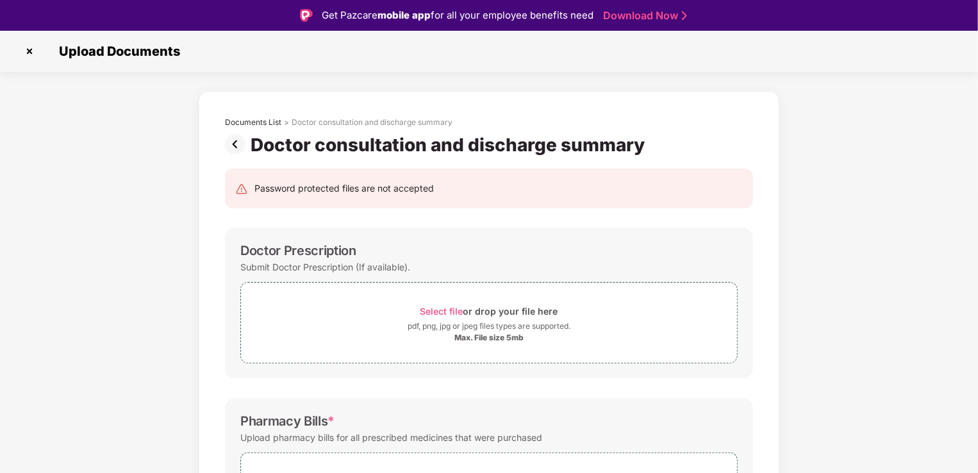
click at [233, 145] on img at bounding box center [238, 144] width 26 height 21
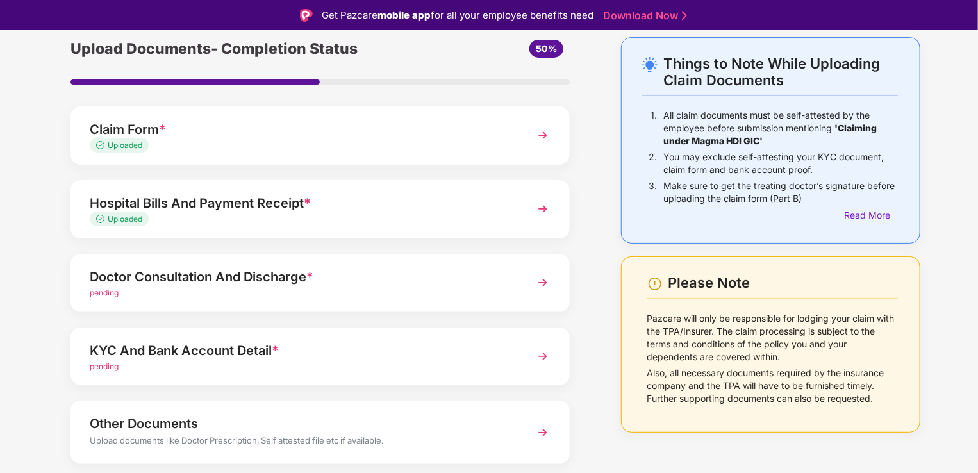
scroll to position [93, 0]
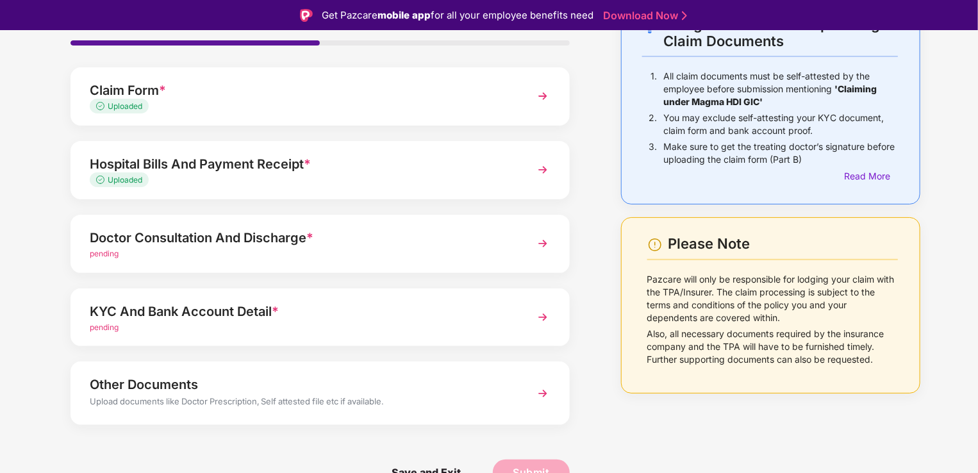
click at [342, 324] on div "pending" at bounding box center [301, 328] width 422 height 12
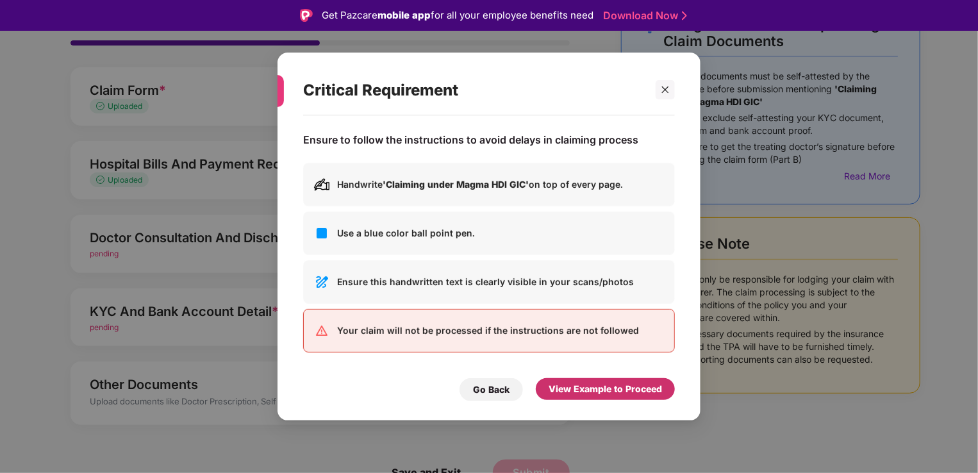
click at [595, 390] on div "View Example to Proceed" at bounding box center [604, 389] width 113 height 14
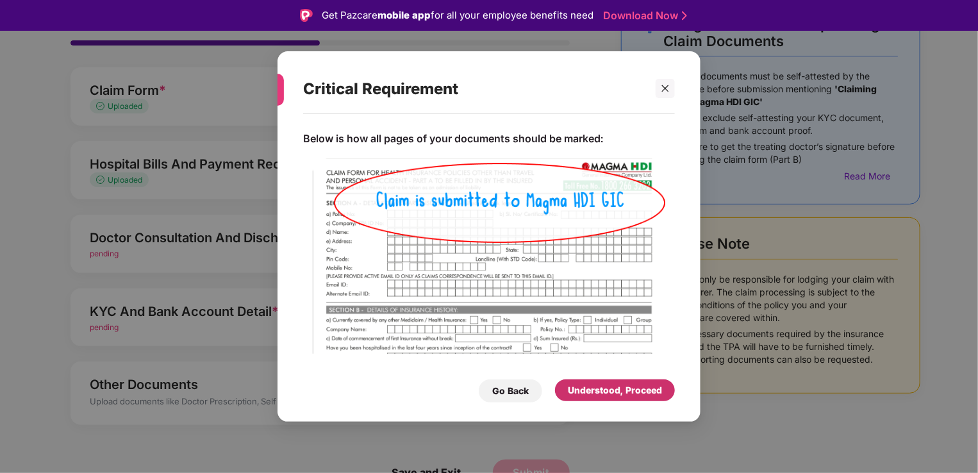
click at [607, 381] on div "Understood, Proceed" at bounding box center [615, 390] width 120 height 22
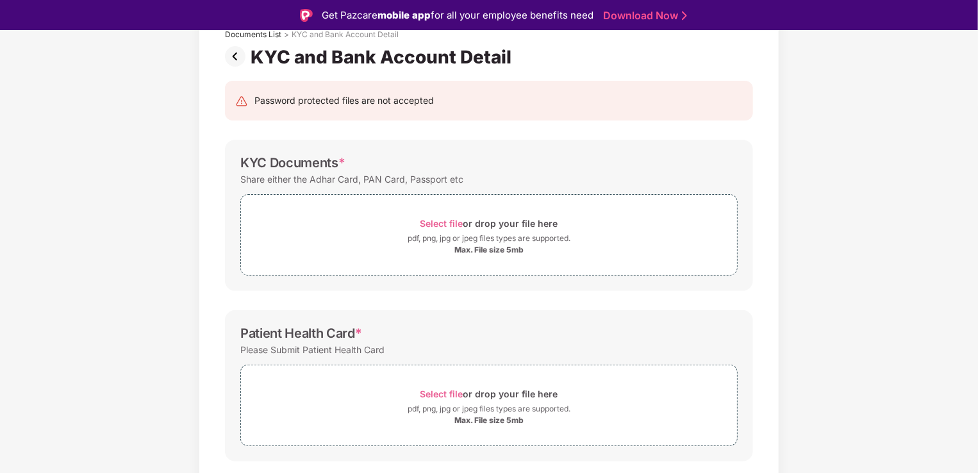
scroll to position [36, 0]
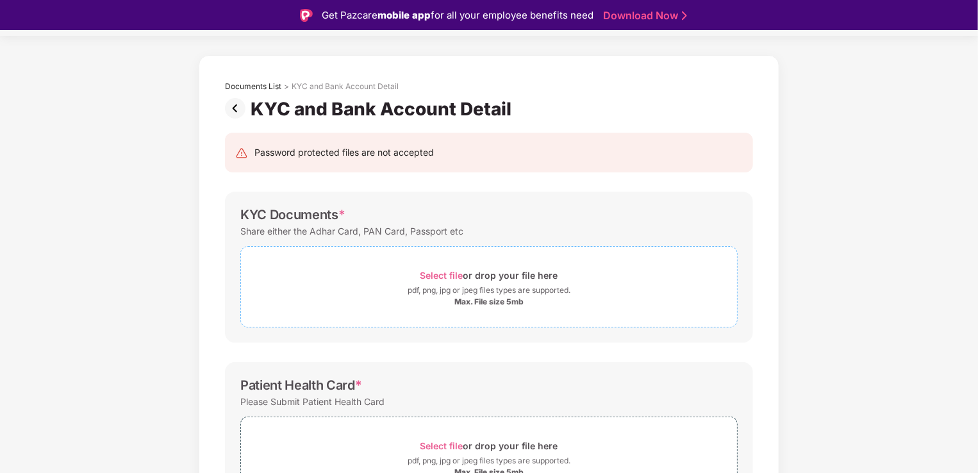
click at [481, 291] on div "pdf, png, jpg or jpeg files types are supported." at bounding box center [488, 290] width 163 height 13
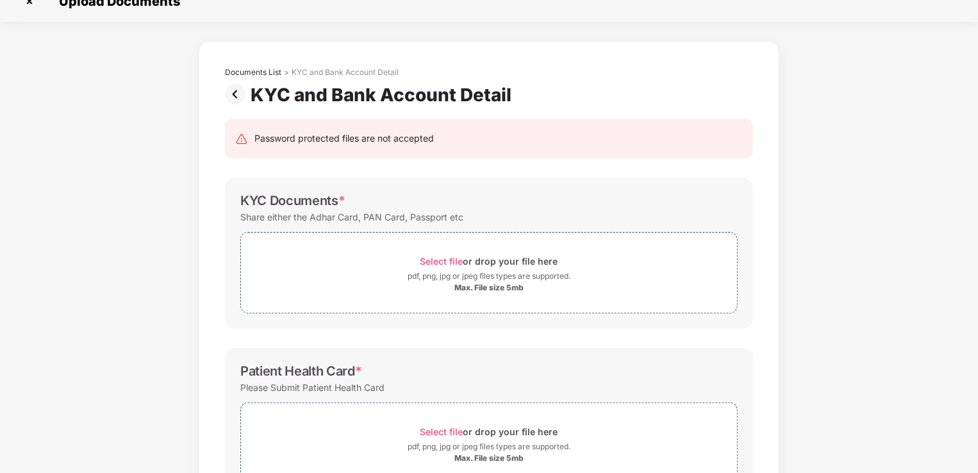
scroll to position [0, 0]
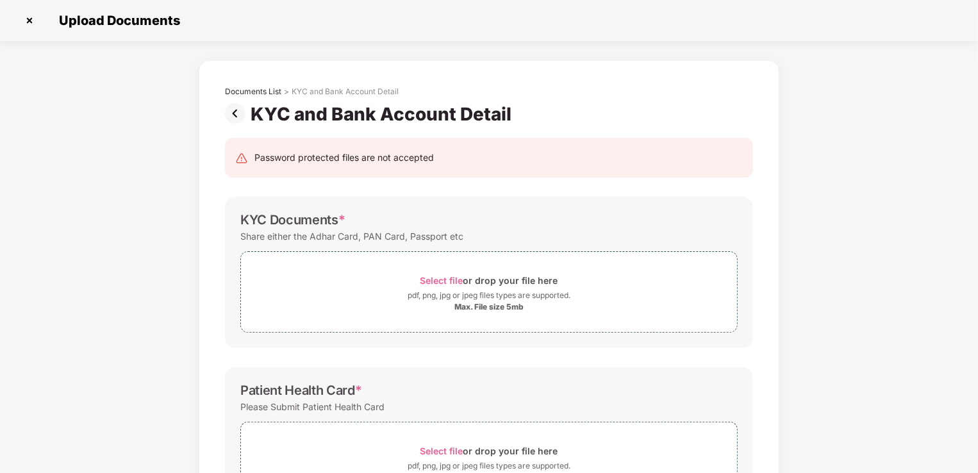
click at [236, 115] on img at bounding box center [238, 113] width 26 height 21
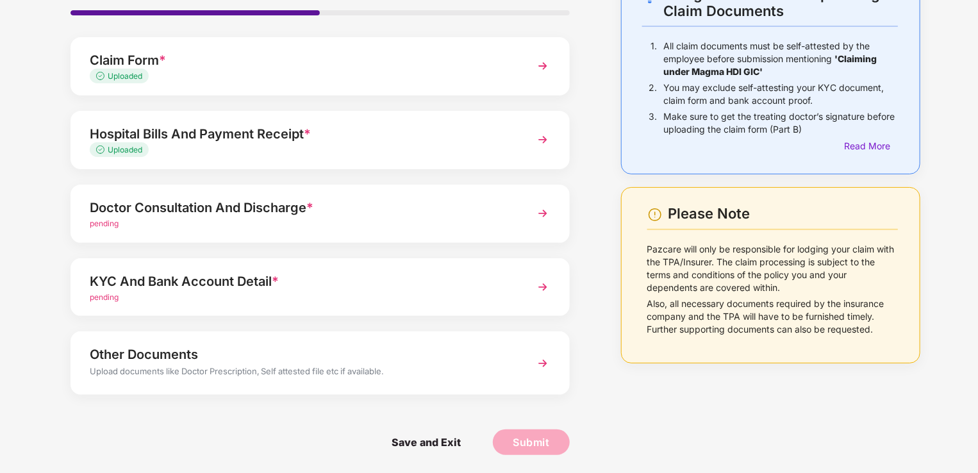
scroll to position [93, 0]
click at [221, 215] on div "Doctor Consultation And Discharge *" at bounding box center [301, 207] width 422 height 21
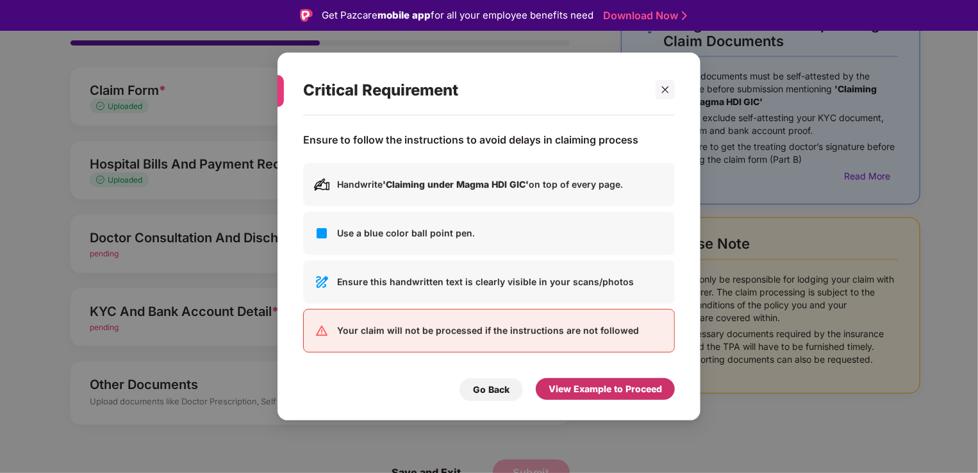
click at [597, 388] on div "View Example to Proceed" at bounding box center [604, 389] width 113 height 14
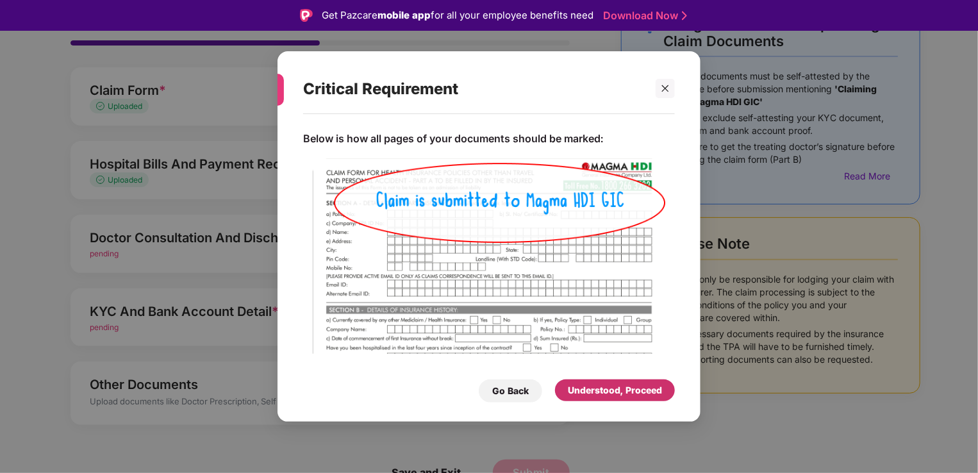
click at [604, 393] on div "Understood, Proceed" at bounding box center [615, 390] width 94 height 14
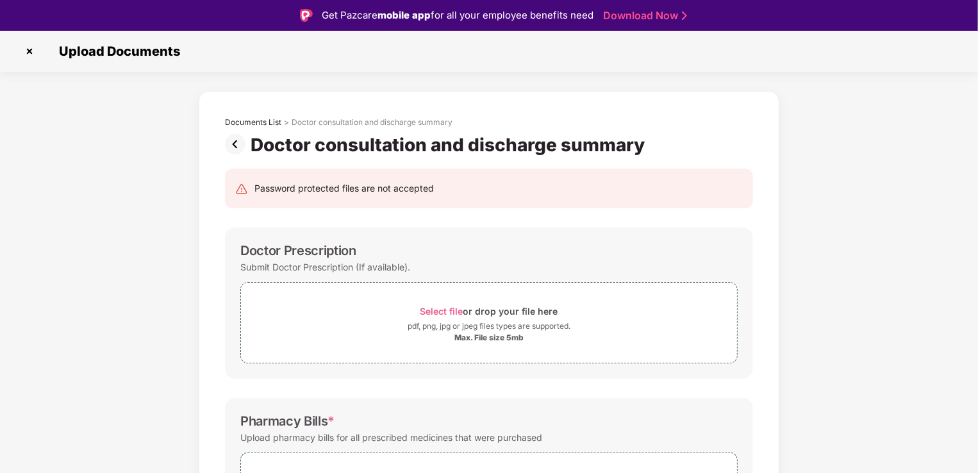
click at [239, 149] on img at bounding box center [238, 144] width 26 height 21
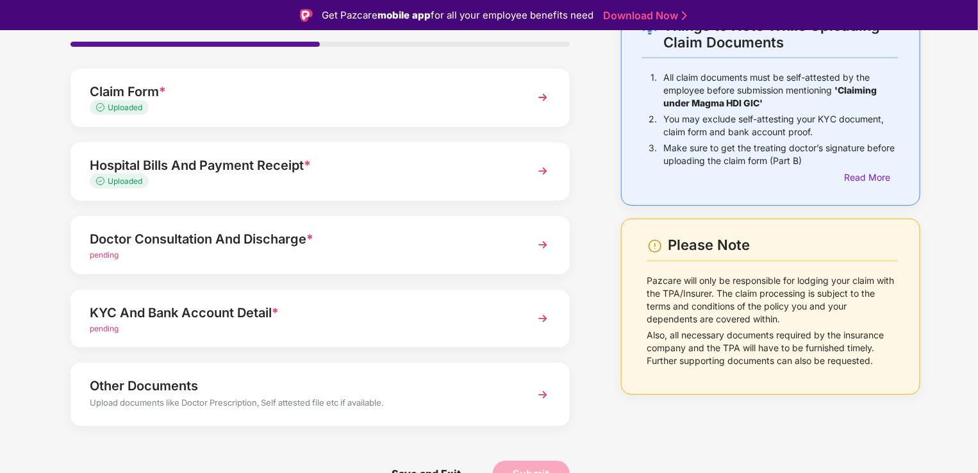
scroll to position [93, 0]
click at [231, 237] on div "Doctor Consultation And Discharge *" at bounding box center [301, 237] width 422 height 21
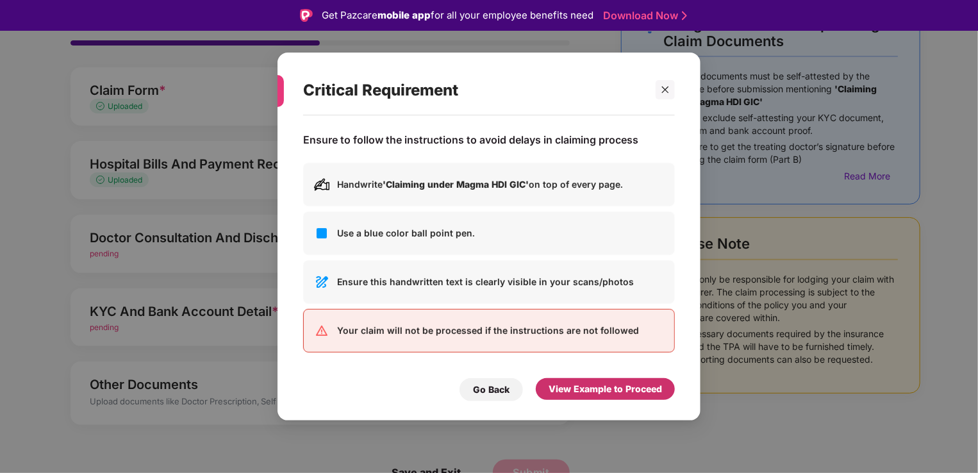
click at [573, 385] on div "View Example to Proceed" at bounding box center [604, 389] width 113 height 14
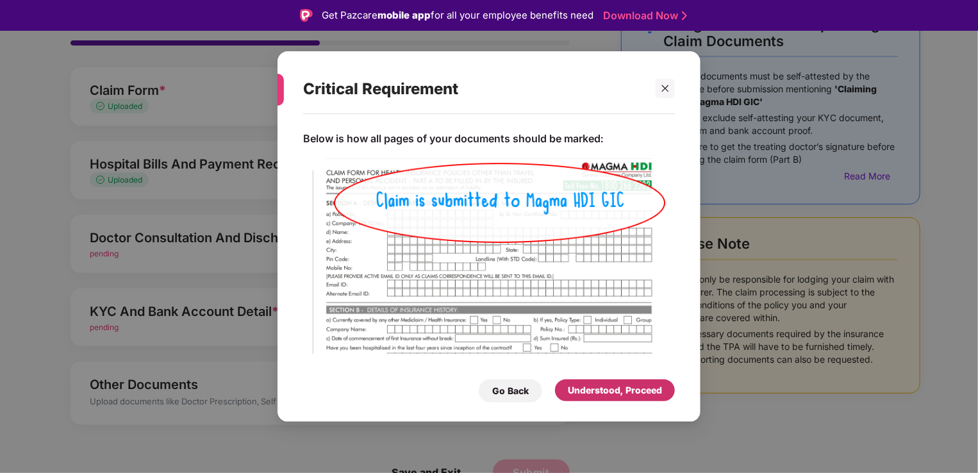
click at [604, 386] on div "Understood, Proceed" at bounding box center [615, 390] width 94 height 14
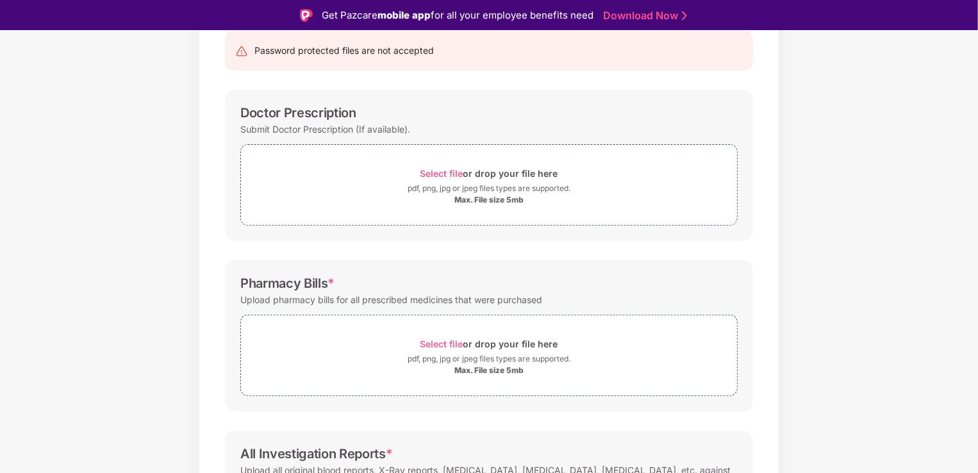
scroll to position [0, 0]
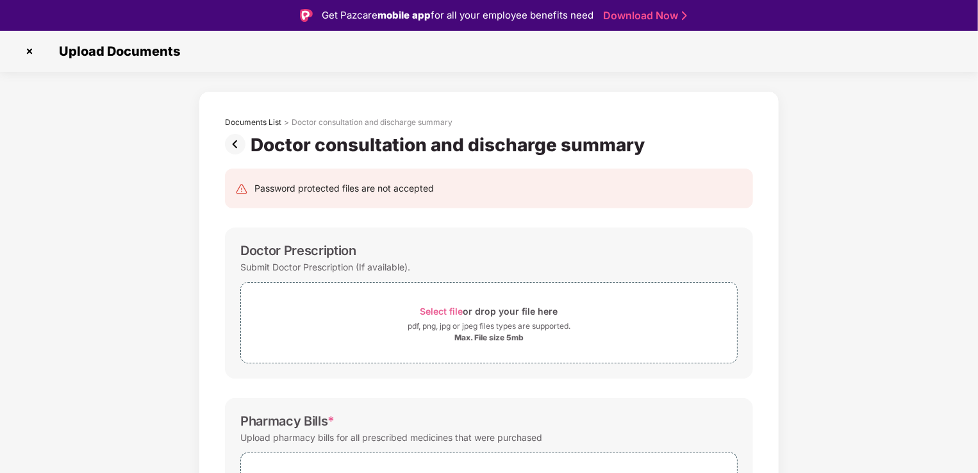
click at [237, 150] on img at bounding box center [238, 144] width 26 height 21
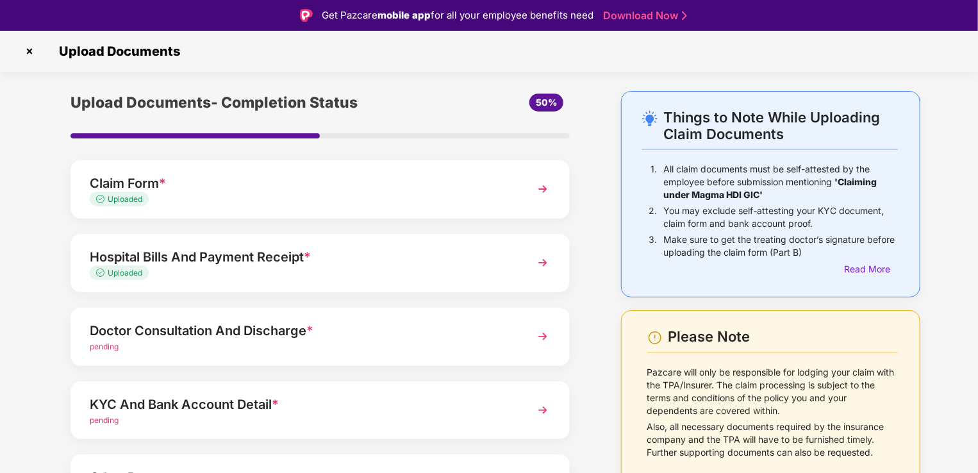
scroll to position [93, 0]
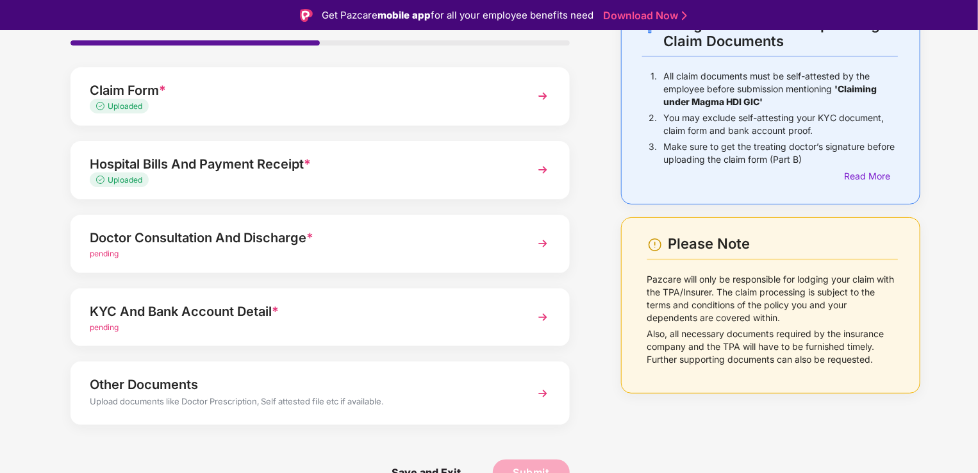
click at [336, 248] on div "pending" at bounding box center [301, 254] width 422 height 12
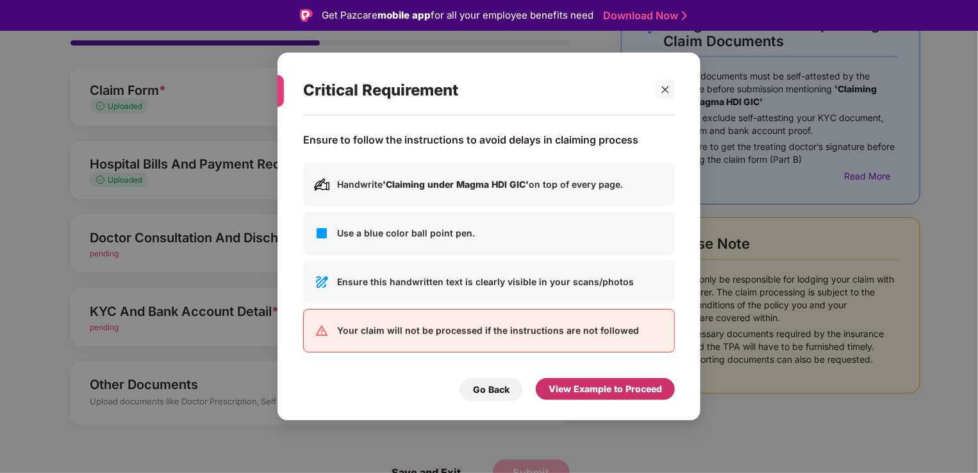
click at [615, 388] on div "View Example to Proceed" at bounding box center [604, 389] width 113 height 14
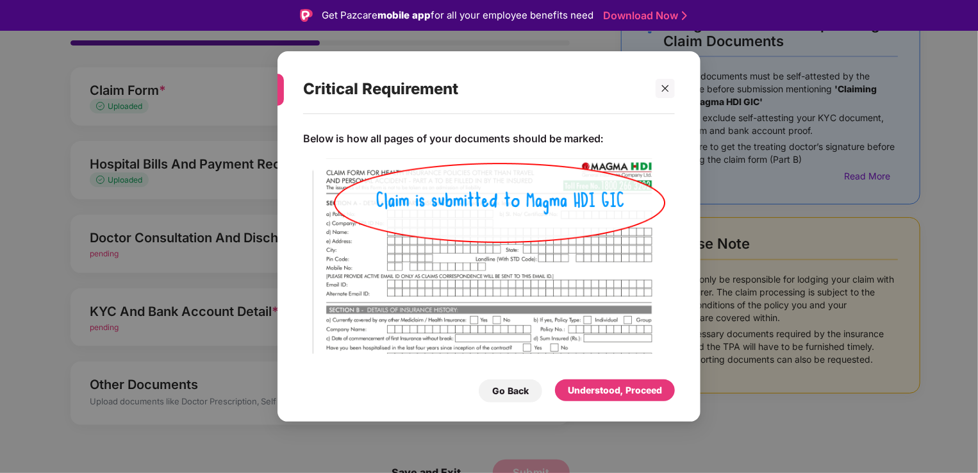
click at [604, 398] on div "Understood, Proceed" at bounding box center [615, 390] width 120 height 22
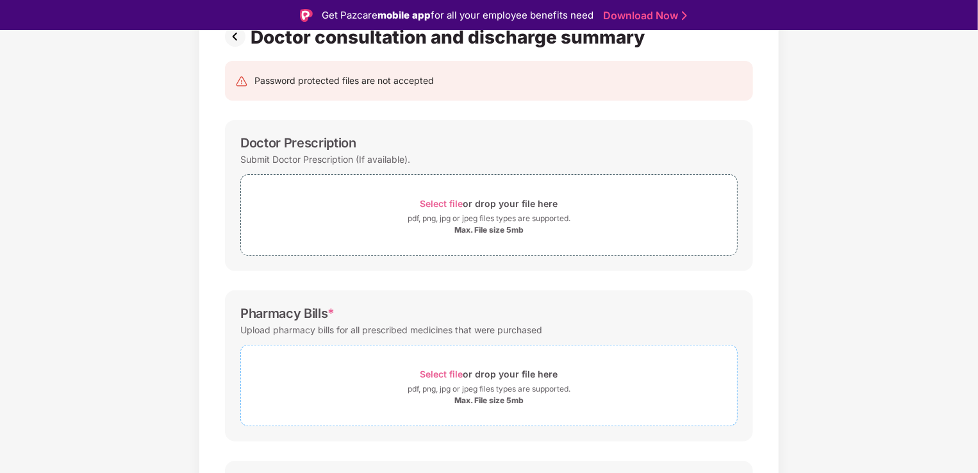
scroll to position [192, 0]
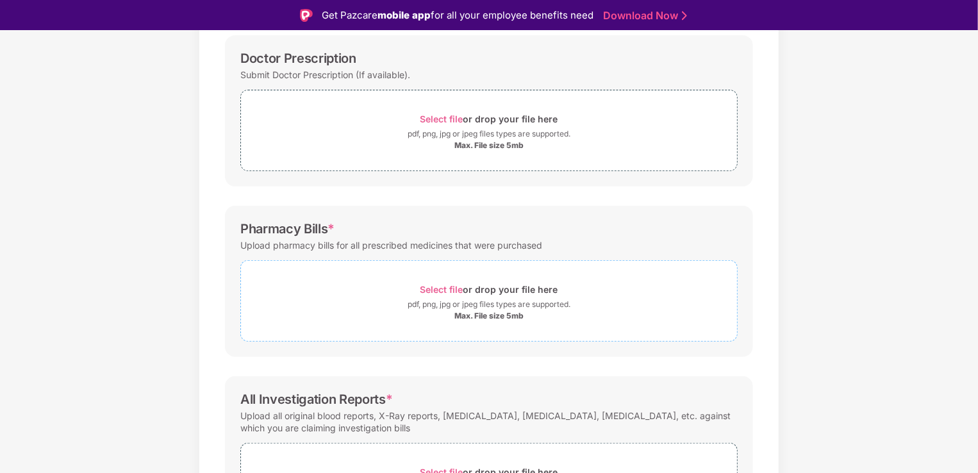
click at [412, 288] on div "Select file or drop your file here" at bounding box center [489, 289] width 496 height 17
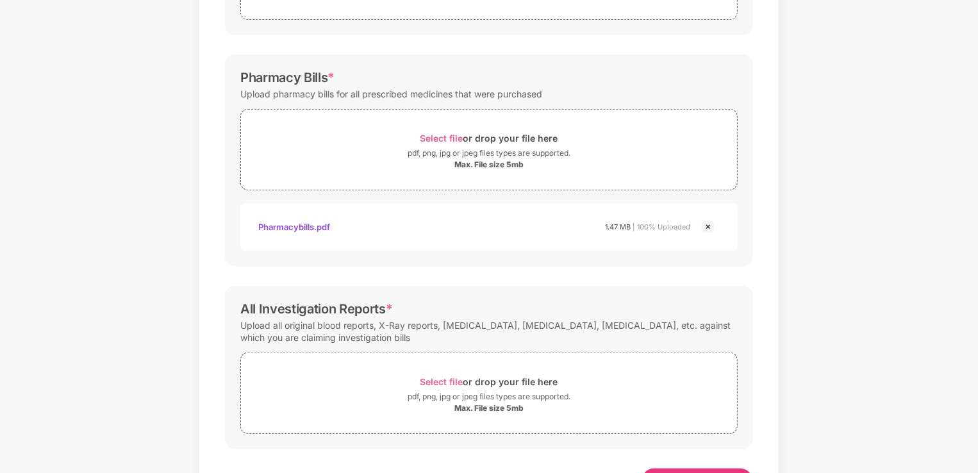
scroll to position [365, 0]
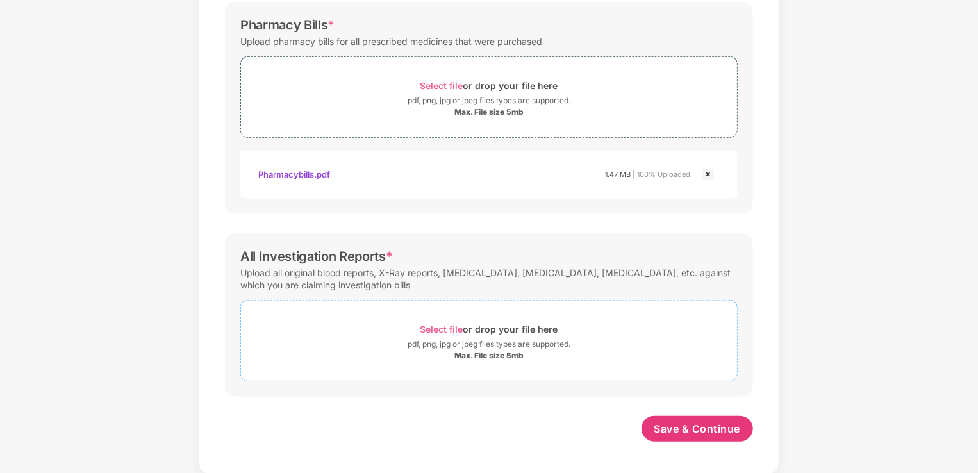
click at [495, 357] on div "Max. File size 5mb" at bounding box center [488, 355] width 69 height 10
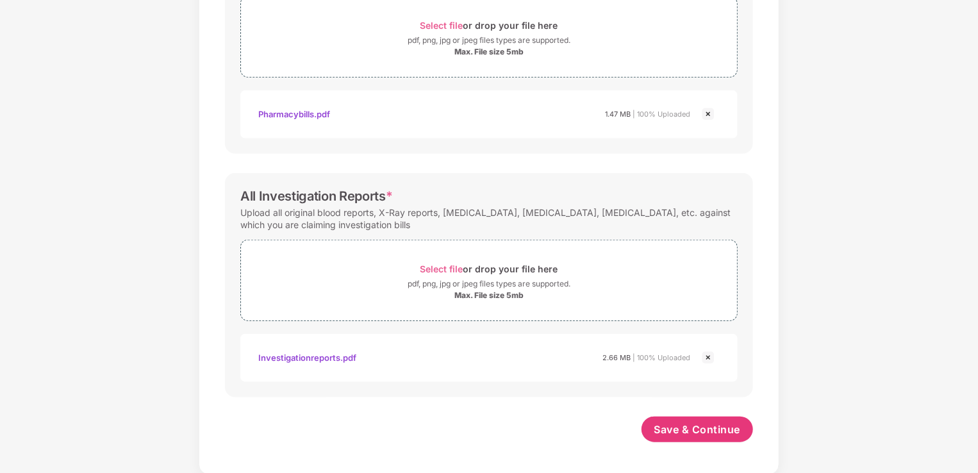
scroll to position [425, 0]
click at [687, 429] on span "Save & Continue" at bounding box center [697, 429] width 86 height 14
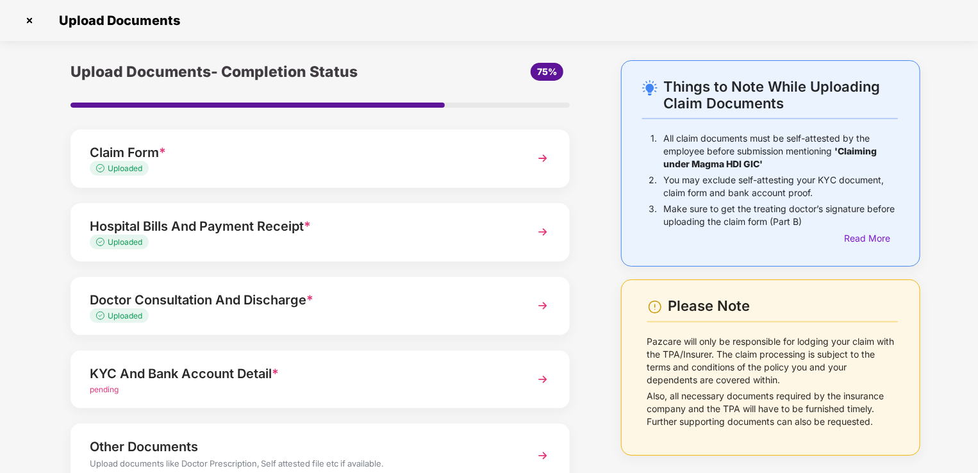
scroll to position [93, 0]
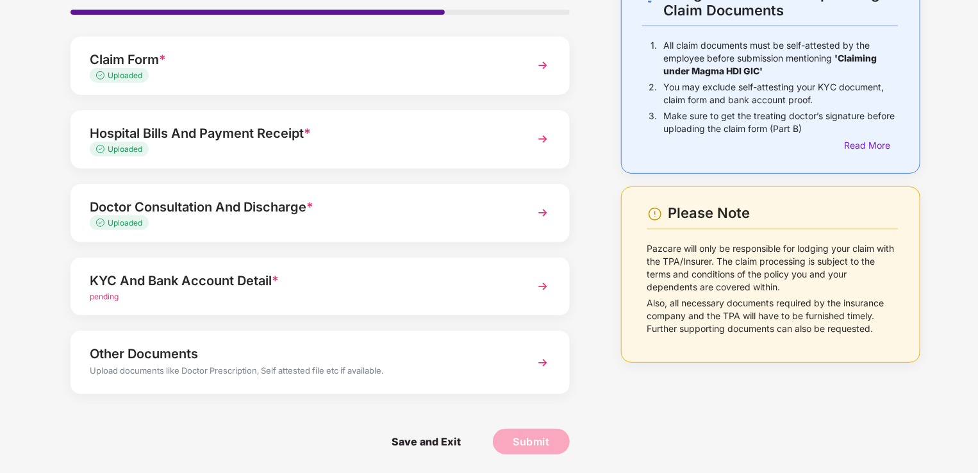
click at [224, 293] on div "pending" at bounding box center [301, 297] width 422 height 12
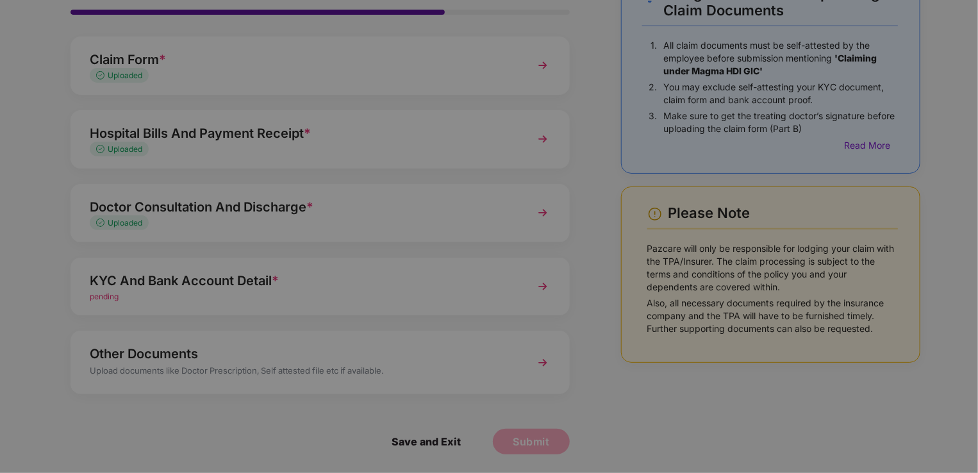
scroll to position [0, 0]
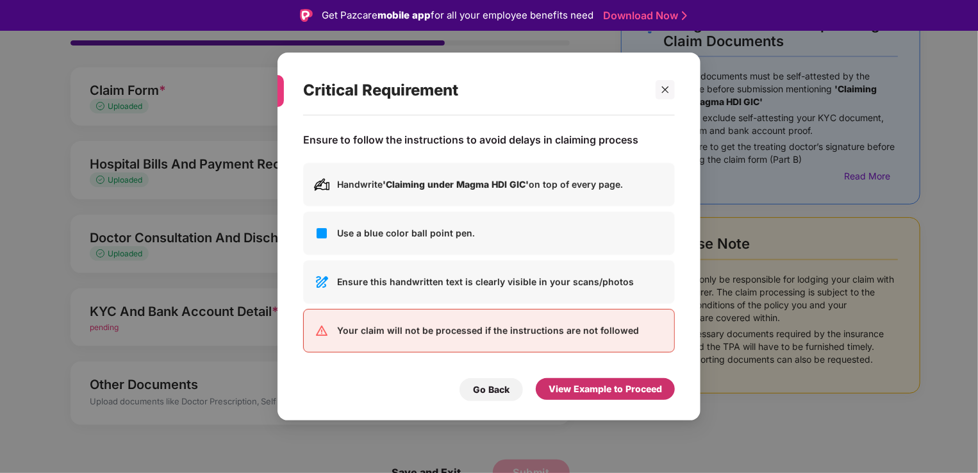
click at [608, 385] on div "View Example to Proceed" at bounding box center [604, 389] width 113 height 14
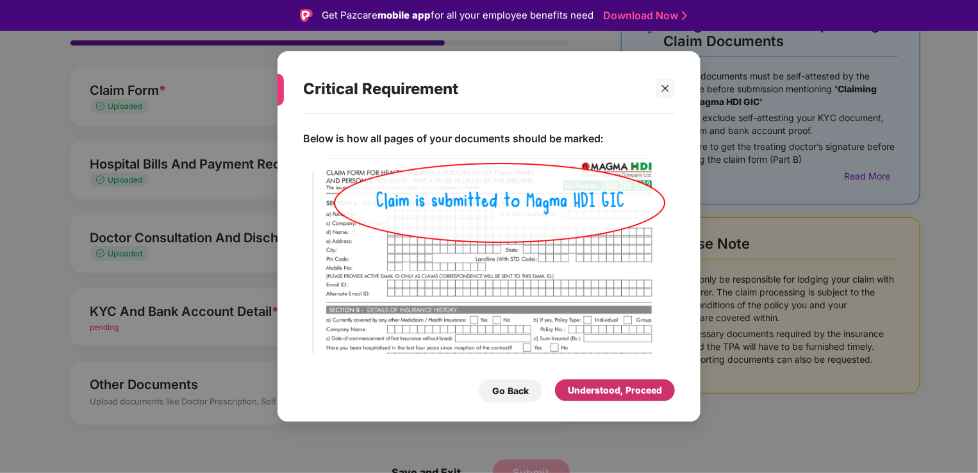
click at [620, 396] on div "Understood, Proceed" at bounding box center [615, 390] width 94 height 14
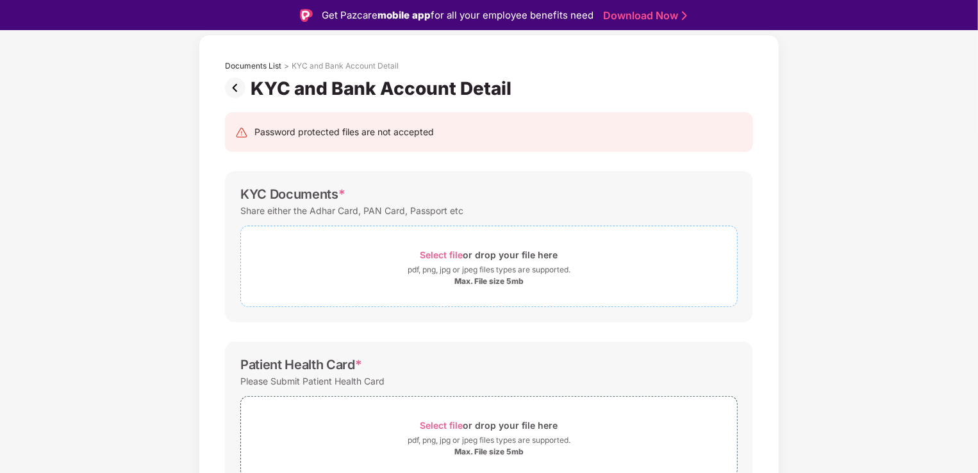
scroll to position [29, 0]
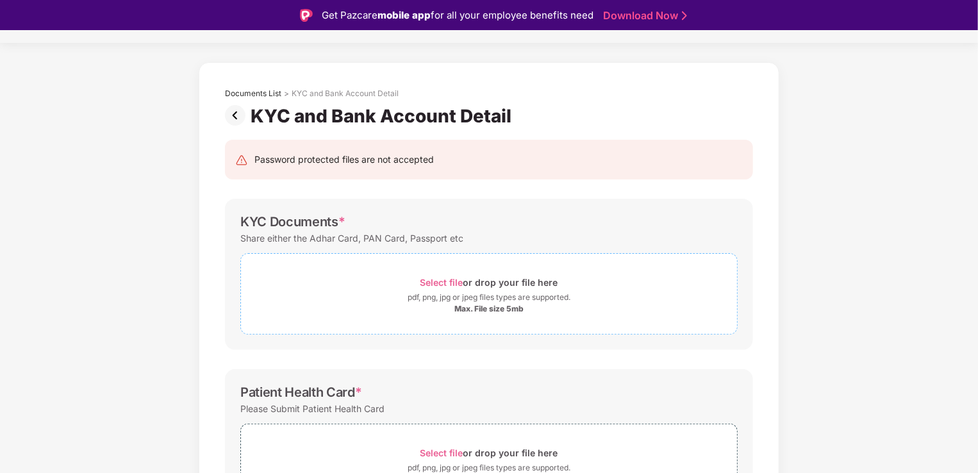
click at [461, 288] on div "Select file or drop your file here" at bounding box center [489, 282] width 138 height 17
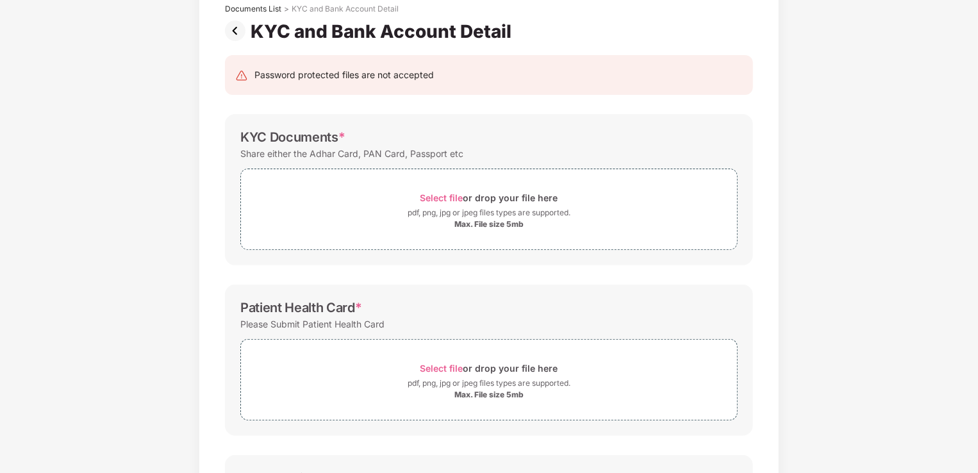
scroll to position [0, 0]
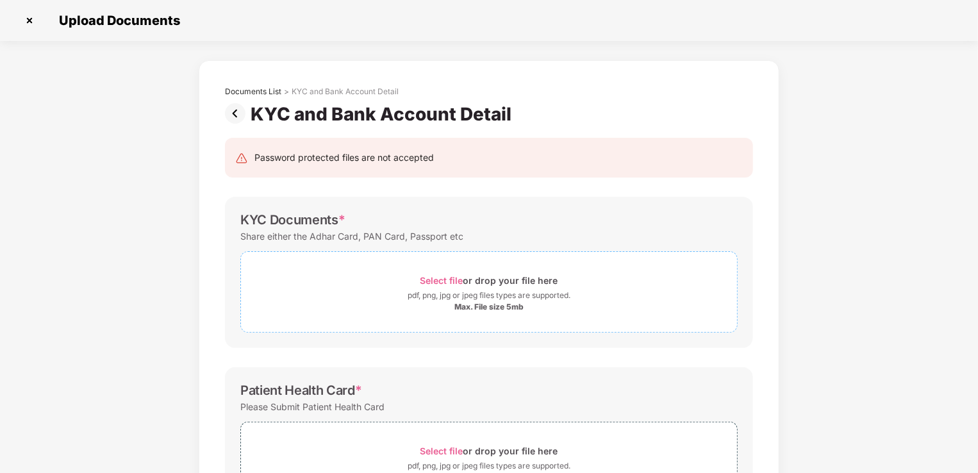
click at [469, 285] on div "Select file or drop your file here" at bounding box center [489, 280] width 138 height 17
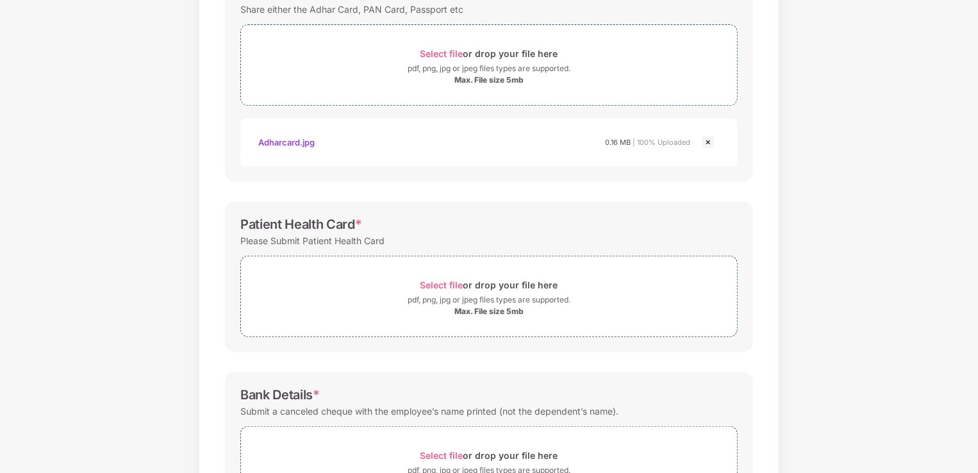
scroll to position [256, 0]
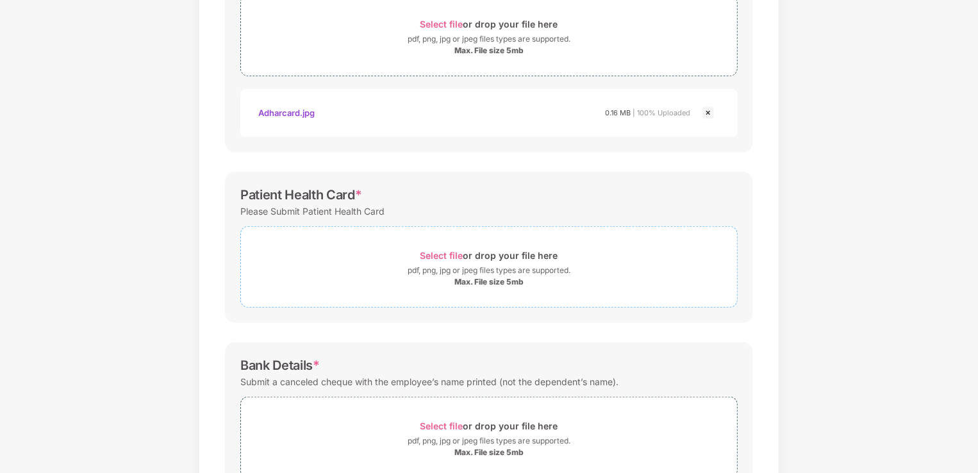
click at [484, 269] on div "pdf, png, jpg or jpeg files types are supported." at bounding box center [488, 270] width 163 height 13
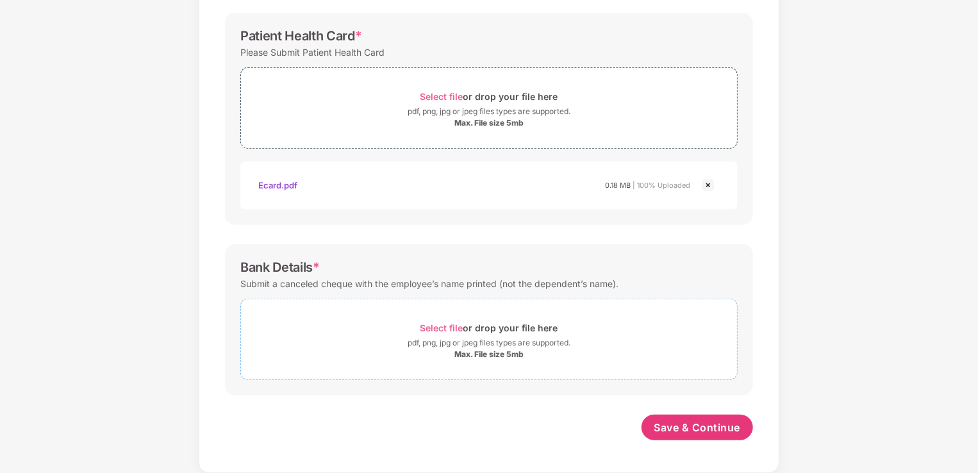
scroll to position [414, 0]
click at [454, 352] on div "Max. File size 5mb" at bounding box center [488, 355] width 69 height 10
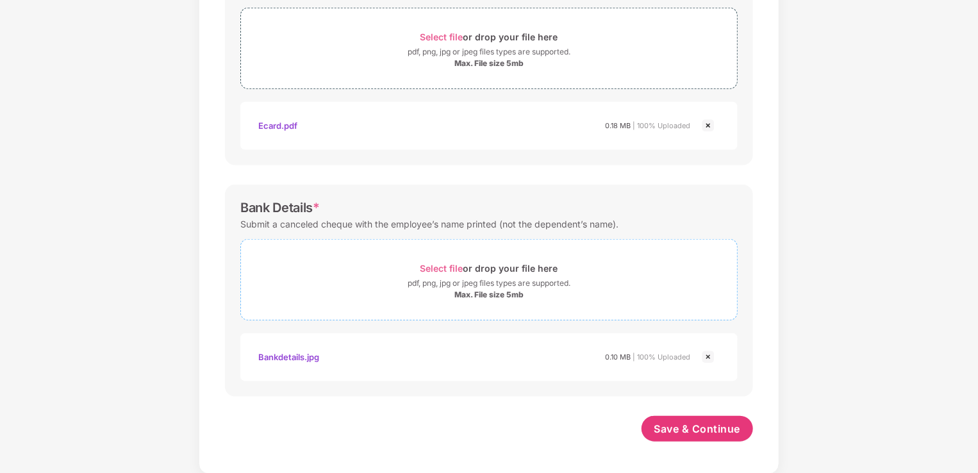
scroll to position [474, 0]
click at [703, 431] on span "Save & Continue" at bounding box center [697, 429] width 86 height 14
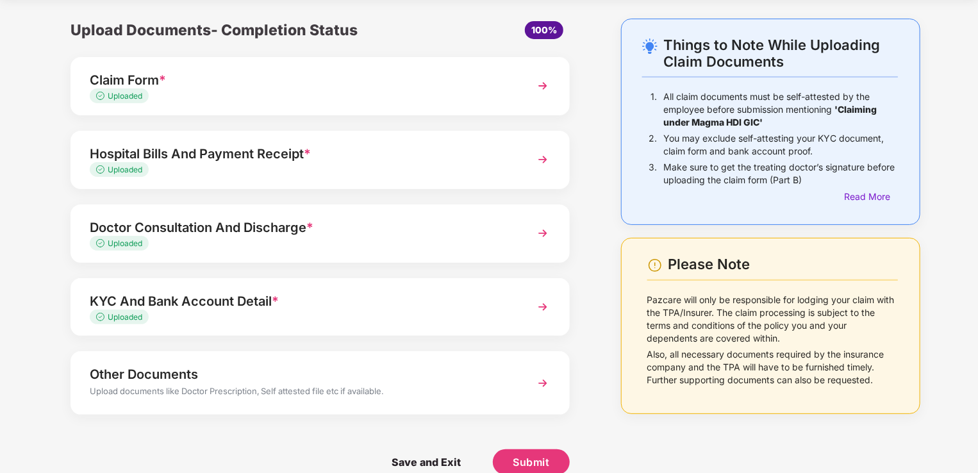
scroll to position [62, 0]
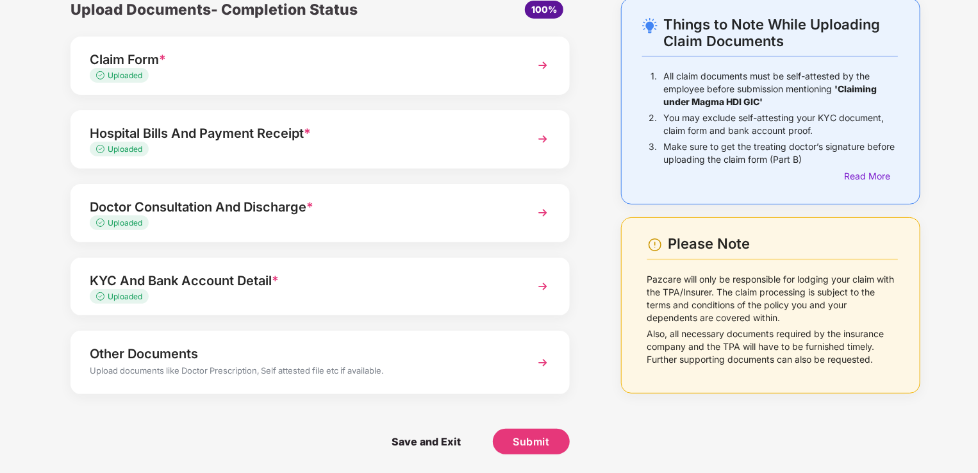
click at [406, 368] on div "Upload documents like Doctor Prescription, Self attested file etc if available." at bounding box center [301, 372] width 422 height 17
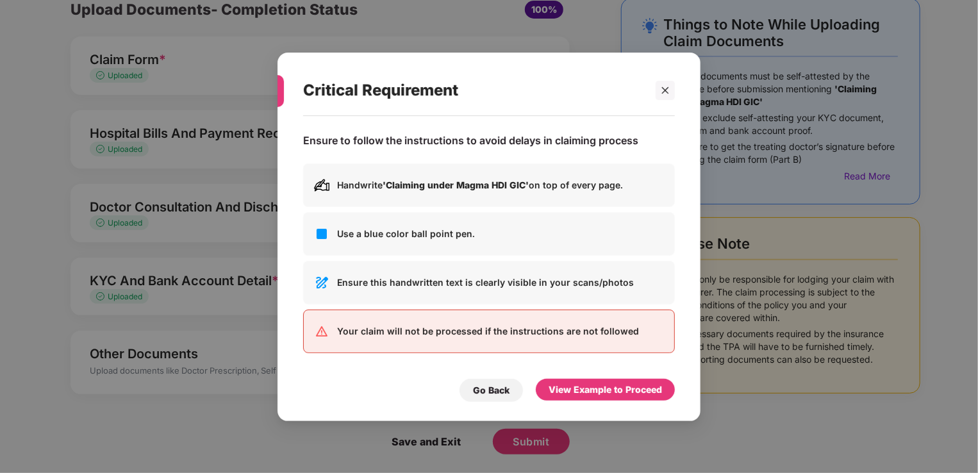
scroll to position [0, 0]
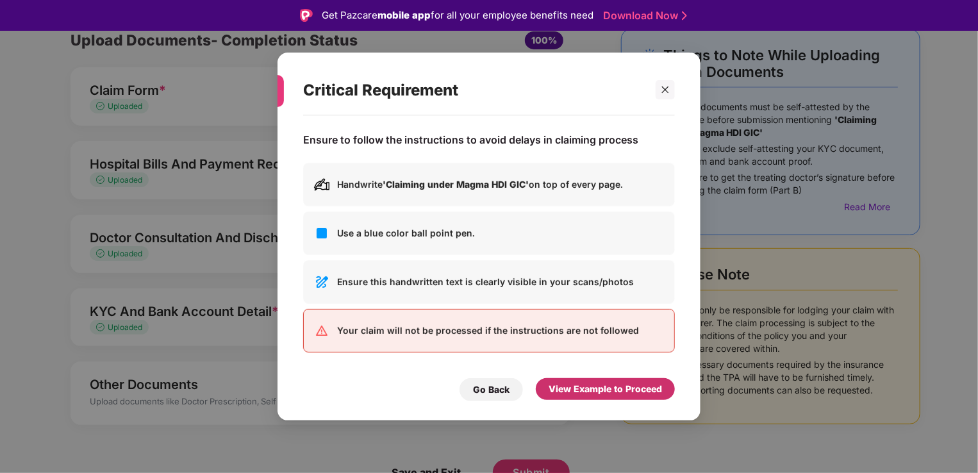
click at [593, 391] on div "View Example to Proceed" at bounding box center [604, 389] width 113 height 14
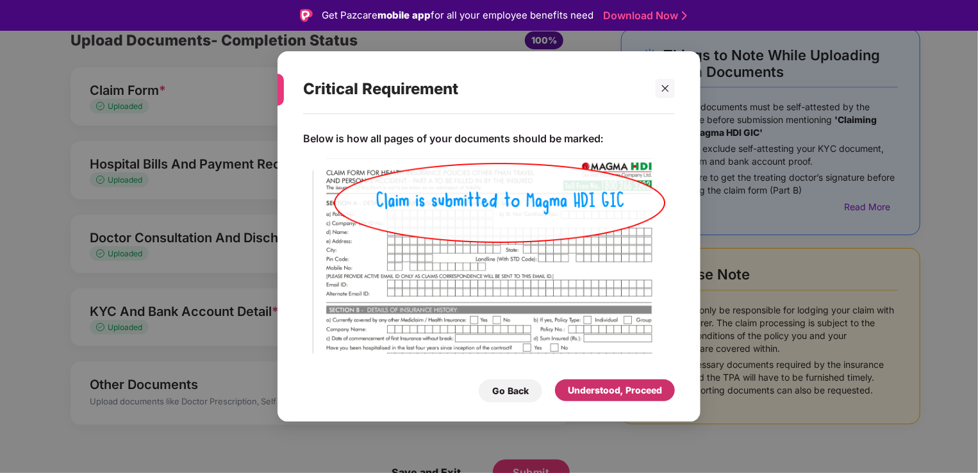
click at [595, 391] on div "Understood, Proceed" at bounding box center [615, 390] width 94 height 14
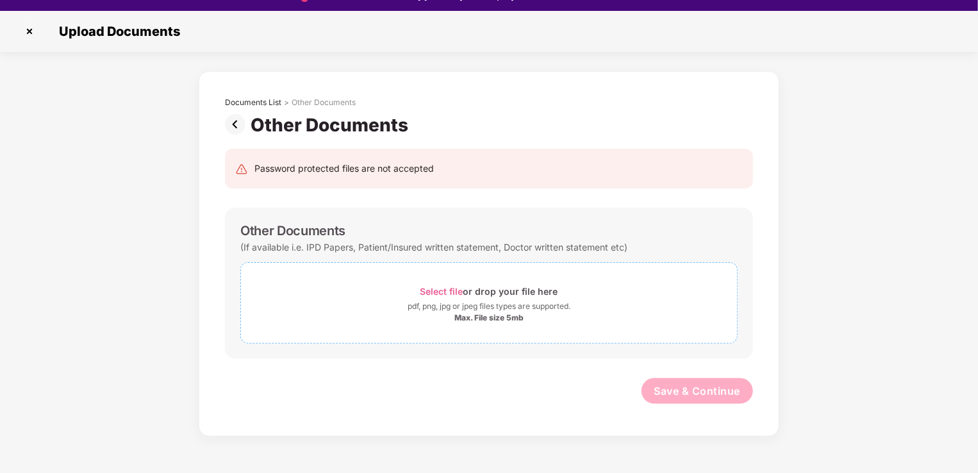
scroll to position [31, 0]
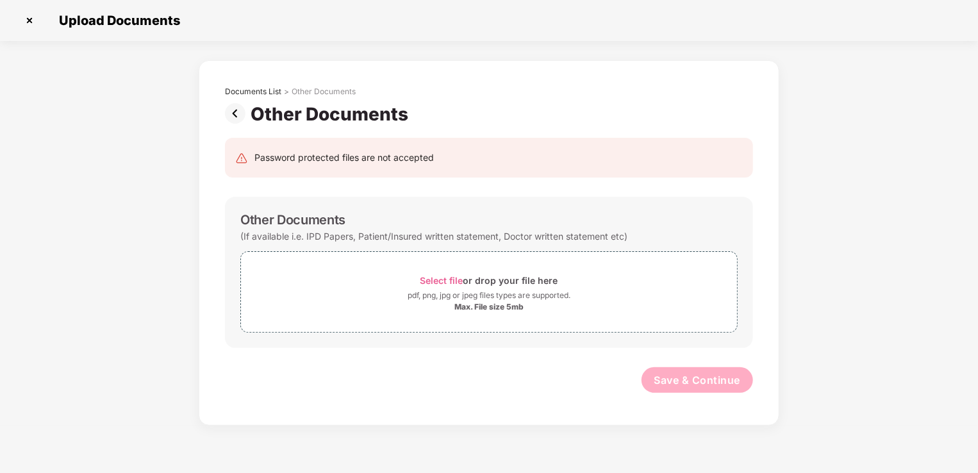
click at [234, 108] on img at bounding box center [238, 113] width 26 height 21
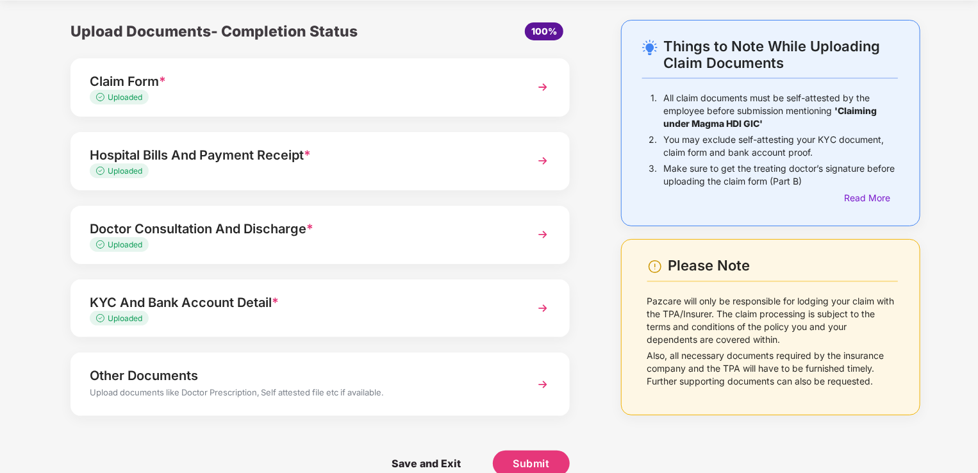
scroll to position [62, 0]
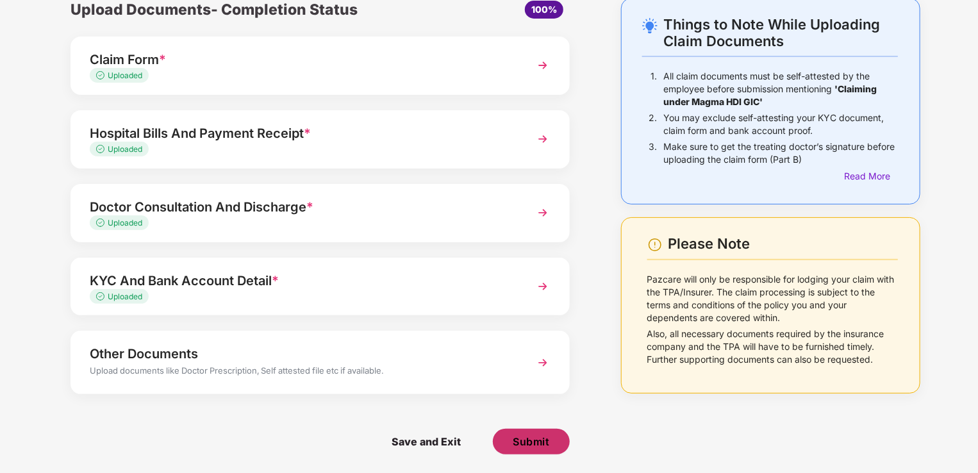
click at [521, 441] on span "Submit" at bounding box center [531, 441] width 37 height 14
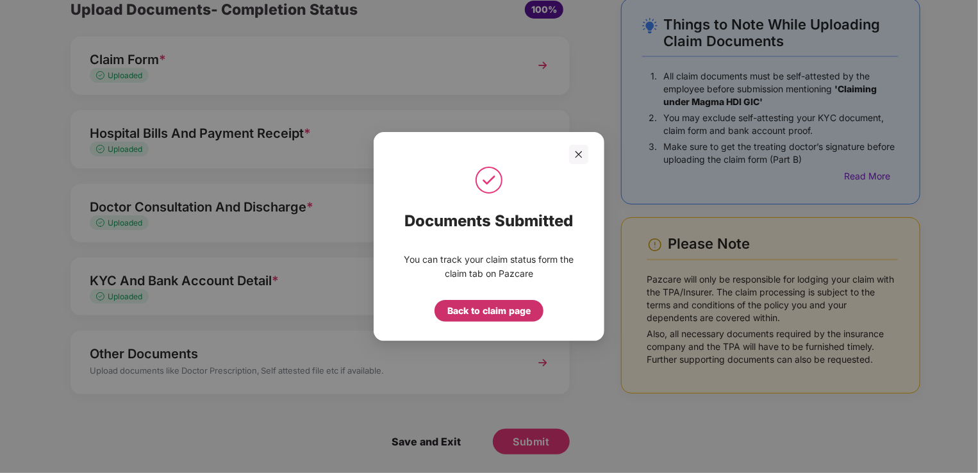
click at [505, 314] on div "Back to claim page" at bounding box center [488, 311] width 83 height 14
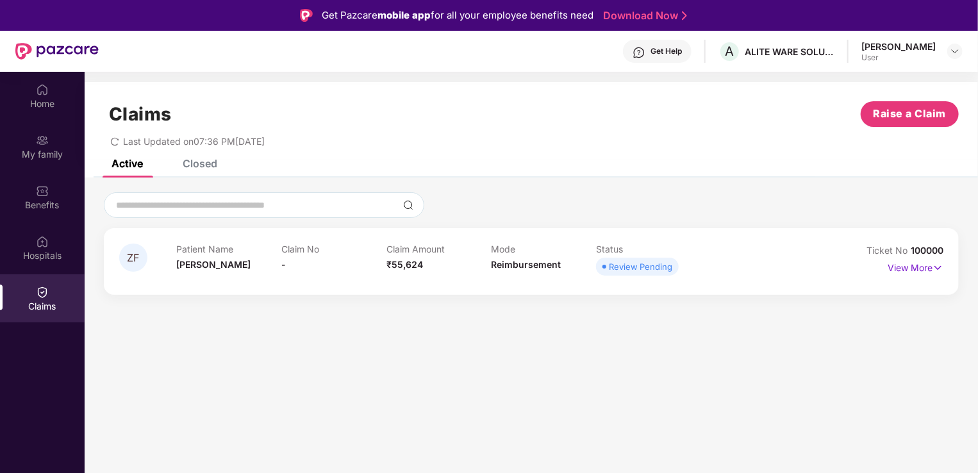
click at [761, 262] on div "Patient Name Zeba Fareen H Claim No - Claim Amount ₹55,624 Mode Reimbursement S…" at bounding box center [490, 260] width 629 height 35
click at [918, 272] on p "View More" at bounding box center [915, 266] width 56 height 17
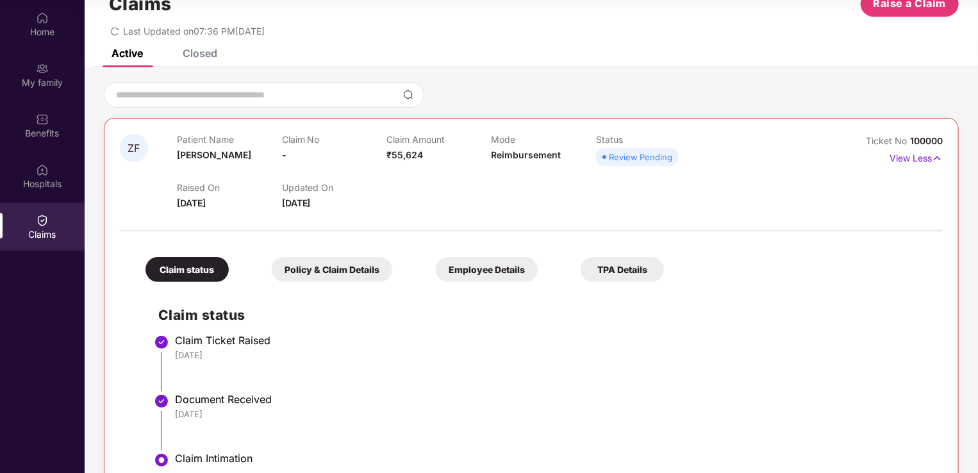
scroll to position [17, 0]
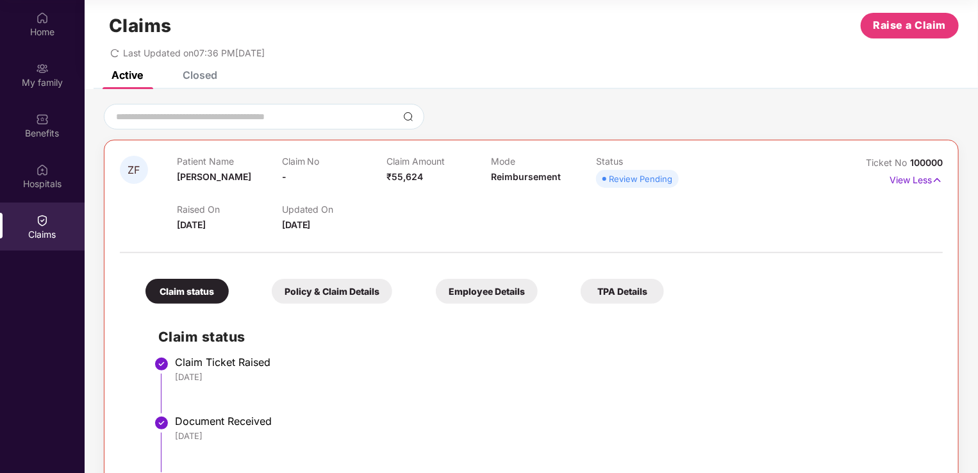
click at [193, 76] on div "Closed" at bounding box center [200, 75] width 35 height 13
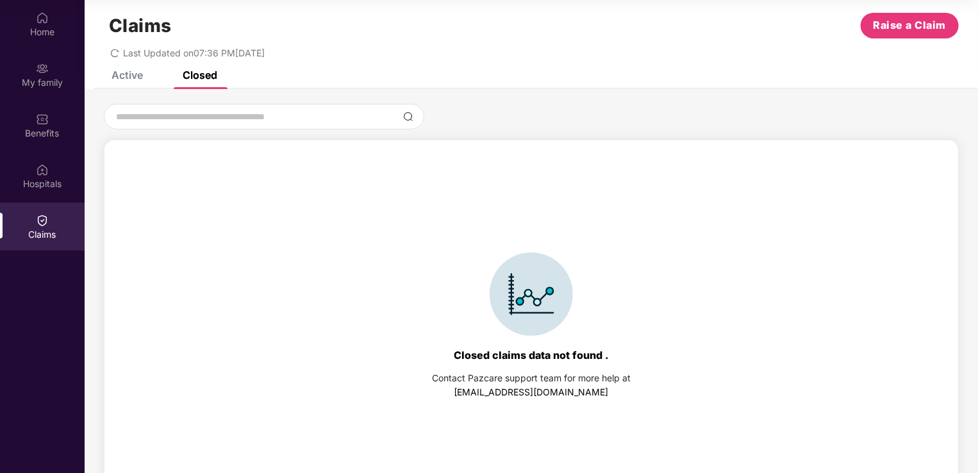
click at [138, 78] on div "Active" at bounding box center [126, 75] width 31 height 13
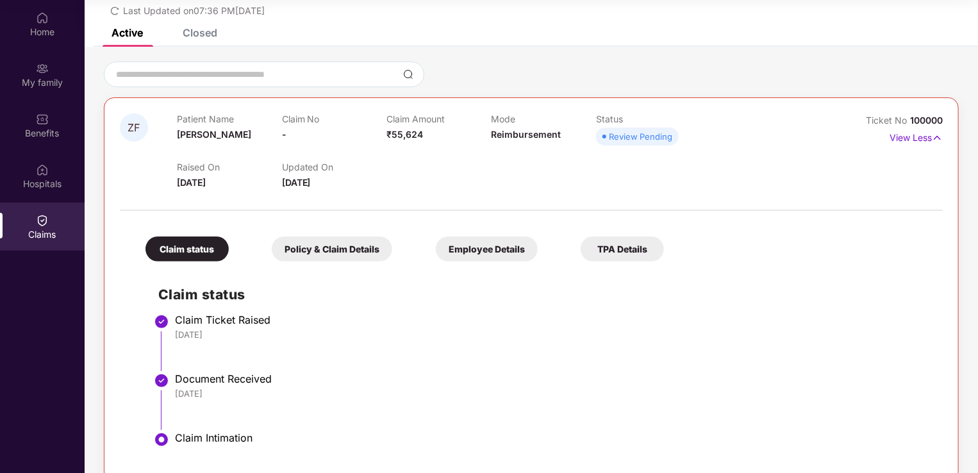
scroll to position [81, 0]
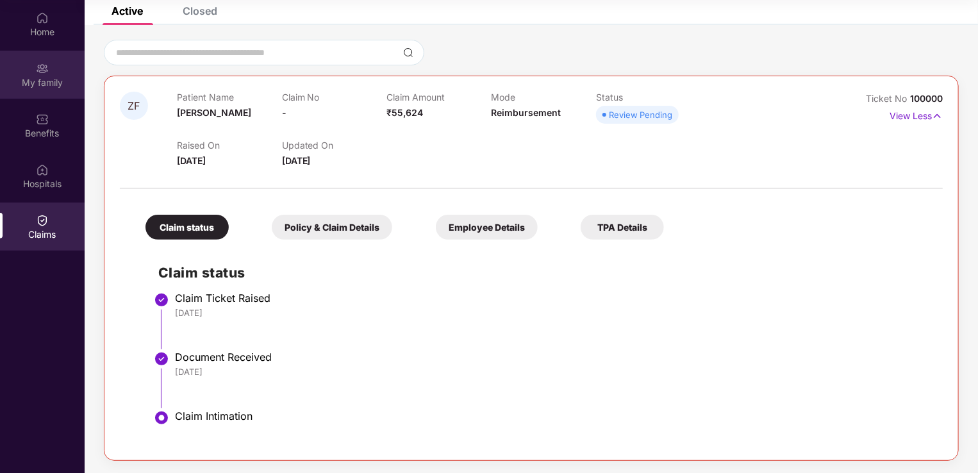
click at [40, 72] on img at bounding box center [42, 68] width 13 height 13
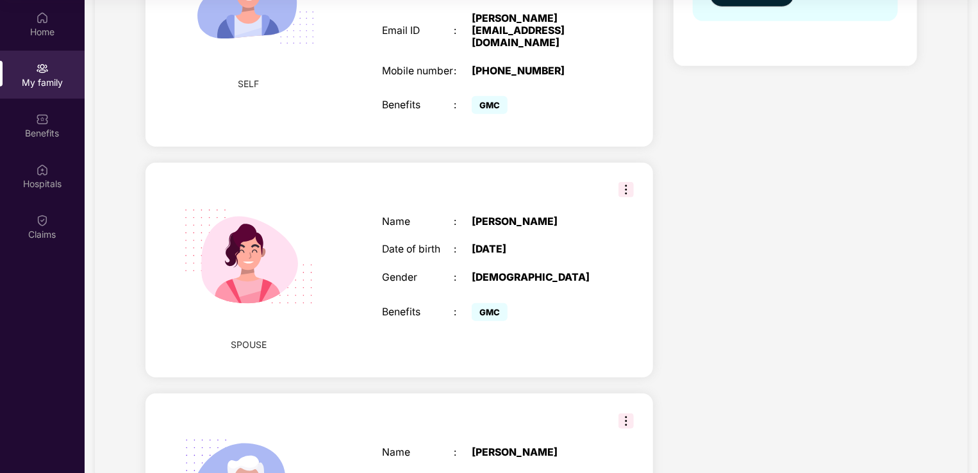
scroll to position [384, 0]
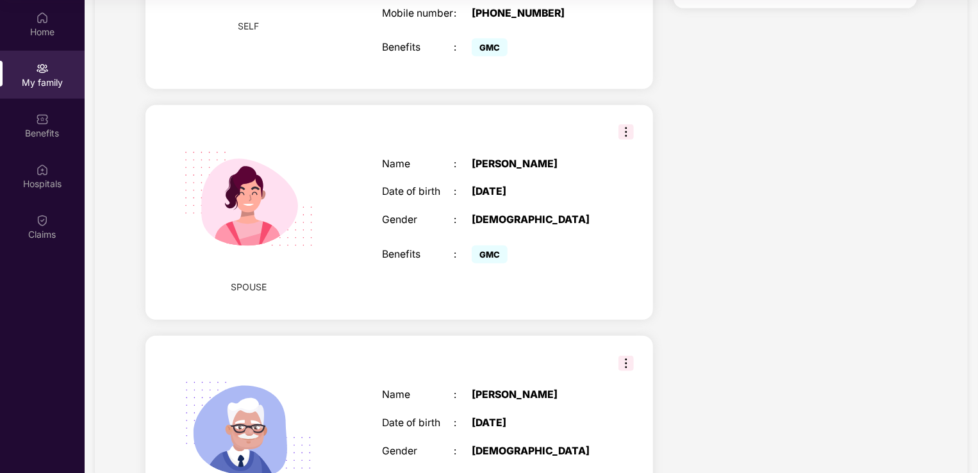
click at [555, 158] on div "[PERSON_NAME]" at bounding box center [535, 164] width 126 height 12
click at [632, 124] on img at bounding box center [625, 131] width 15 height 15
click at [348, 180] on div "SPOUSE Name : Zeba Fareen H Date of birth : 03 Jan 2002 Gender : FEMALE Benefit…" at bounding box center [398, 212] width 507 height 215
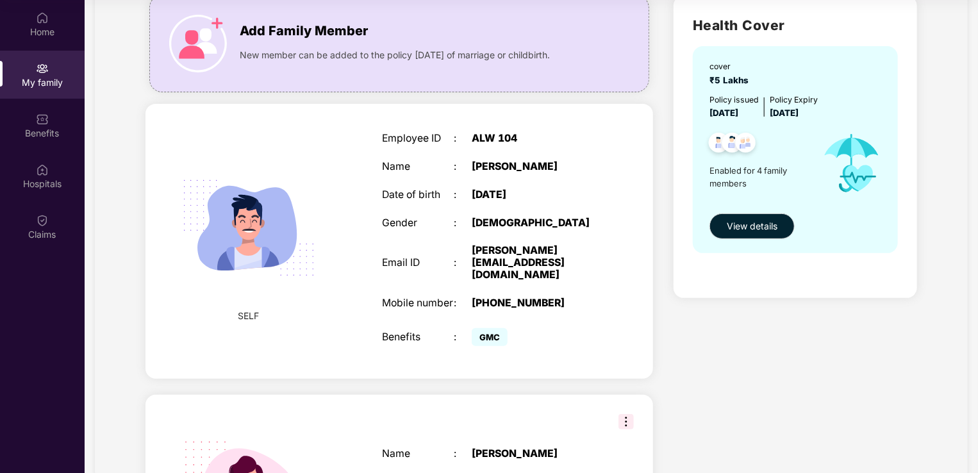
scroll to position [16, 0]
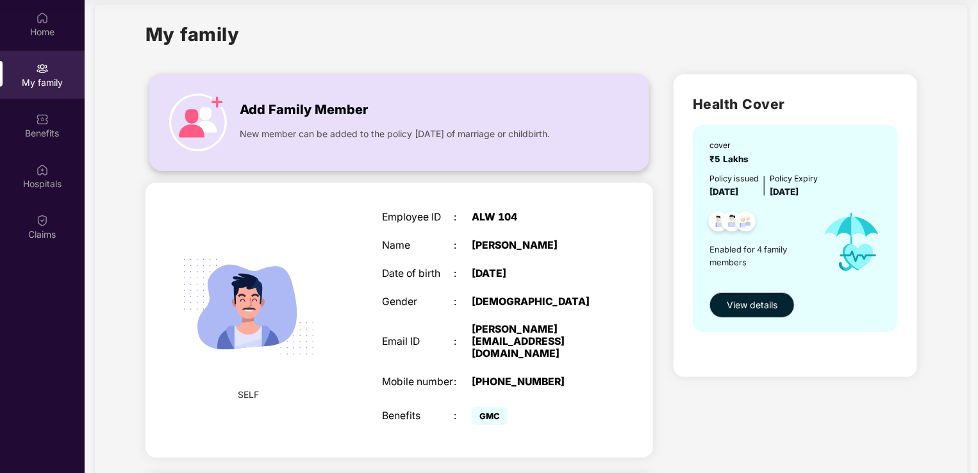
click at [273, 143] on div "Add Family Member New member can be added to the policy within 30 days of marri…" at bounding box center [399, 122] width 498 height 70
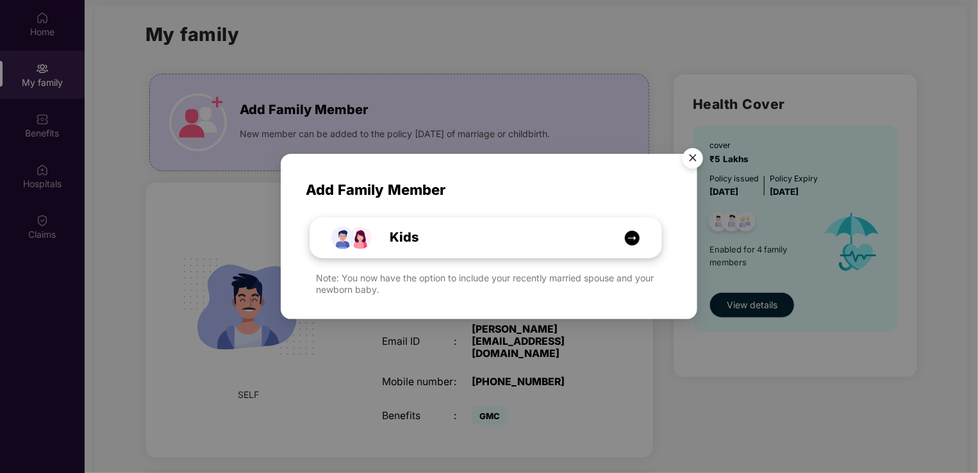
click at [612, 239] on div "Kids" at bounding box center [492, 237] width 263 height 20
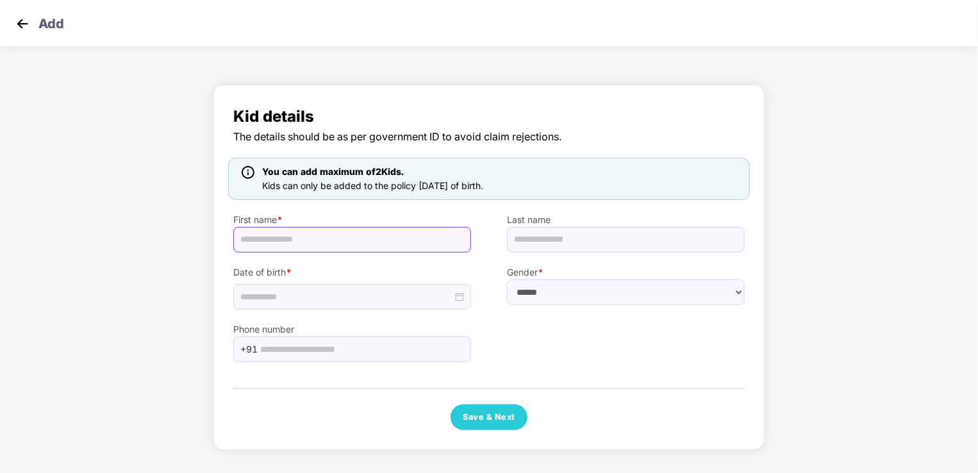
drag, startPoint x: 308, startPoint y: 237, endPoint x: 315, endPoint y: 242, distance: 8.7
click at [308, 237] on input "text" at bounding box center [352, 240] width 238 height 26
click at [304, 243] on input "text" at bounding box center [352, 240] width 238 height 26
type input "**********"
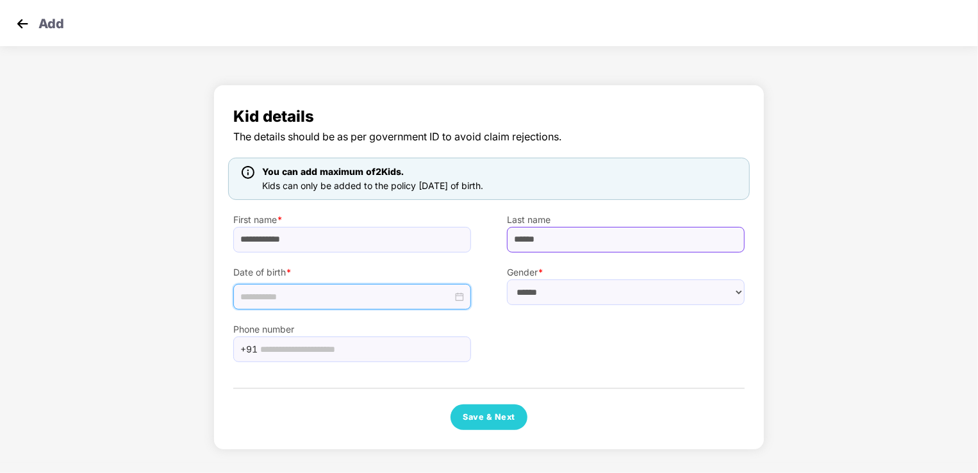
drag, startPoint x: 575, startPoint y: 227, endPoint x: 582, endPoint y: 237, distance: 12.4
click at [575, 227] on input "******" at bounding box center [626, 240] width 238 height 26
type input "*"
click at [279, 300] on input at bounding box center [346, 297] width 212 height 14
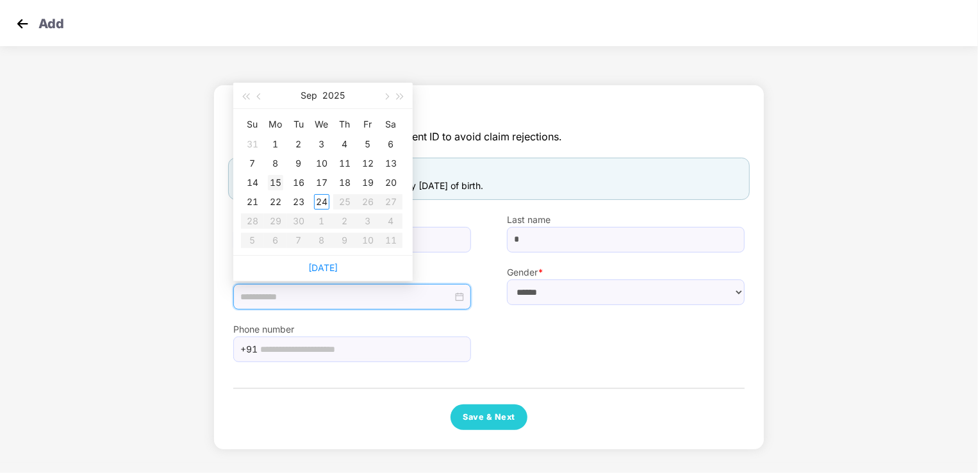
type input "**********"
click at [274, 188] on div "15" at bounding box center [275, 182] width 15 height 15
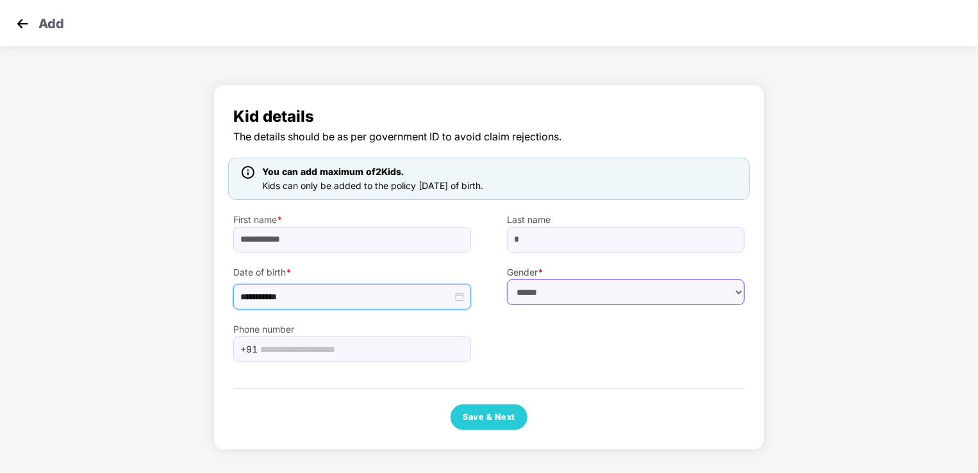
click at [575, 293] on select "****** **** ******" at bounding box center [626, 292] width 238 height 26
select select "******"
click at [507, 279] on select "****** **** ******" at bounding box center [626, 292] width 238 height 26
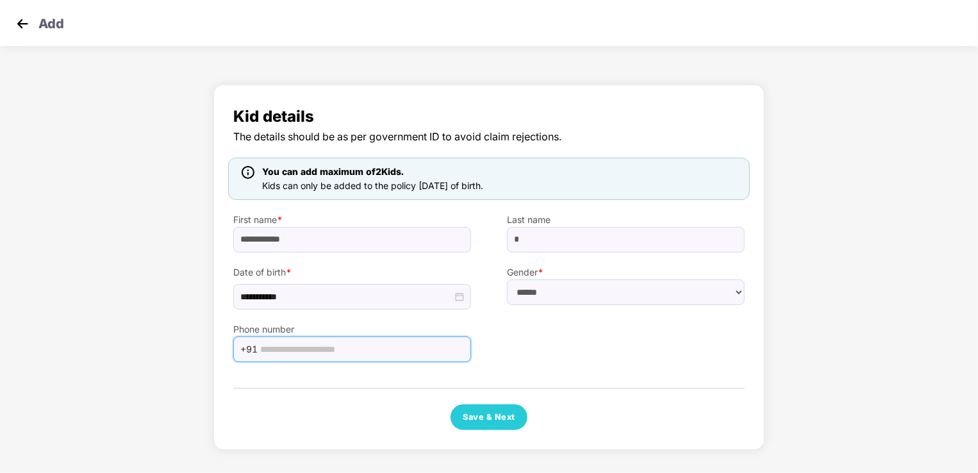
drag, startPoint x: 298, startPoint y: 350, endPoint x: 320, endPoint y: 350, distance: 22.4
click at [298, 350] on input "text" at bounding box center [361, 349] width 203 height 19
type input "**********"
click at [529, 345] on div "**********" at bounding box center [488, 335] width 547 height 53
click at [518, 337] on div "**********" at bounding box center [488, 335] width 547 height 53
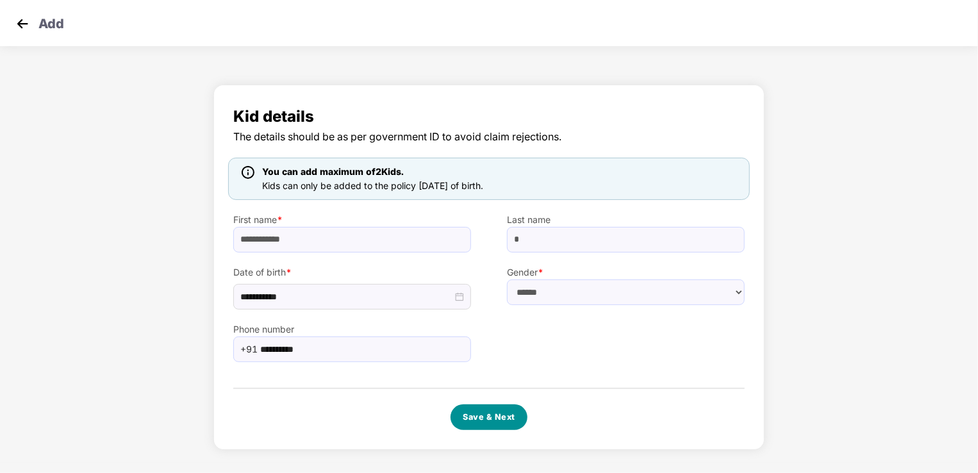
click at [494, 419] on button "Save & Next" at bounding box center [488, 417] width 77 height 26
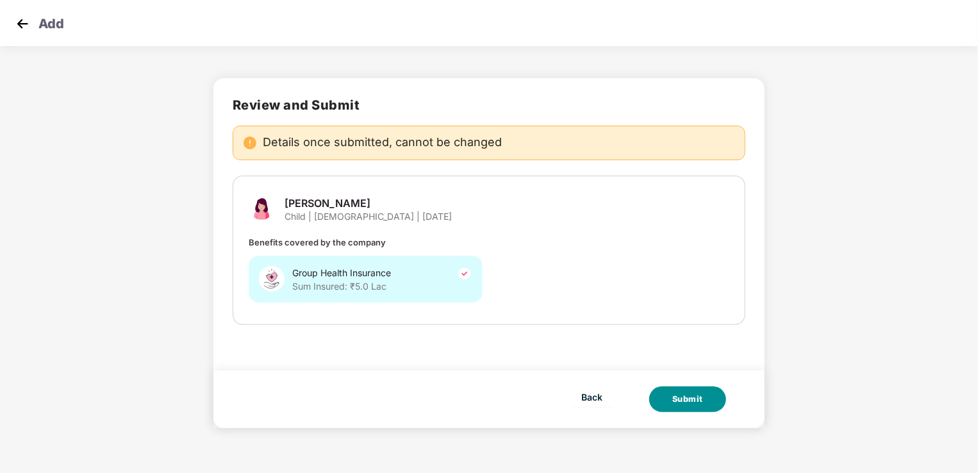
click at [689, 404] on div "Submit" at bounding box center [687, 399] width 31 height 13
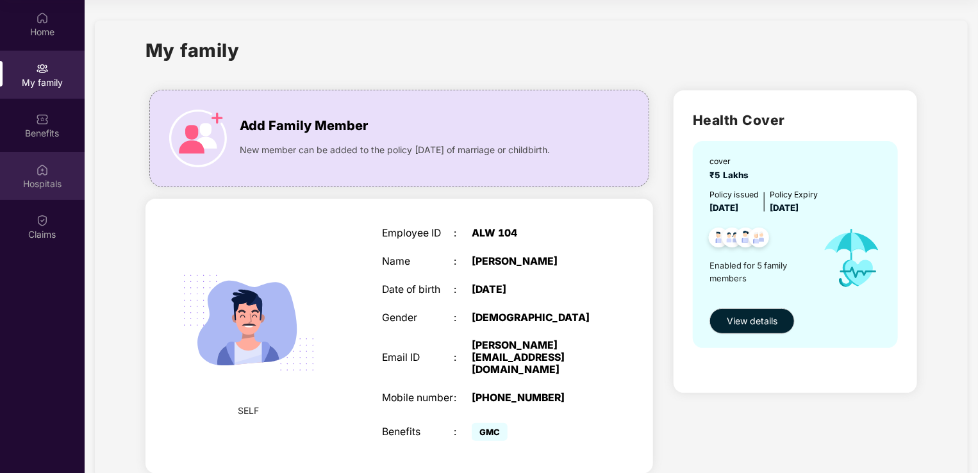
click at [28, 175] on div "Hospitals" at bounding box center [42, 176] width 85 height 48
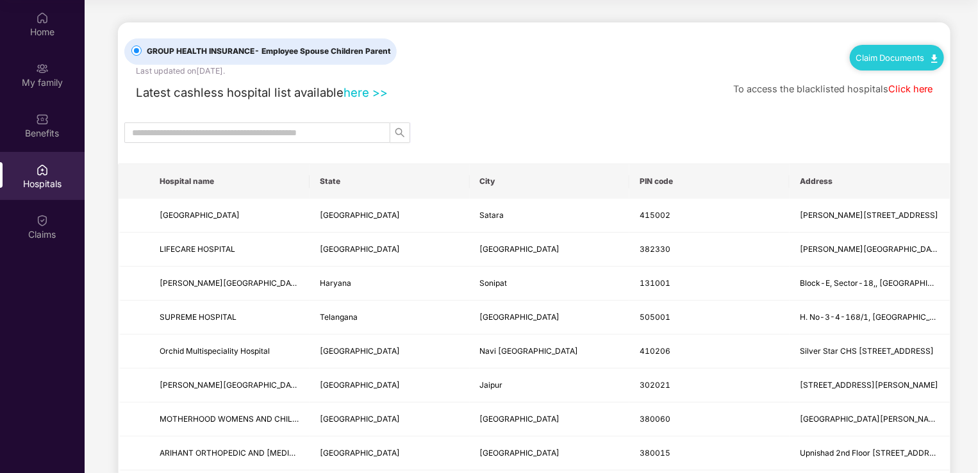
click at [352, 92] on link "here >>" at bounding box center [365, 92] width 44 height 14
